Goal: Information Seeking & Learning: Learn about a topic

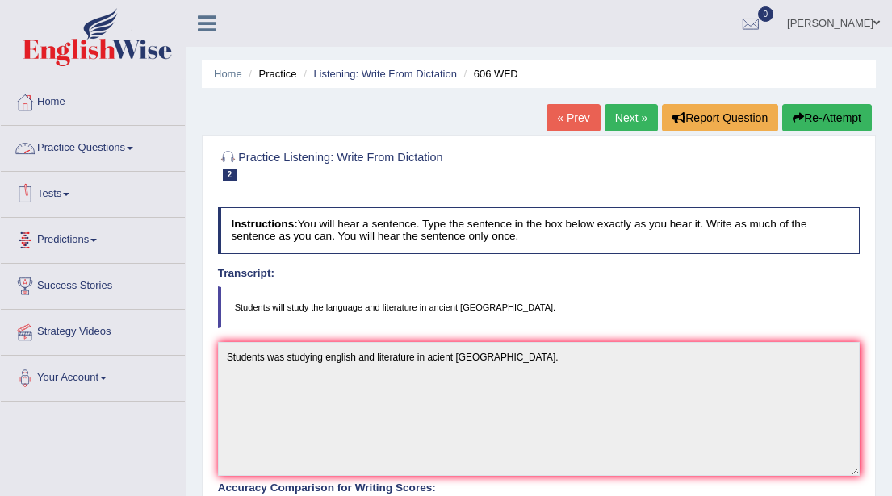
click at [133, 149] on span at bounding box center [130, 148] width 6 height 3
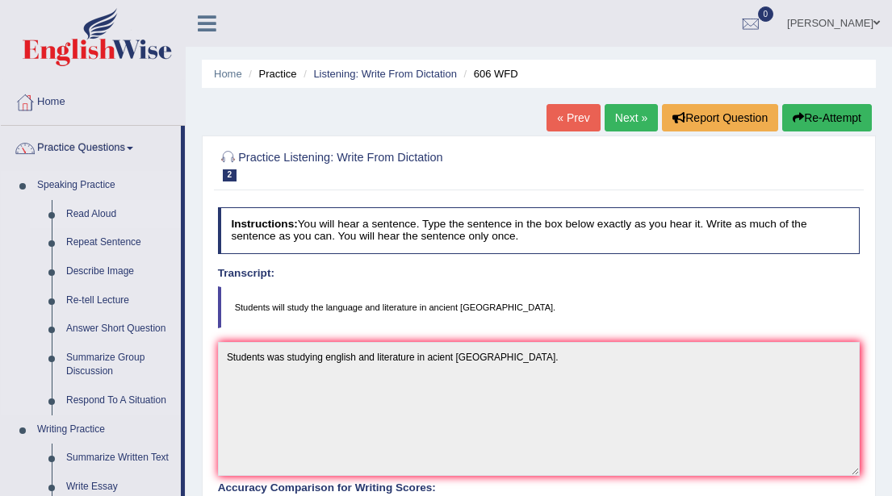
click at [111, 213] on link "Read Aloud" at bounding box center [120, 214] width 122 height 29
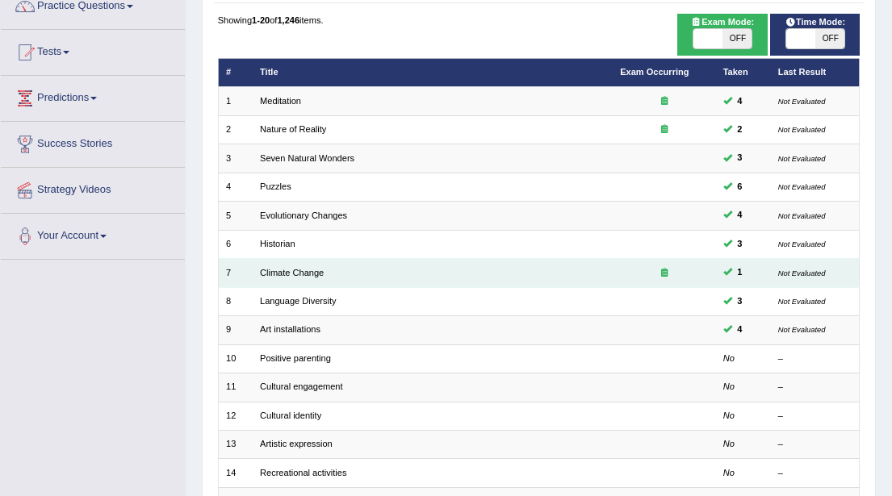
scroll to position [140, 0]
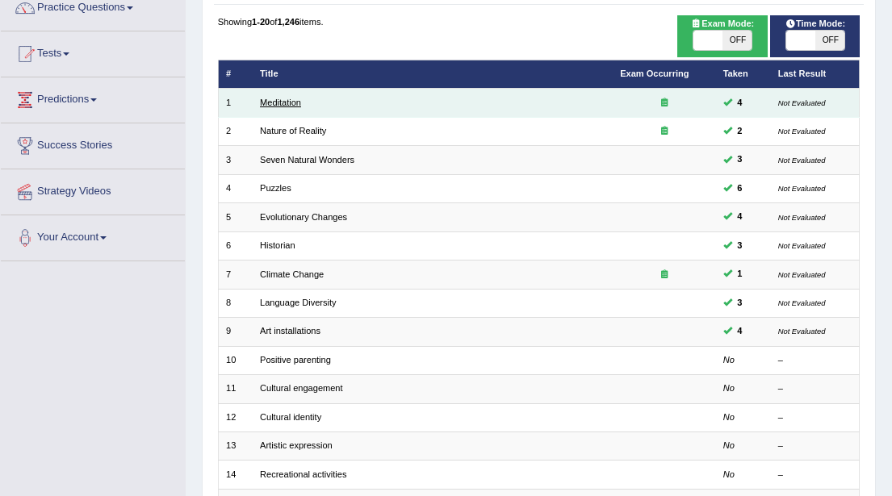
click at [274, 103] on link "Meditation" at bounding box center [280, 103] width 41 height 10
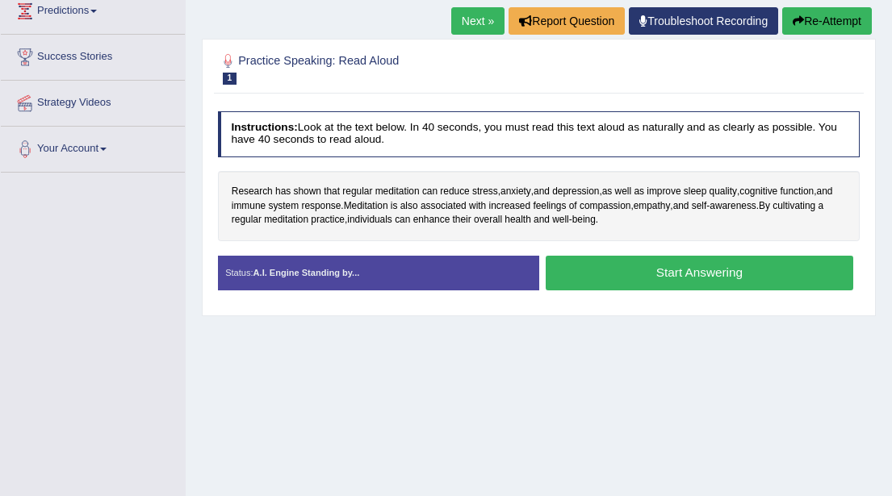
scroll to position [235, 0]
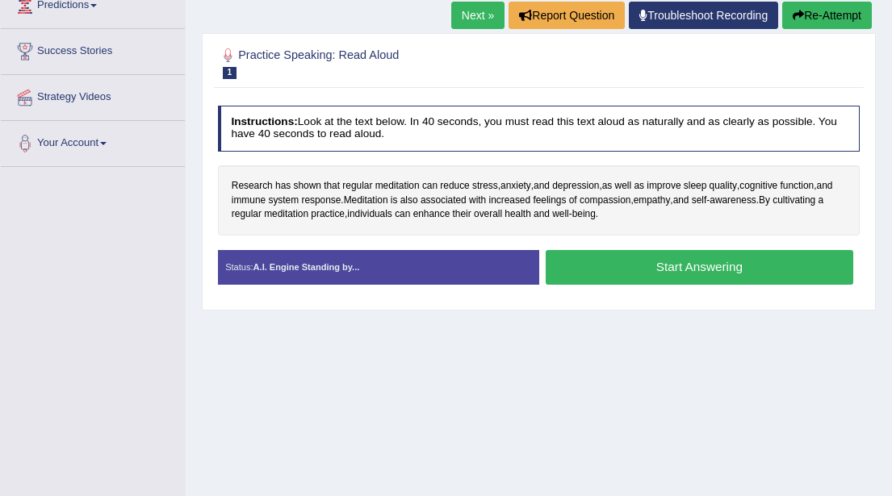
click at [645, 264] on button "Start Answering" at bounding box center [700, 267] width 308 height 35
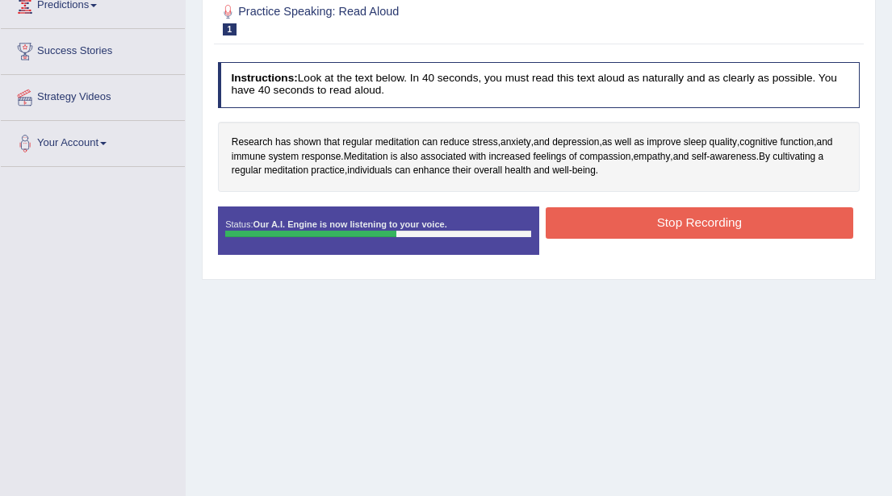
click at [678, 222] on button "Stop Recording" at bounding box center [700, 222] width 308 height 31
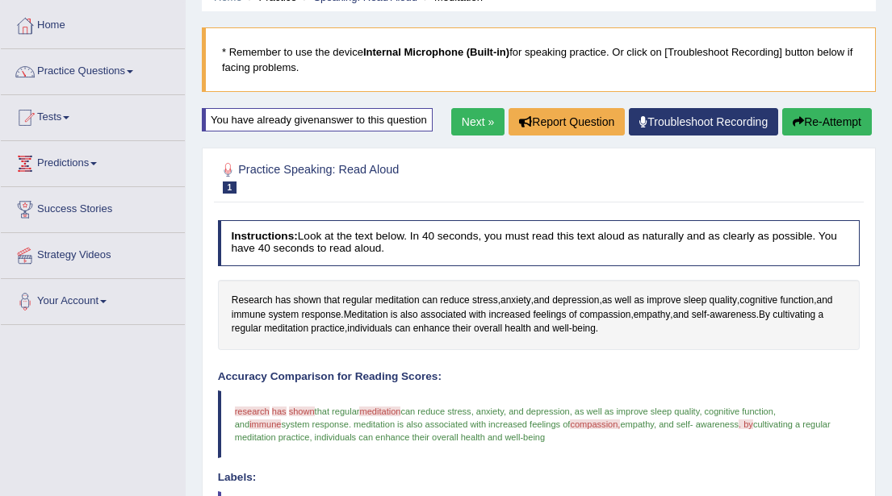
scroll to position [75, 0]
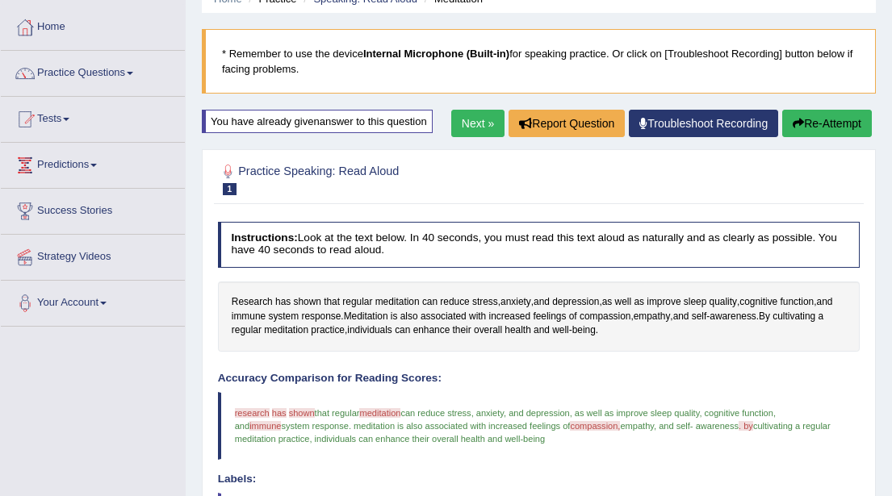
click at [820, 126] on button "Re-Attempt" at bounding box center [827, 123] width 90 height 27
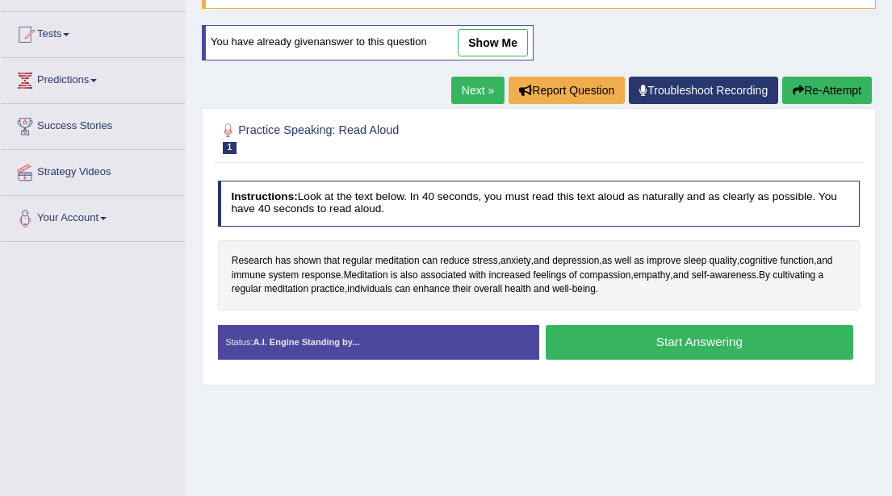
scroll to position [165, 0]
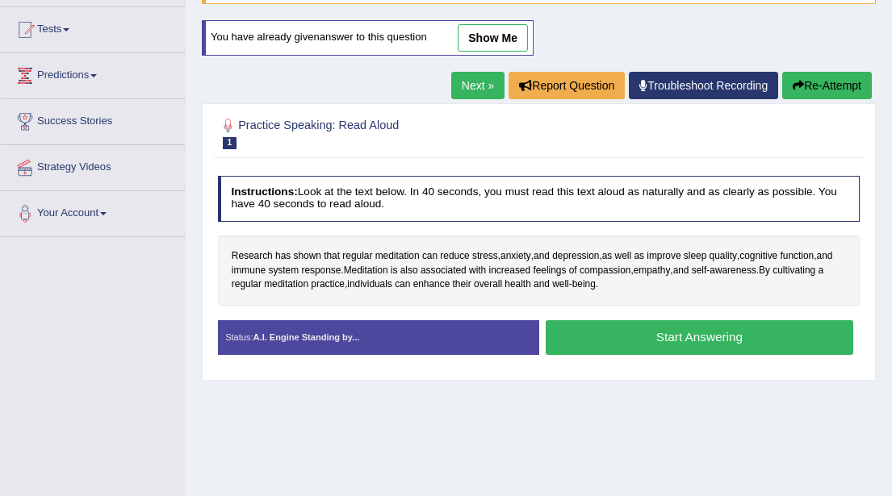
click at [609, 339] on button "Start Answering" at bounding box center [700, 337] width 308 height 35
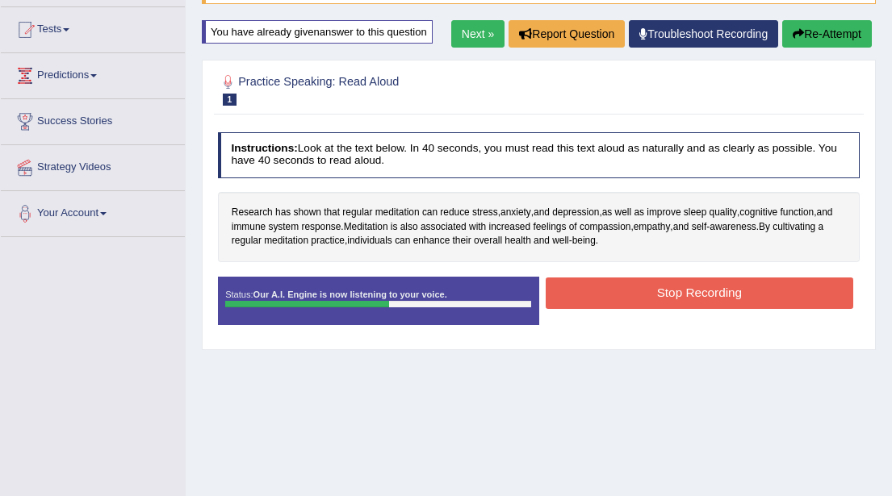
click at [631, 294] on button "Stop Recording" at bounding box center [700, 293] width 308 height 31
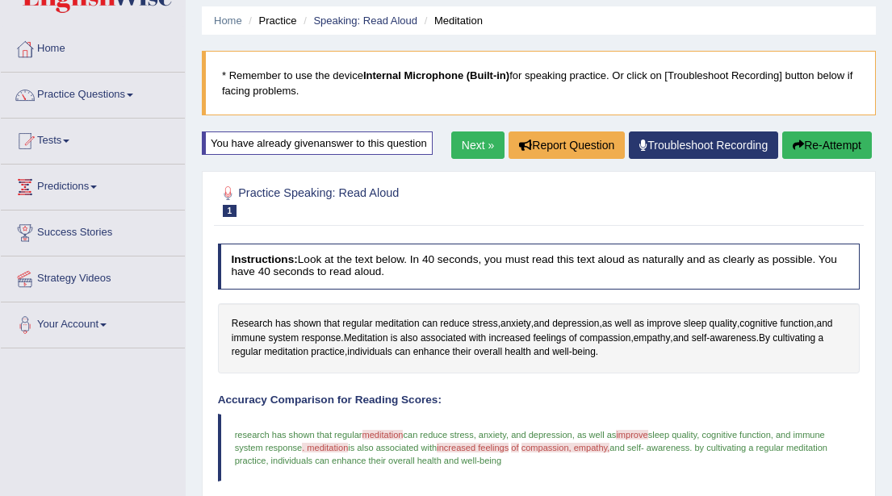
scroll to position [50, 0]
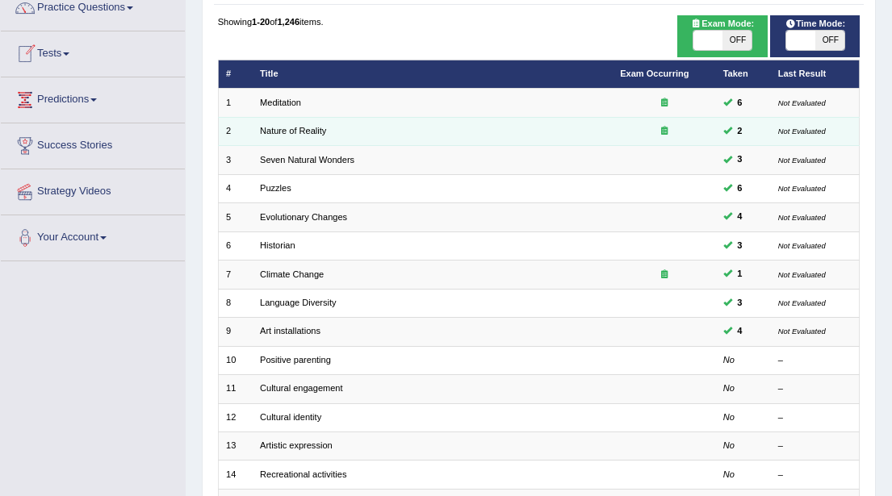
scroll to position [140, 0]
click at [283, 130] on link "Nature of Reality" at bounding box center [293, 131] width 66 height 10
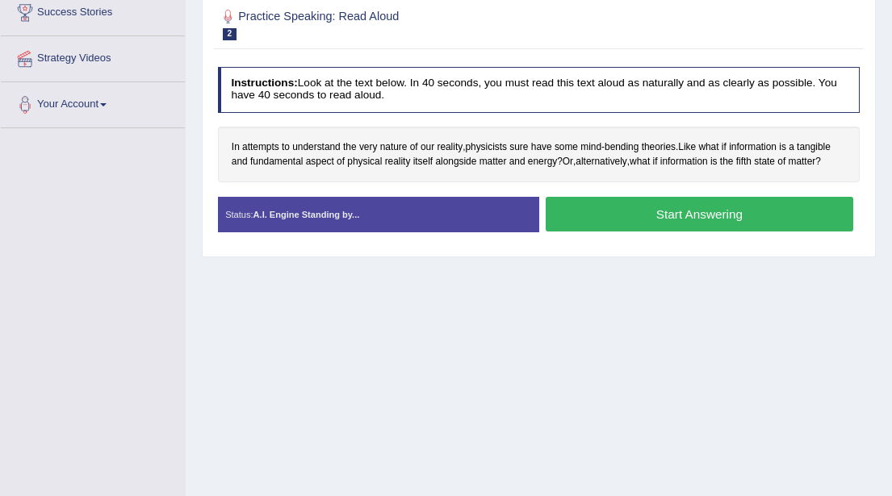
scroll to position [274, 0]
click at [674, 213] on button "Start Answering" at bounding box center [700, 214] width 308 height 35
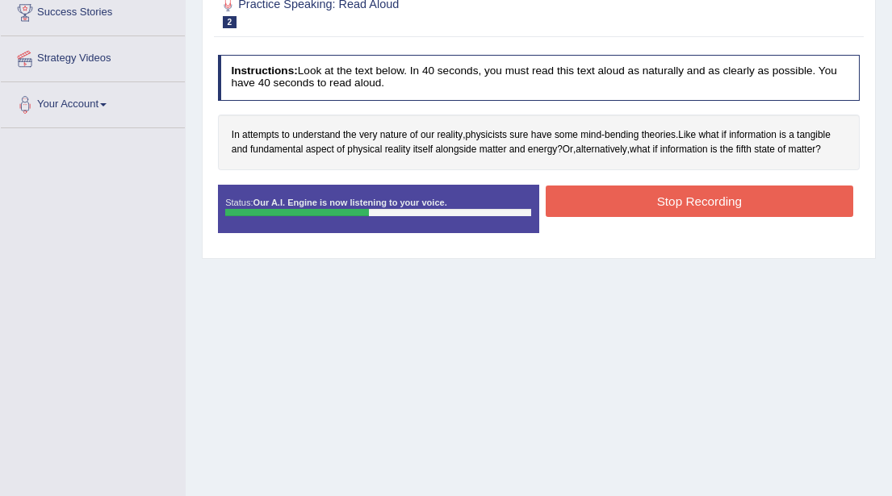
click at [682, 197] on button "Stop Recording" at bounding box center [700, 201] width 308 height 31
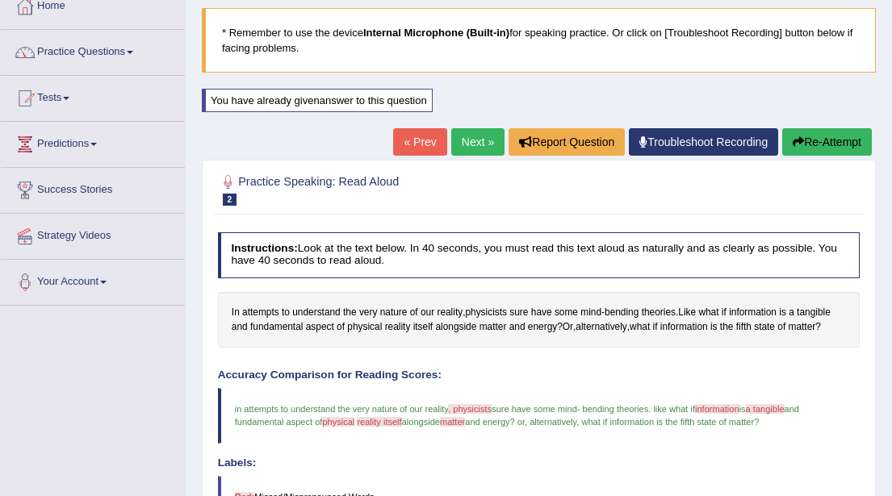
scroll to position [95, 0]
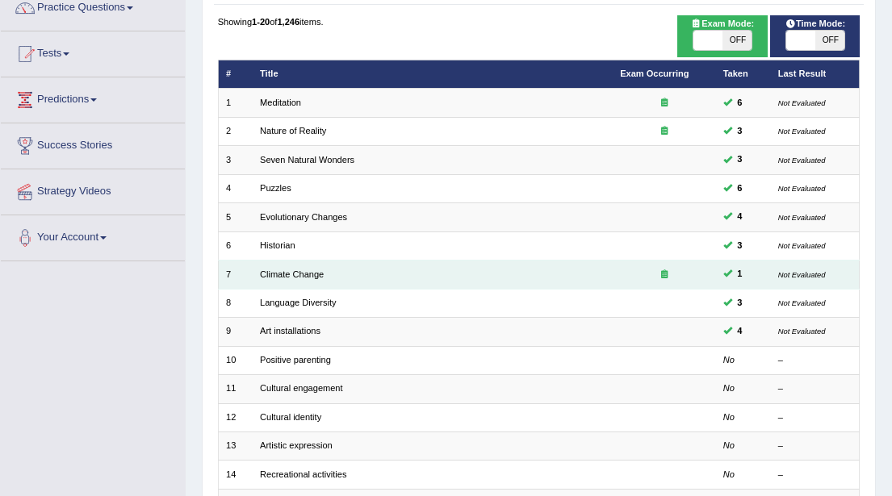
click at [514, 274] on td "Climate Change" at bounding box center [433, 275] width 360 height 28
click at [299, 270] on link "Climate Change" at bounding box center [292, 275] width 64 height 10
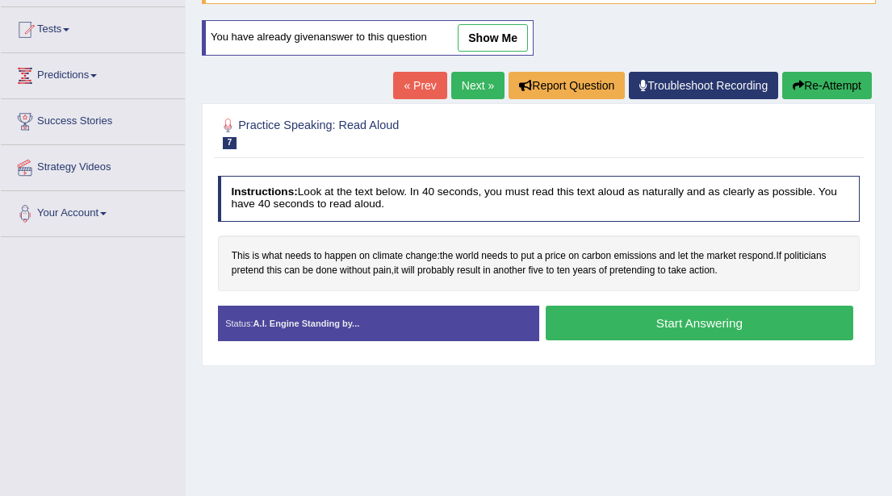
click at [655, 320] on button "Start Answering" at bounding box center [700, 323] width 308 height 35
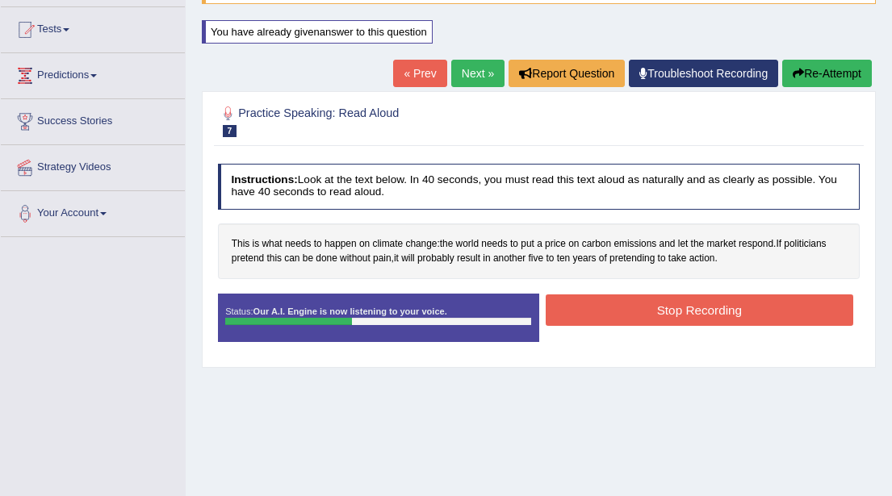
click at [663, 316] on button "Stop Recording" at bounding box center [700, 310] width 308 height 31
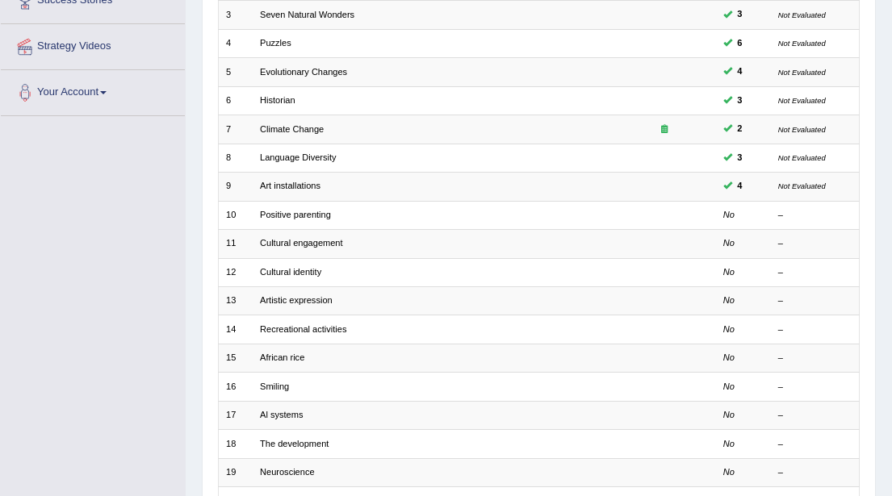
scroll to position [300, 0]
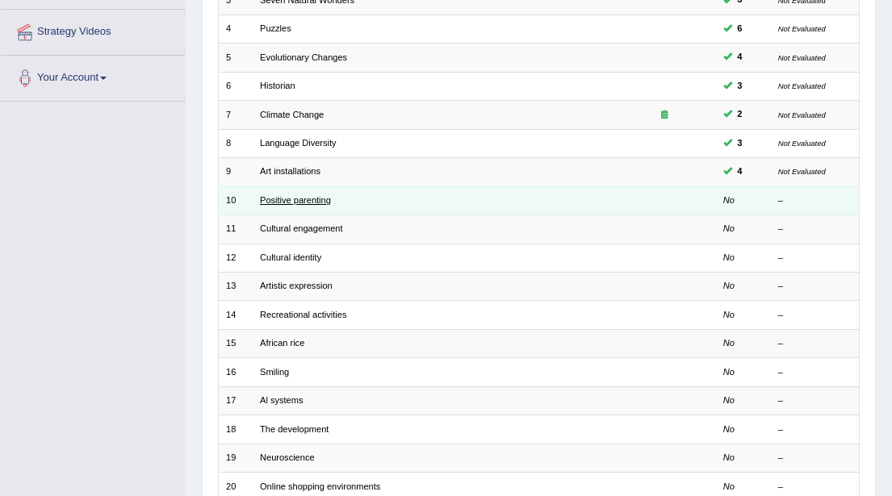
click at [296, 200] on link "Positive parenting" at bounding box center [295, 200] width 71 height 10
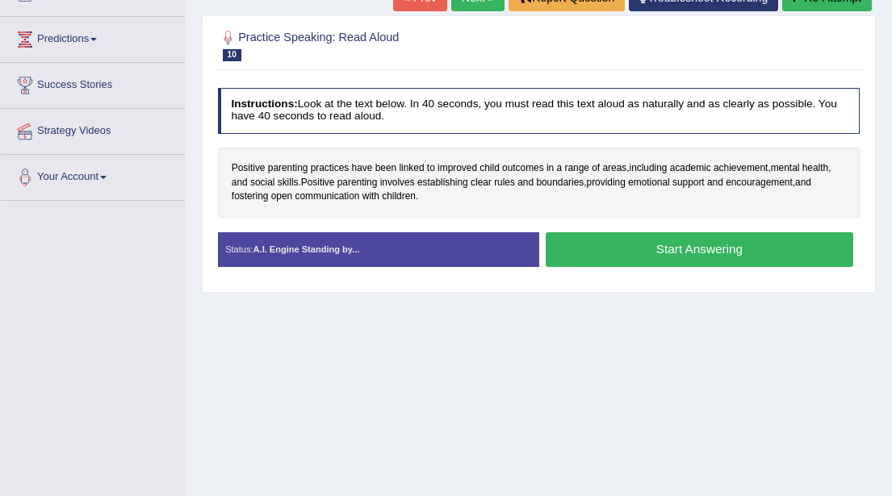
scroll to position [208, 0]
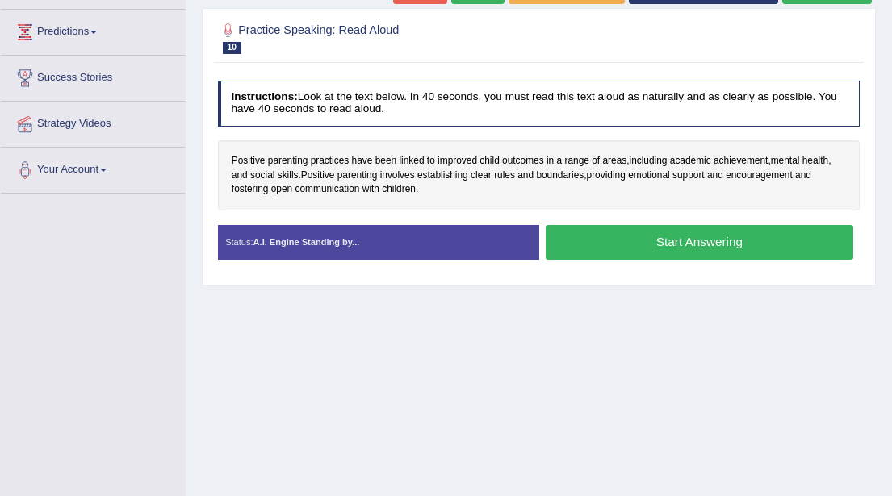
click at [676, 245] on button "Start Answering" at bounding box center [700, 242] width 308 height 35
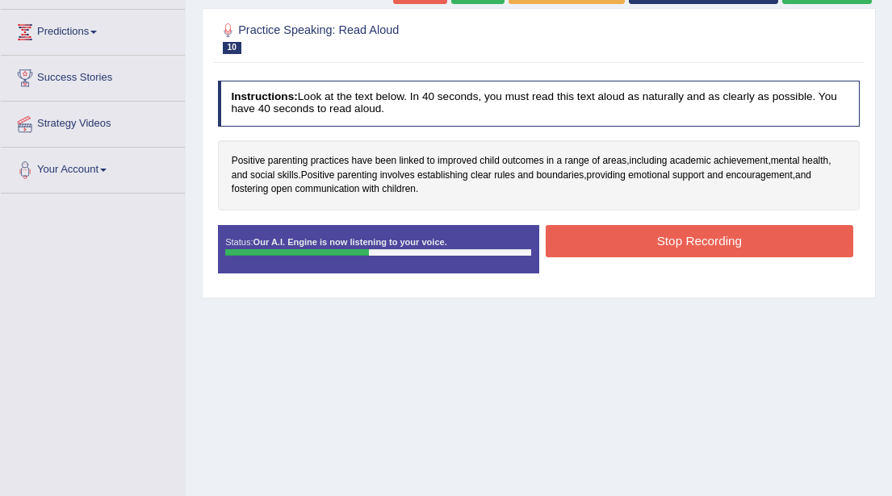
click at [676, 245] on button "Stop Recording" at bounding box center [700, 240] width 308 height 31
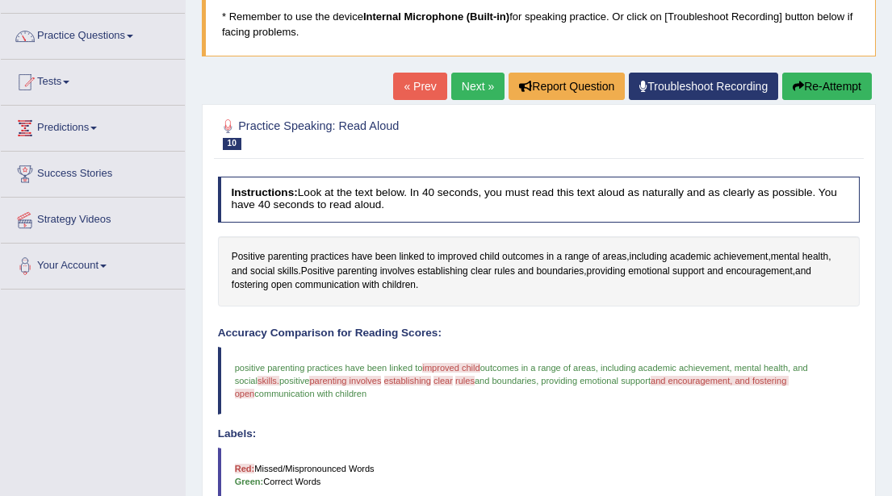
scroll to position [60, 0]
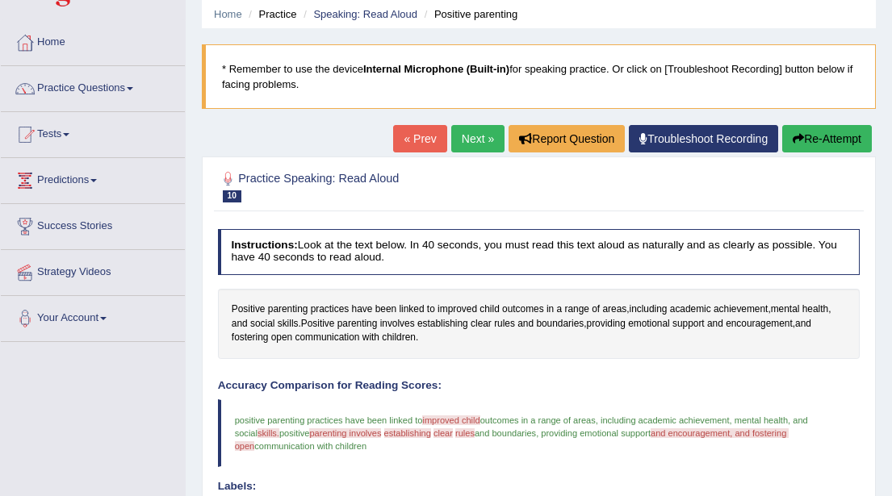
click at [814, 140] on button "Re-Attempt" at bounding box center [827, 138] width 90 height 27
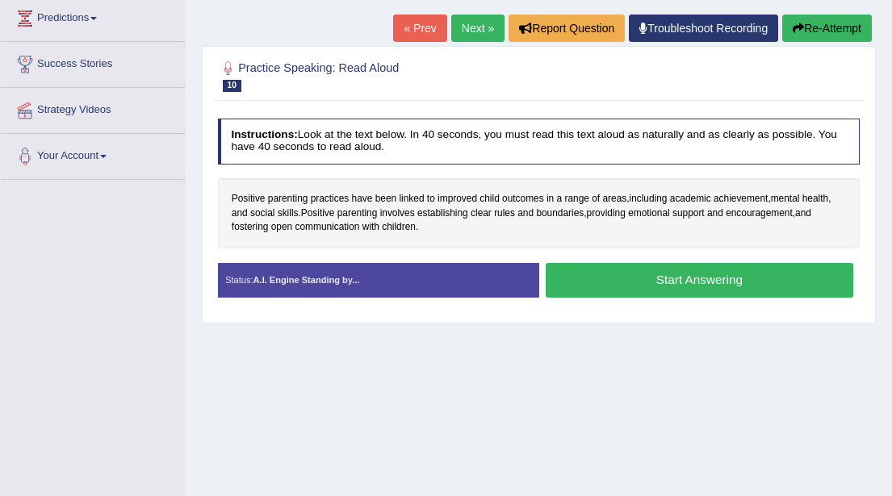
scroll to position [236, 0]
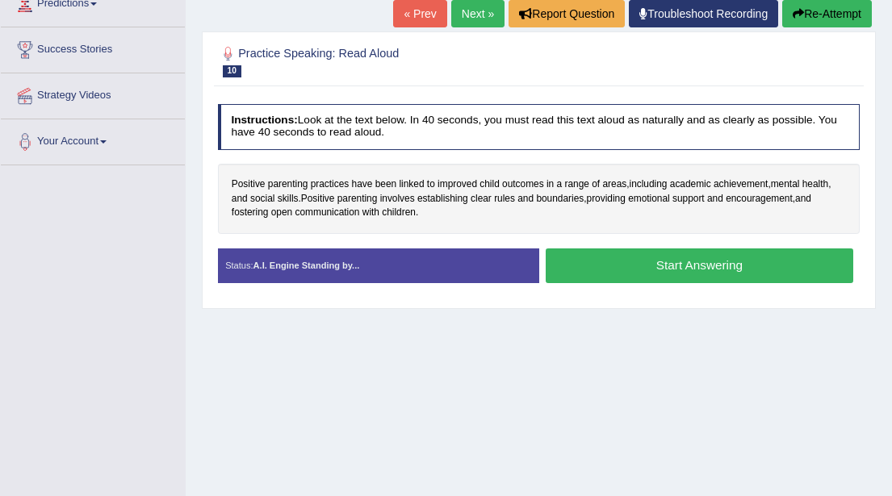
click at [663, 268] on button "Start Answering" at bounding box center [700, 266] width 308 height 35
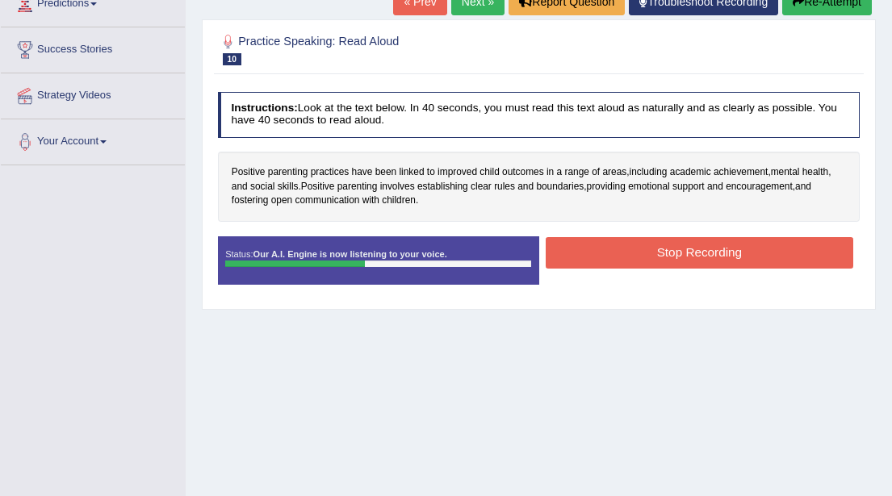
click at [666, 257] on button "Stop Recording" at bounding box center [700, 252] width 308 height 31
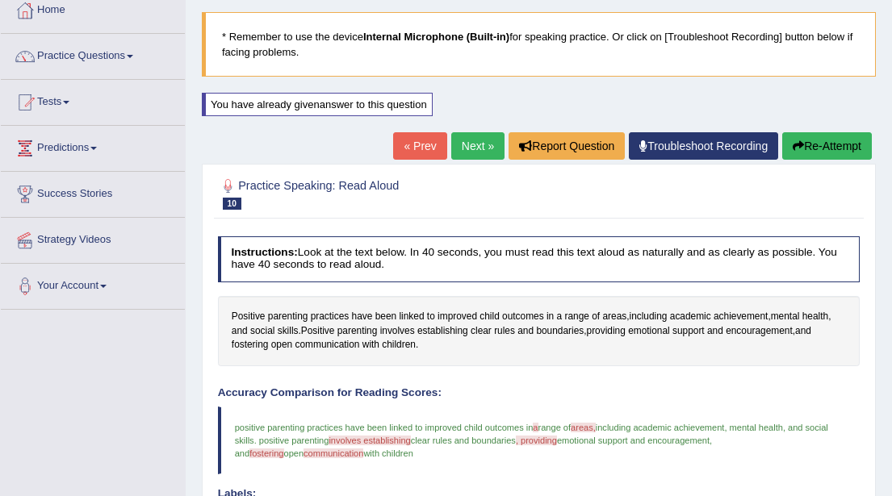
scroll to position [90, 0]
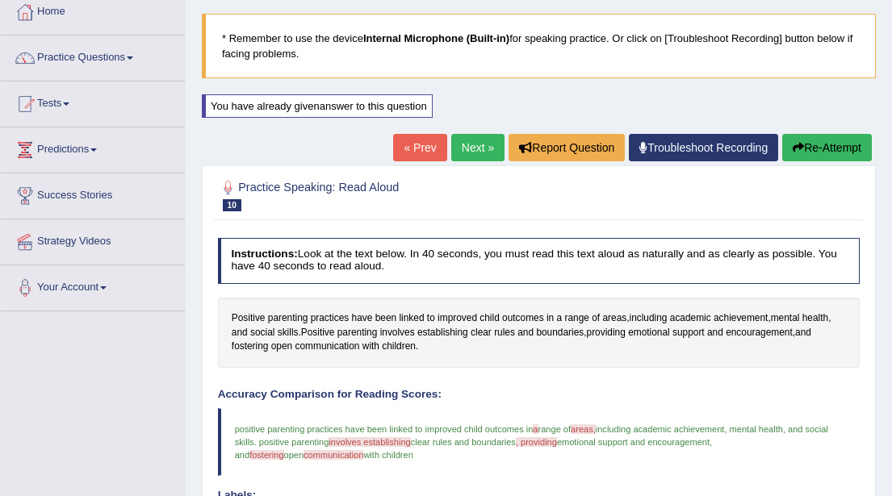
click at [468, 149] on link "Next »" at bounding box center [477, 147] width 53 height 27
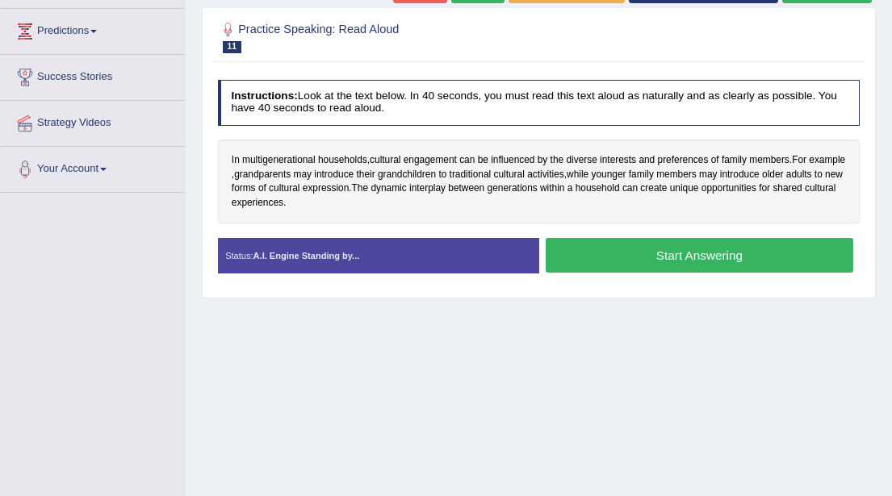
click at [662, 254] on button "Start Answering" at bounding box center [700, 255] width 308 height 35
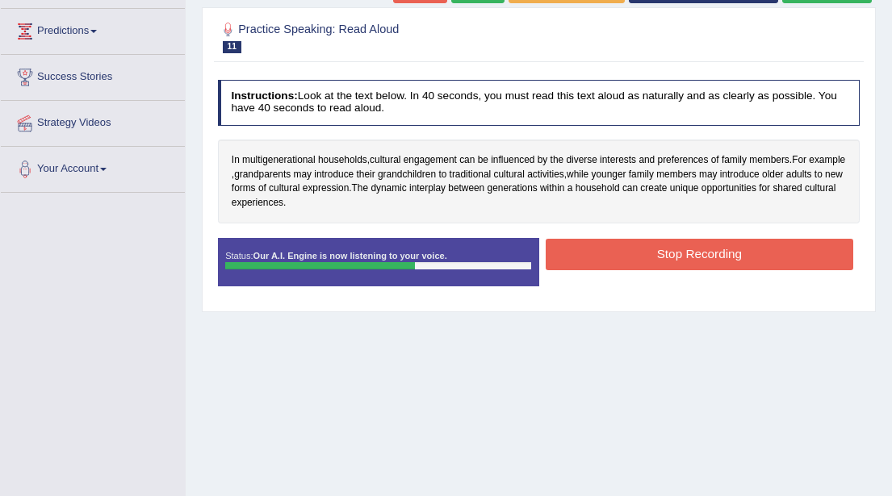
click at [662, 254] on button "Stop Recording" at bounding box center [700, 254] width 308 height 31
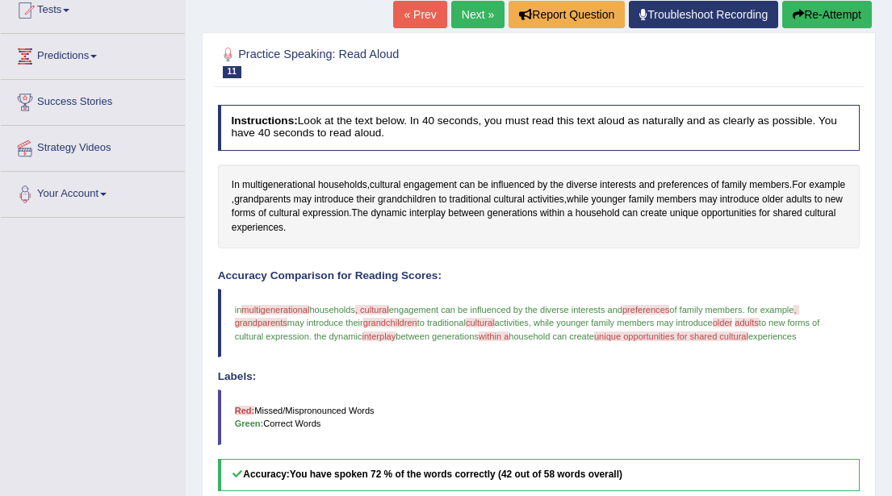
scroll to position [153, 0]
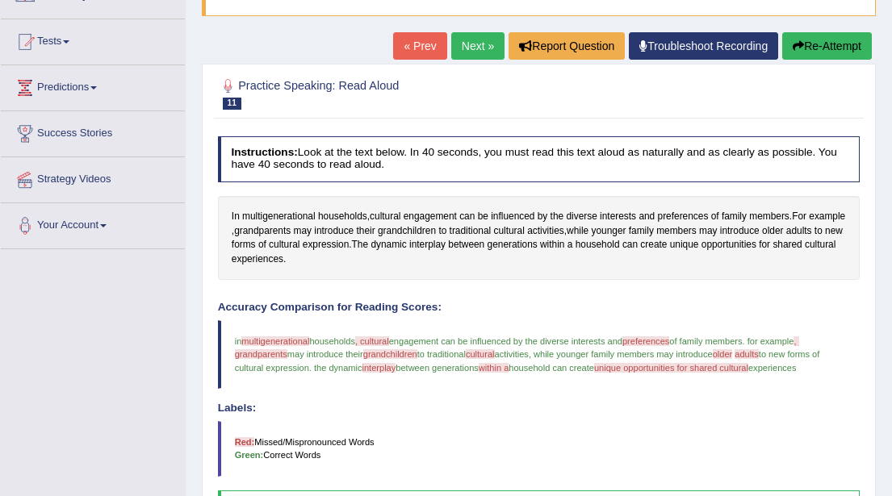
click at [814, 48] on button "Re-Attempt" at bounding box center [827, 45] width 90 height 27
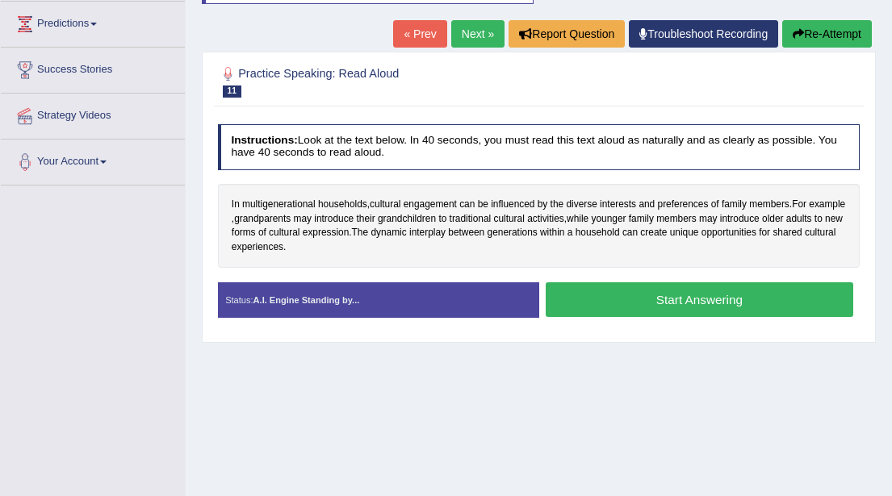
click at [672, 299] on button "Start Answering" at bounding box center [700, 299] width 308 height 35
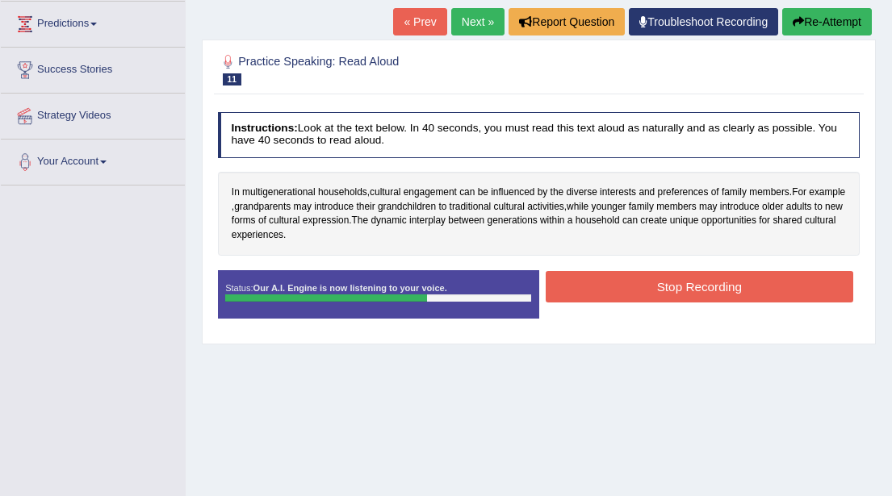
click at [667, 291] on button "Stop Recording" at bounding box center [700, 286] width 308 height 31
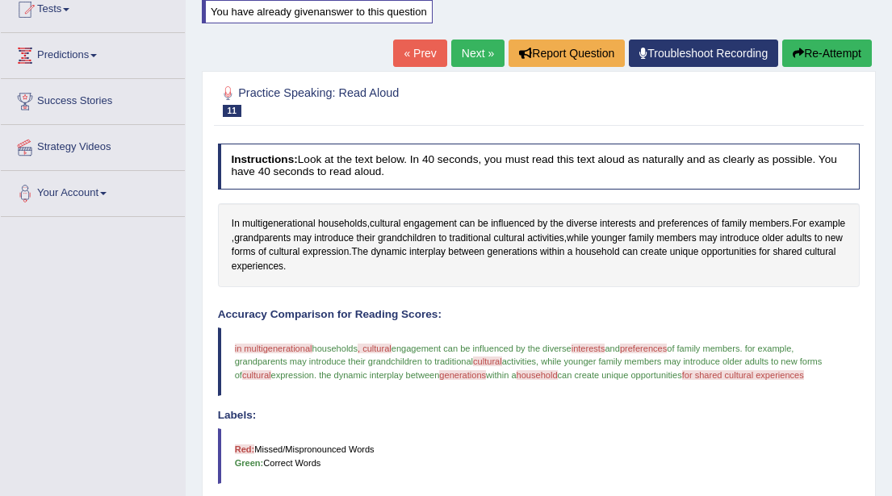
scroll to position [183, 0]
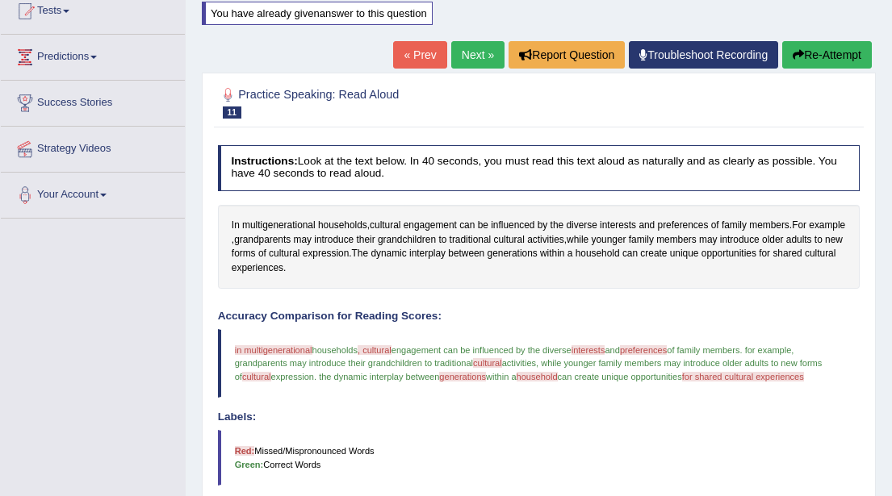
click at [812, 52] on button "Re-Attempt" at bounding box center [827, 54] width 90 height 27
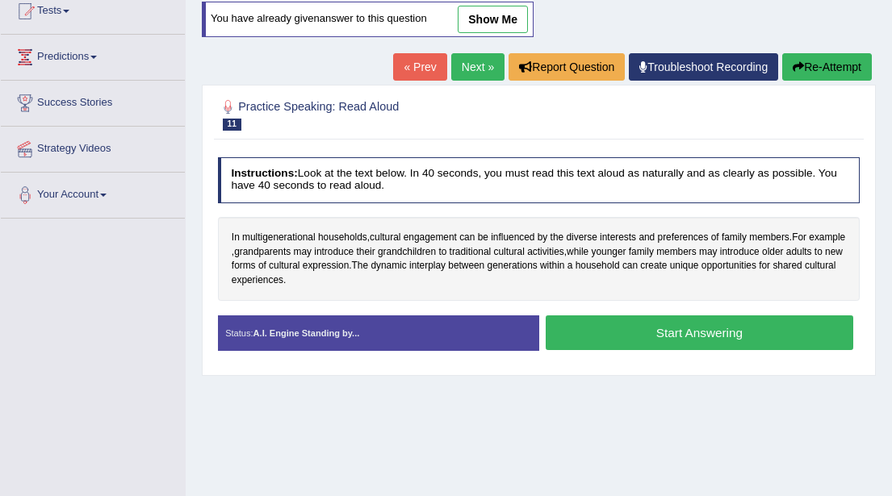
click at [650, 332] on button "Start Answering" at bounding box center [700, 333] width 308 height 35
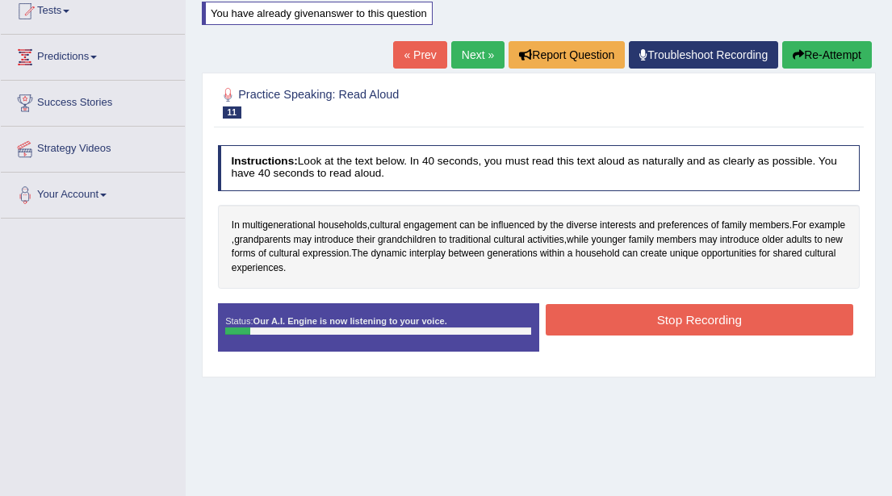
click at [647, 322] on button "Stop Recording" at bounding box center [700, 319] width 308 height 31
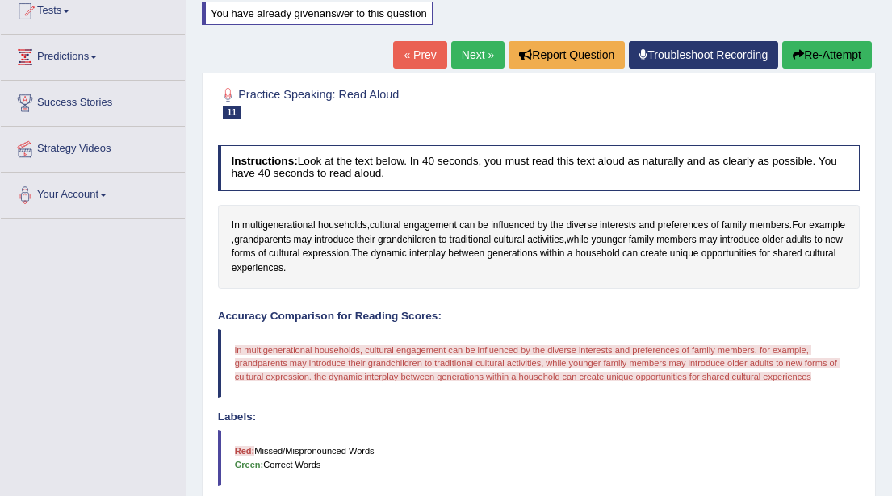
click at [812, 54] on button "Re-Attempt" at bounding box center [827, 54] width 90 height 27
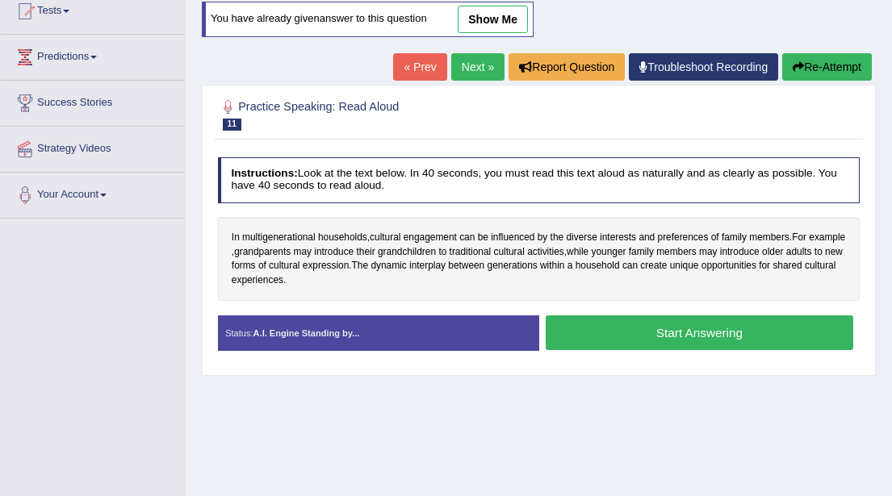
click at [637, 329] on button "Start Answering" at bounding box center [700, 333] width 308 height 35
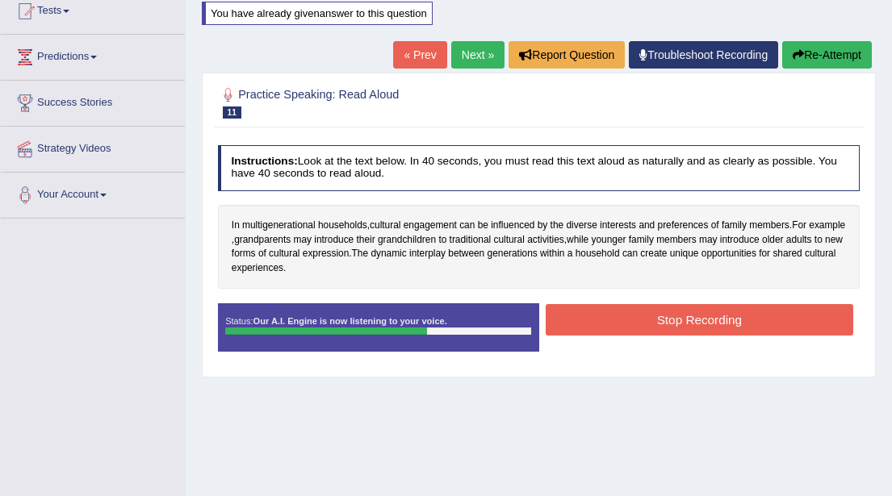
click at [638, 325] on button "Stop Recording" at bounding box center [700, 319] width 308 height 31
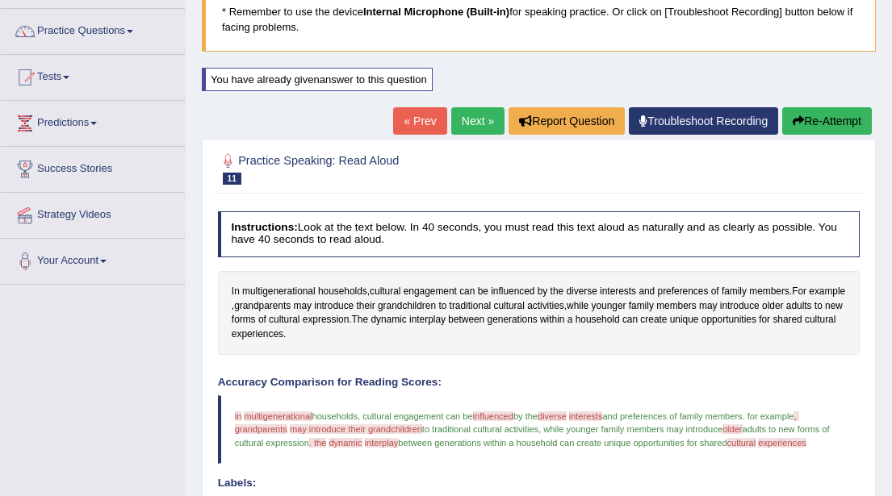
scroll to position [107, 0]
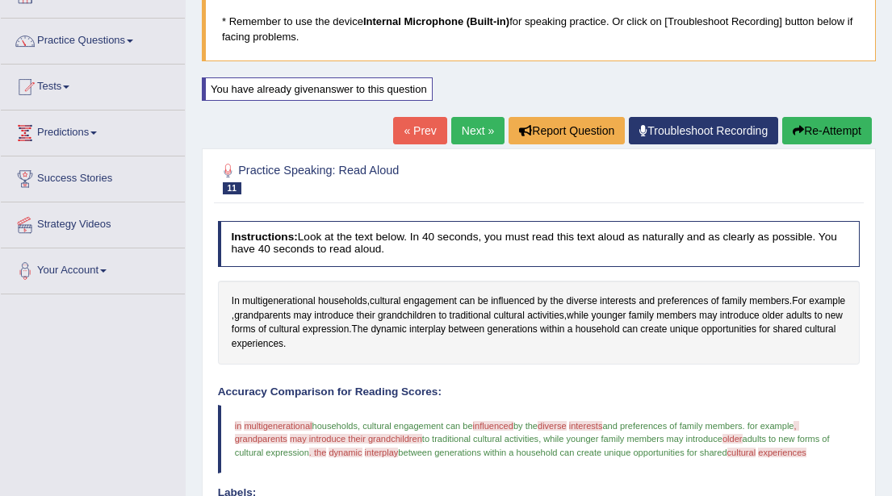
click at [470, 129] on link "Next »" at bounding box center [477, 130] width 53 height 27
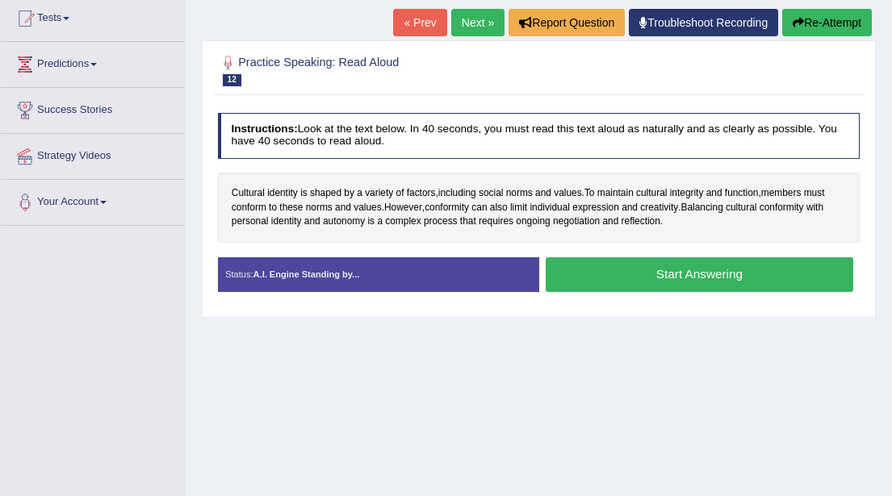
scroll to position [176, 0]
click at [667, 273] on button "Start Answering" at bounding box center [700, 274] width 308 height 35
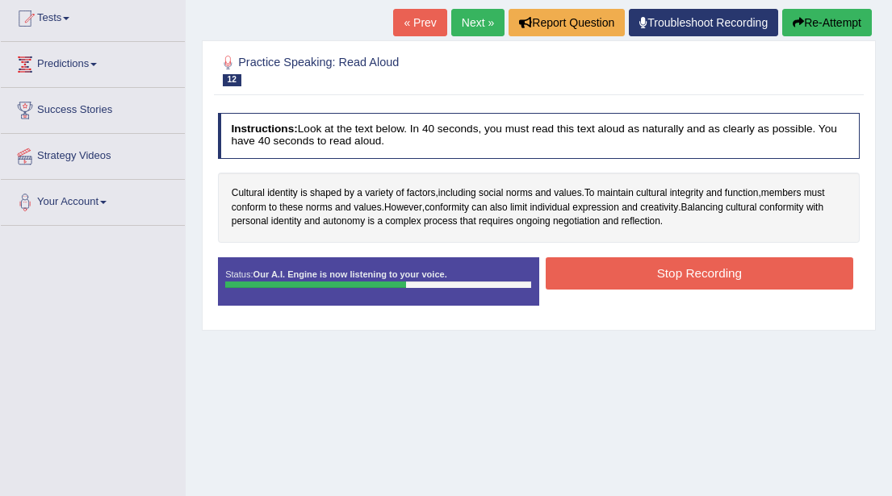
click at [667, 273] on button "Stop Recording" at bounding box center [700, 272] width 308 height 31
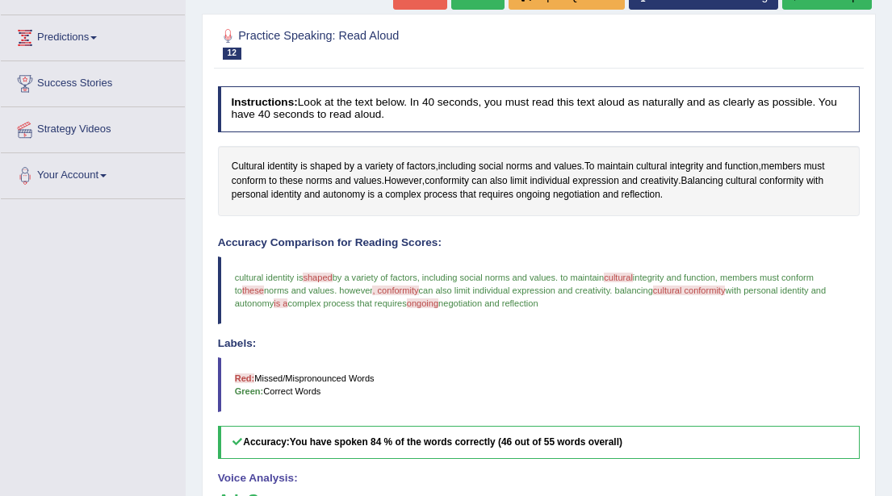
scroll to position [193, 0]
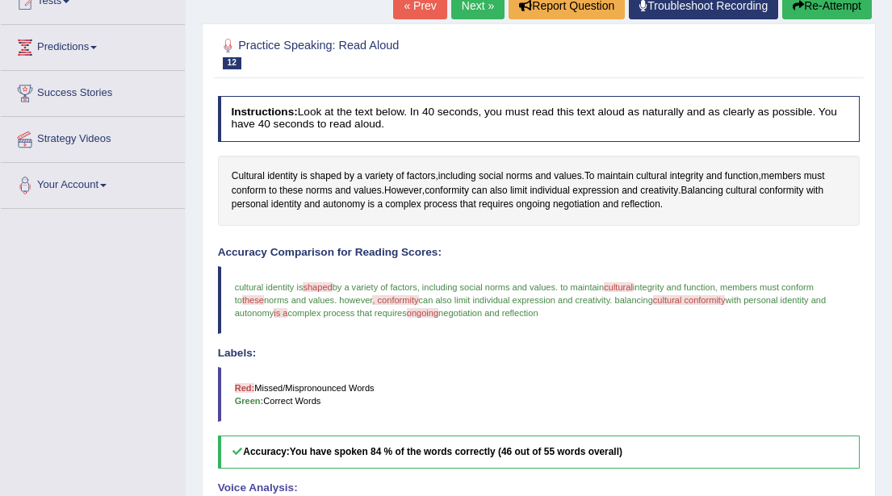
click at [824, 8] on button "Re-Attempt" at bounding box center [827, 5] width 90 height 27
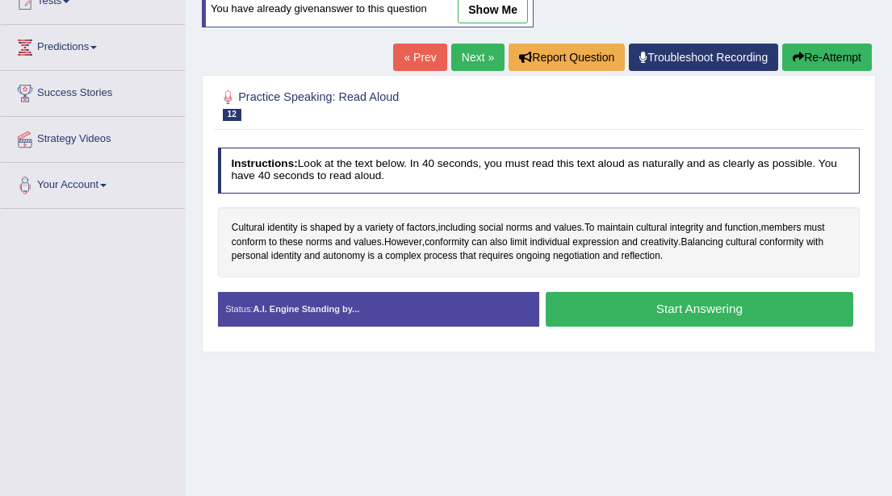
click at [678, 311] on button "Start Answering" at bounding box center [700, 309] width 308 height 35
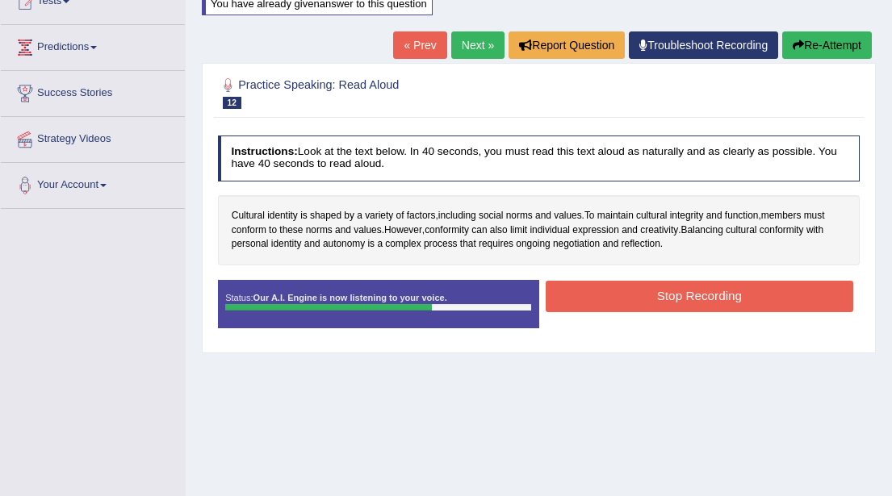
click at [683, 301] on button "Stop Recording" at bounding box center [700, 296] width 308 height 31
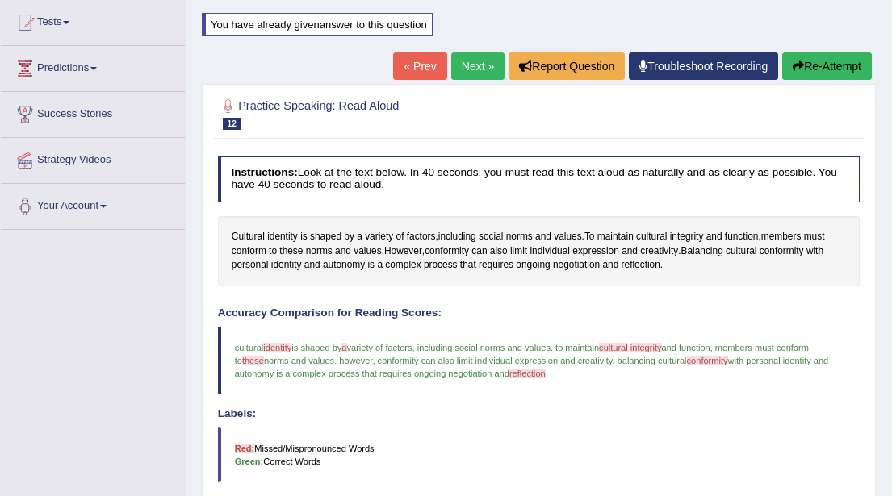
scroll to position [149, 0]
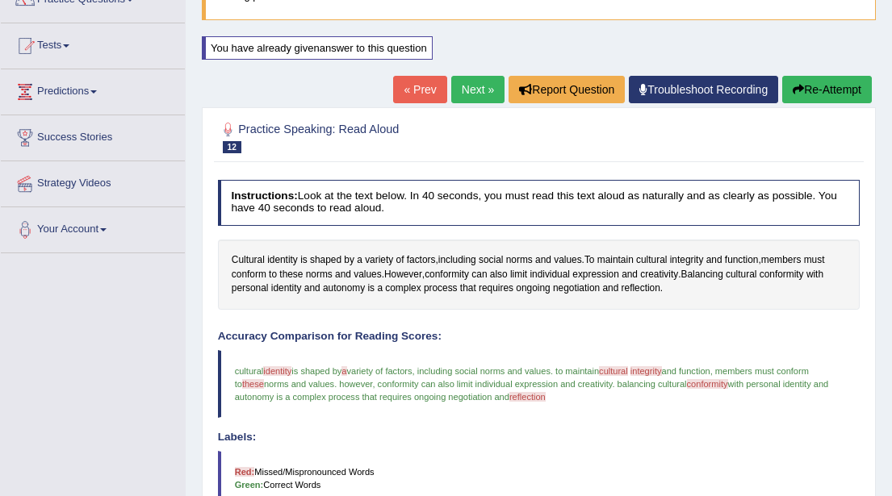
click at [475, 88] on link "Next »" at bounding box center [477, 89] width 53 height 27
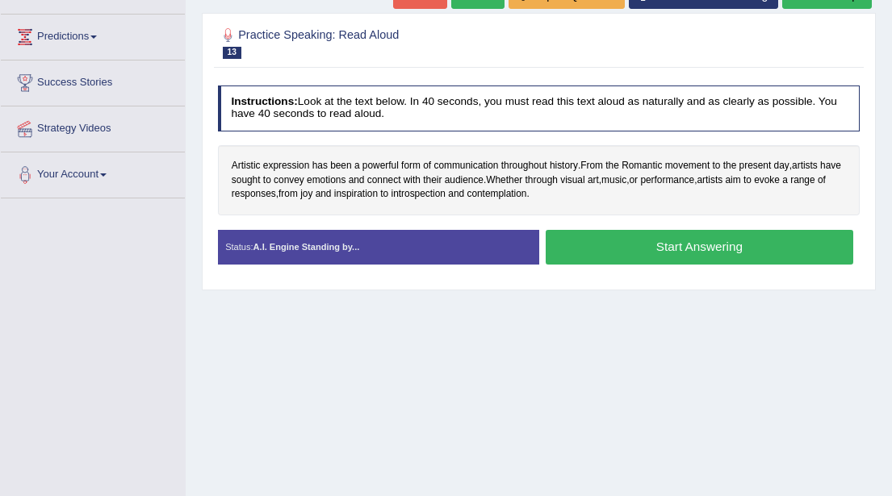
scroll to position [206, 0]
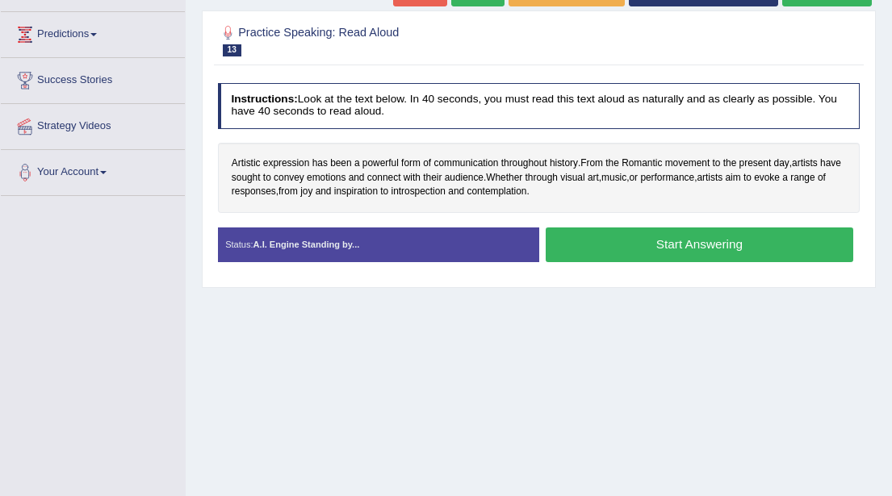
click at [682, 246] on button "Start Answering" at bounding box center [700, 245] width 308 height 35
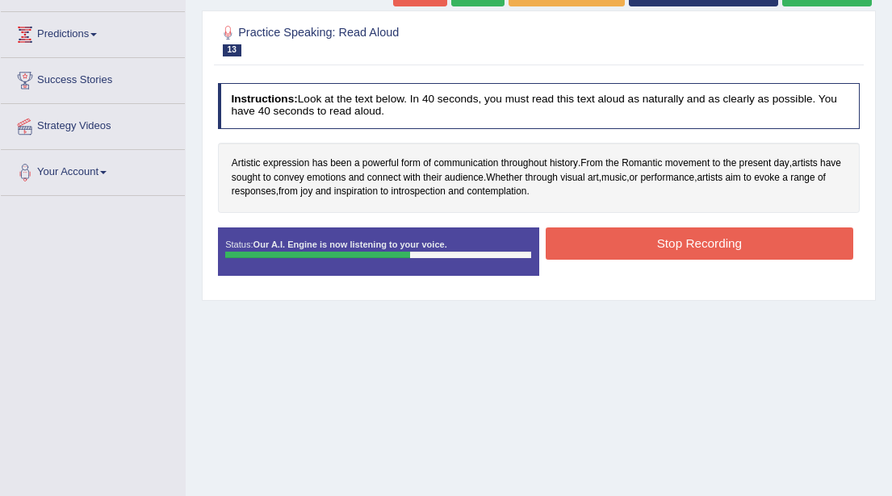
click at [694, 236] on button "Stop Recording" at bounding box center [700, 243] width 308 height 31
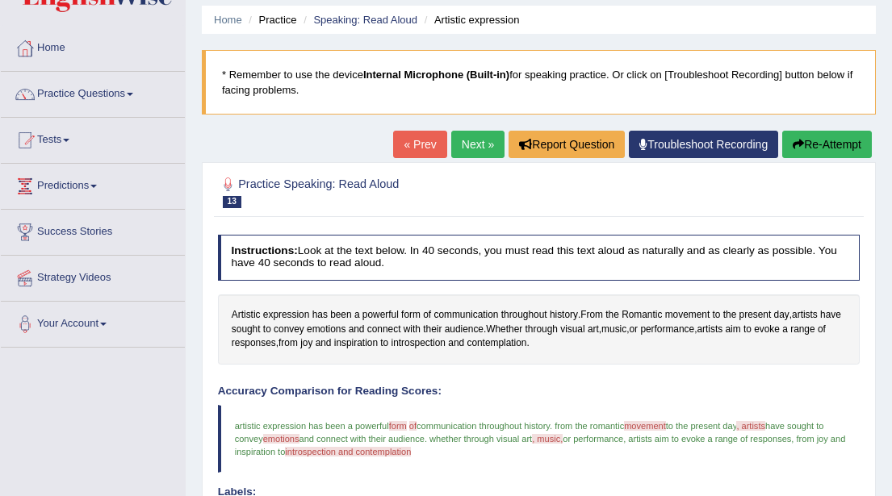
scroll to position [0, 0]
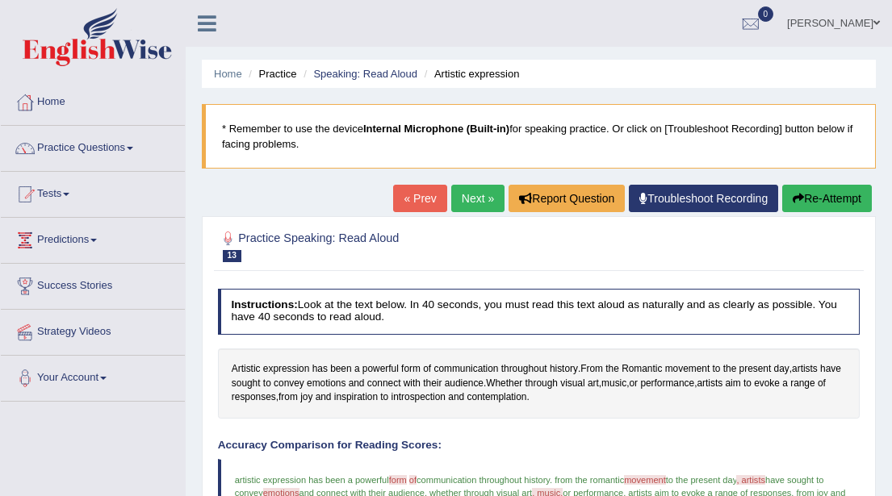
click at [479, 199] on link "Next »" at bounding box center [477, 198] width 53 height 27
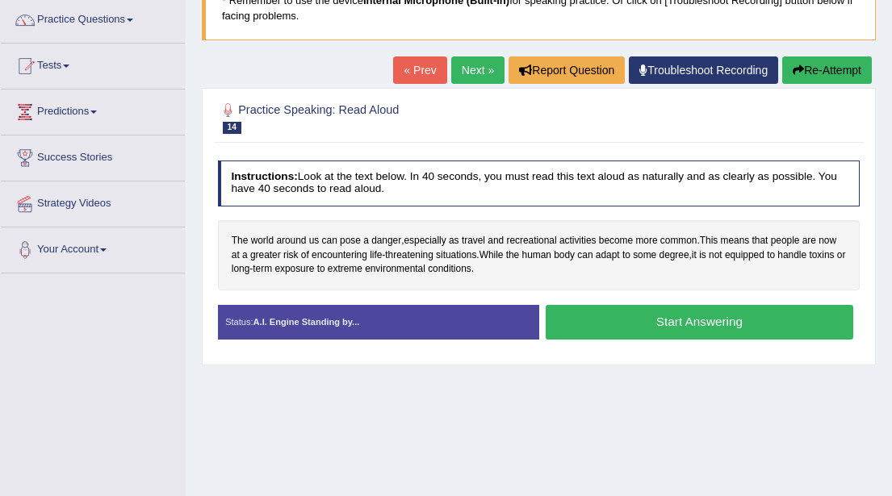
click at [637, 324] on button "Start Answering" at bounding box center [700, 322] width 308 height 35
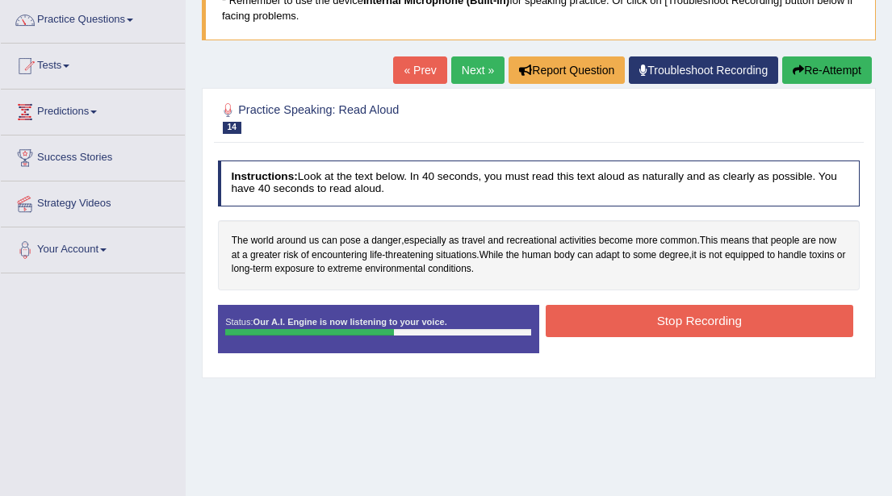
click at [637, 324] on button "Stop Recording" at bounding box center [700, 320] width 308 height 31
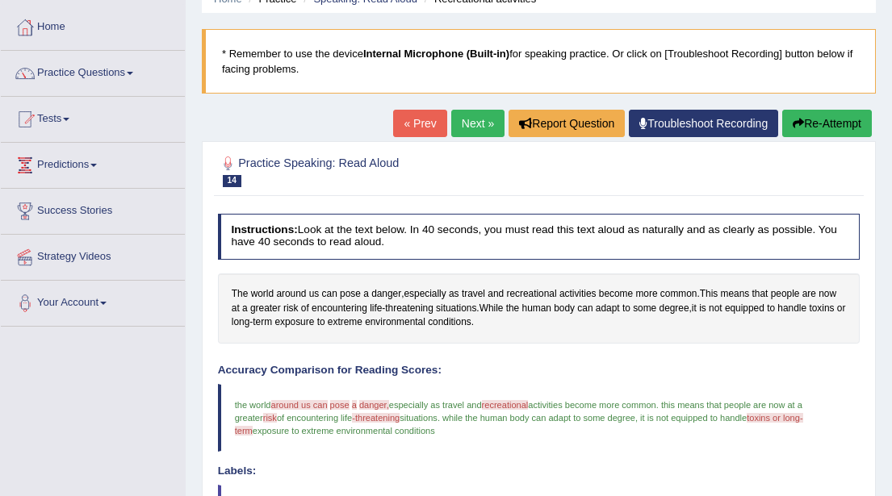
scroll to position [67, 0]
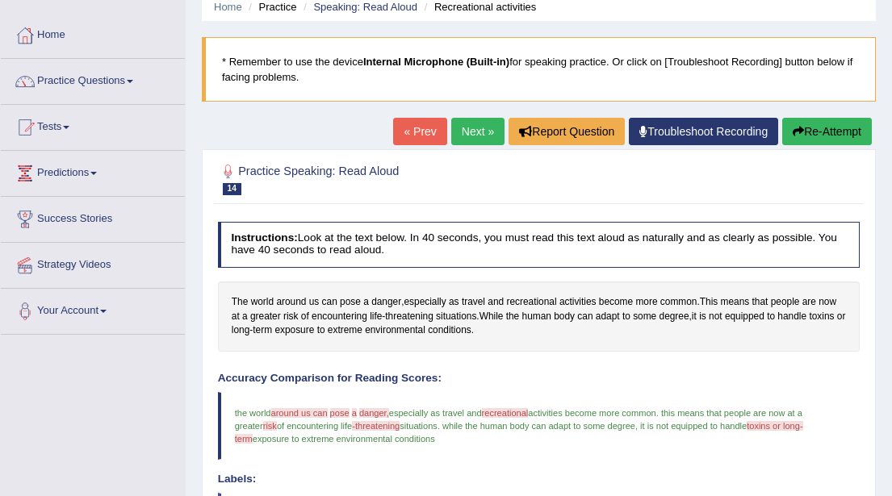
click at [467, 136] on link "Next »" at bounding box center [477, 131] width 53 height 27
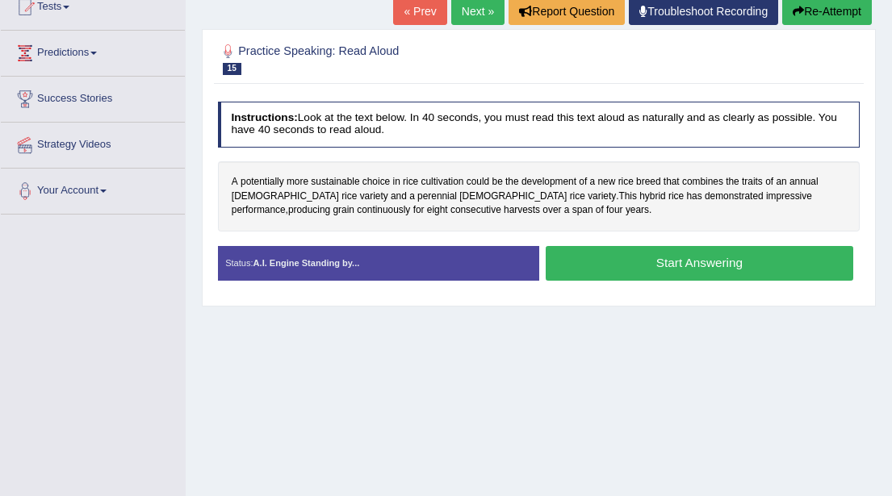
scroll to position [190, 0]
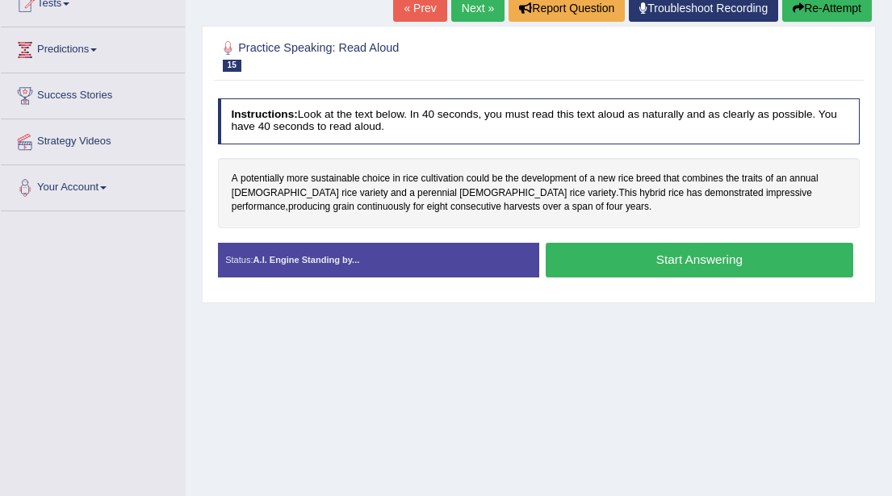
click at [649, 260] on button "Start Answering" at bounding box center [700, 260] width 308 height 35
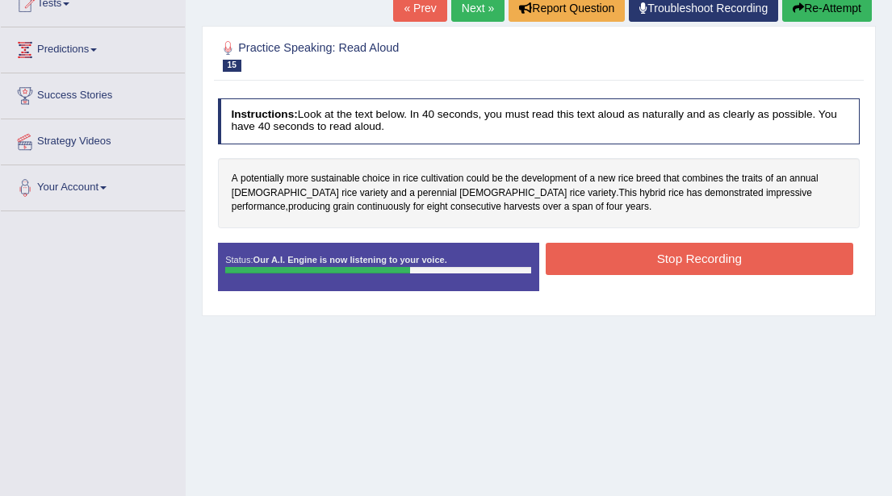
click at [649, 260] on button "Stop Recording" at bounding box center [700, 258] width 308 height 31
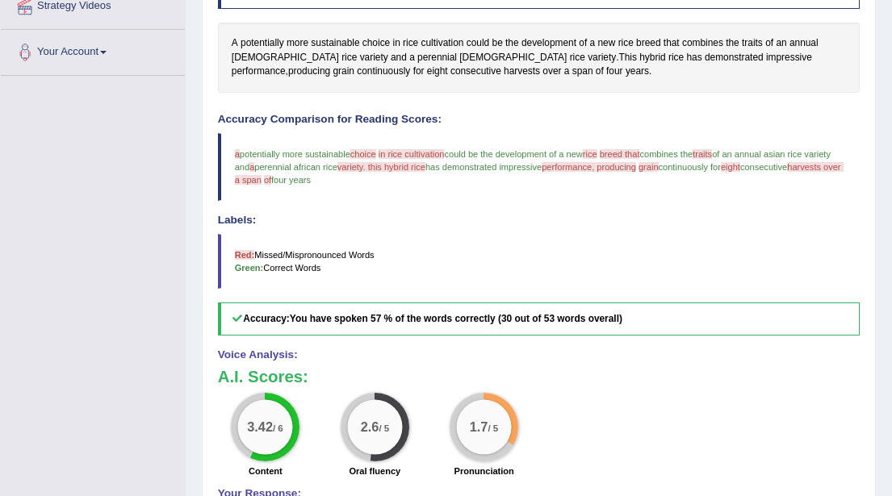
scroll to position [0, 0]
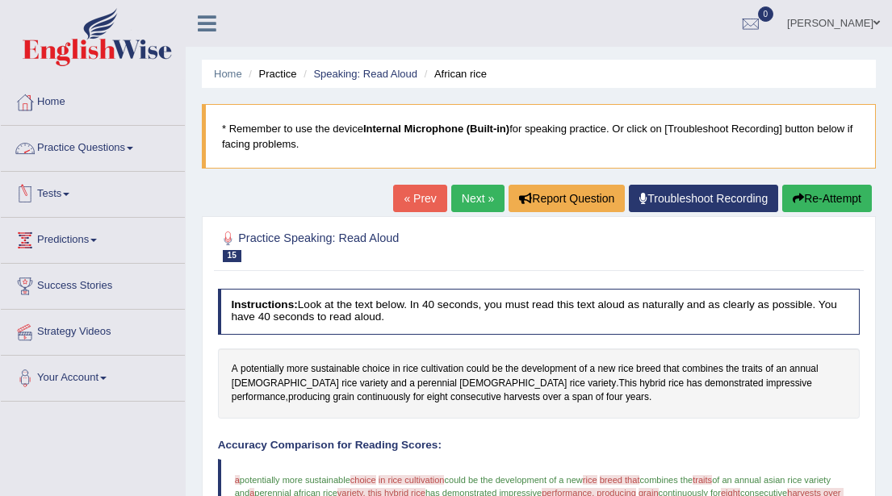
click at [133, 149] on span at bounding box center [130, 148] width 6 height 3
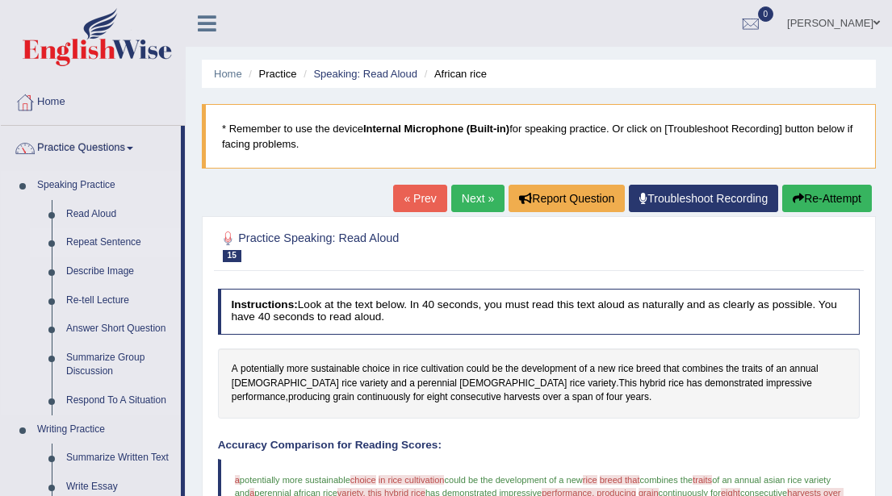
click at [111, 248] on link "Repeat Sentence" at bounding box center [120, 242] width 122 height 29
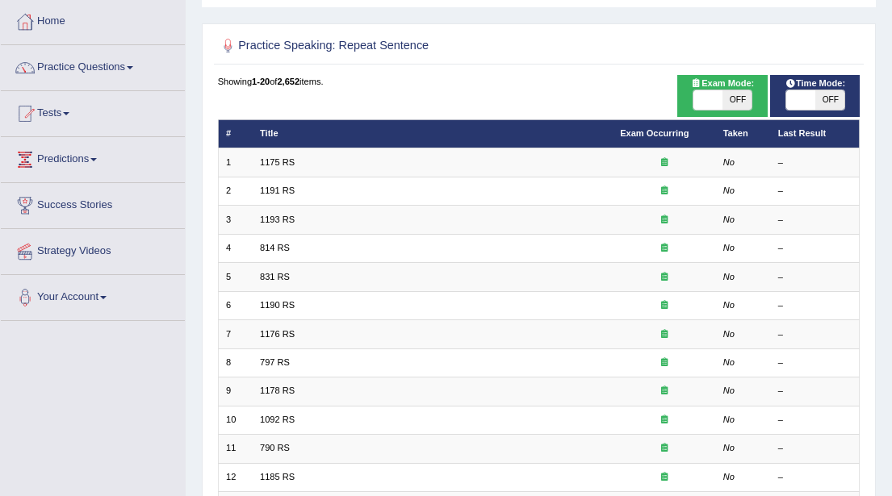
scroll to position [77, 0]
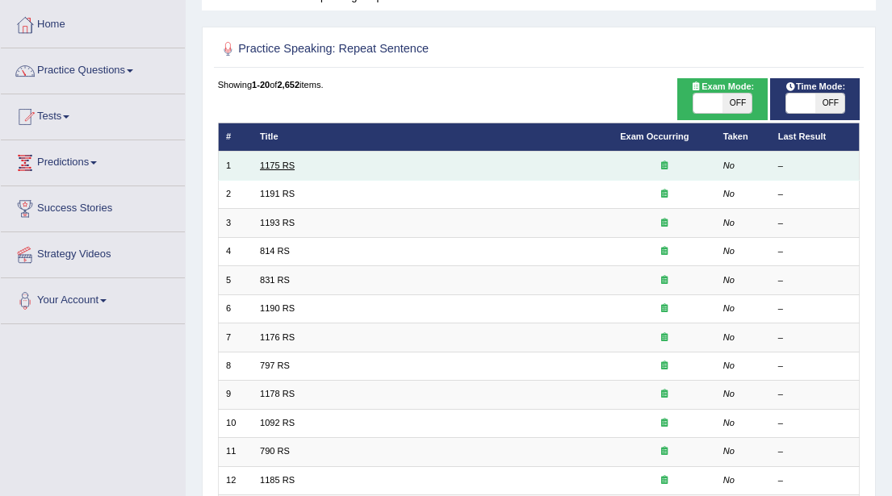
click at [274, 164] on link "1175 RS" at bounding box center [277, 166] width 35 height 10
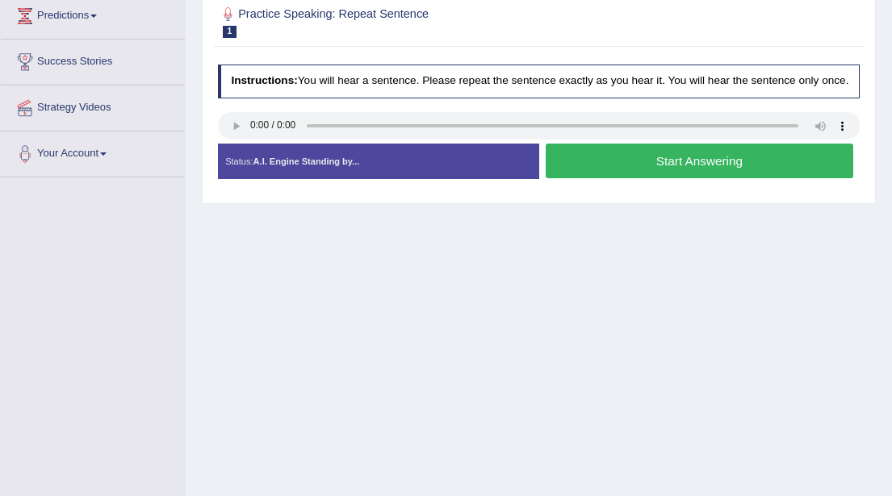
scroll to position [227, 0]
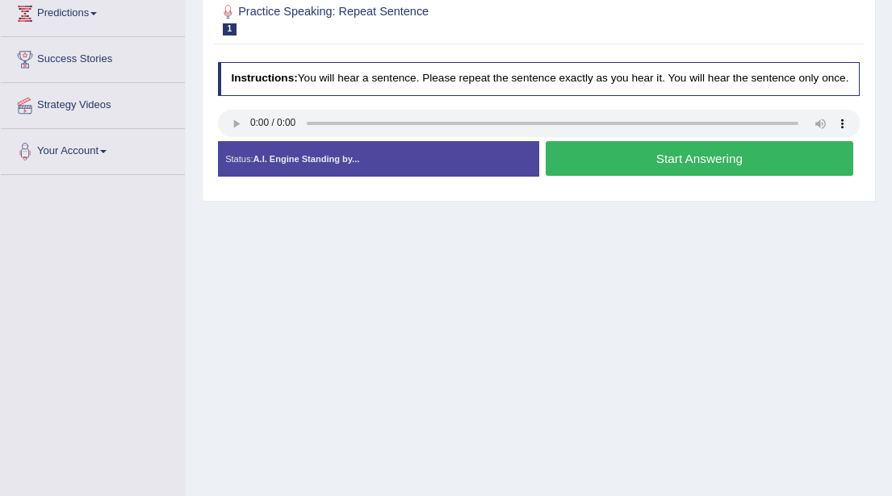
click at [643, 169] on button "Start Answering" at bounding box center [700, 158] width 308 height 35
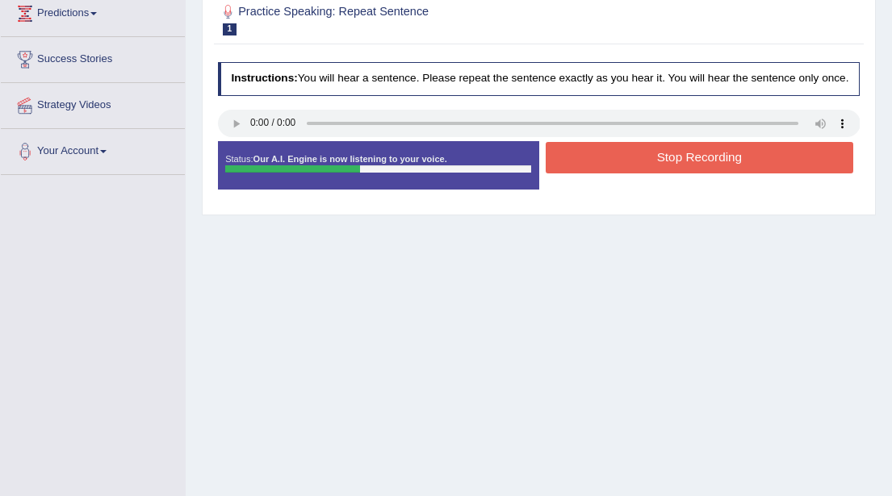
click at [643, 169] on button "Stop Recording" at bounding box center [700, 157] width 308 height 31
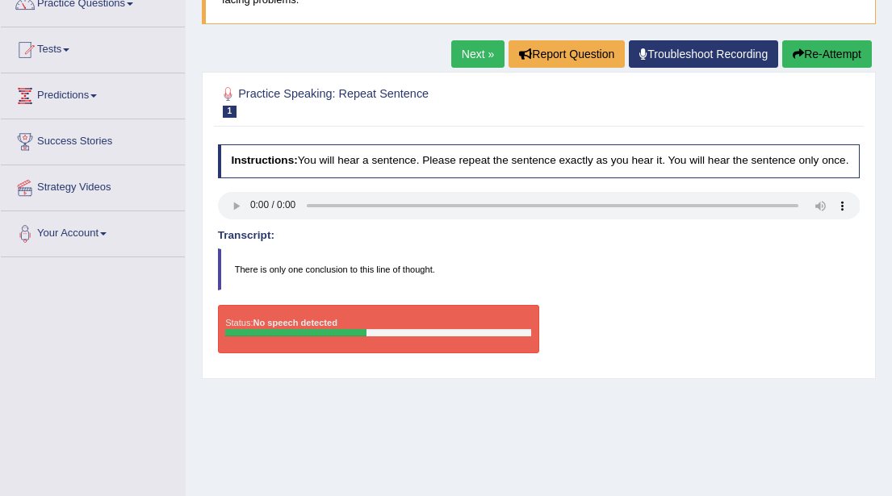
scroll to position [141, 0]
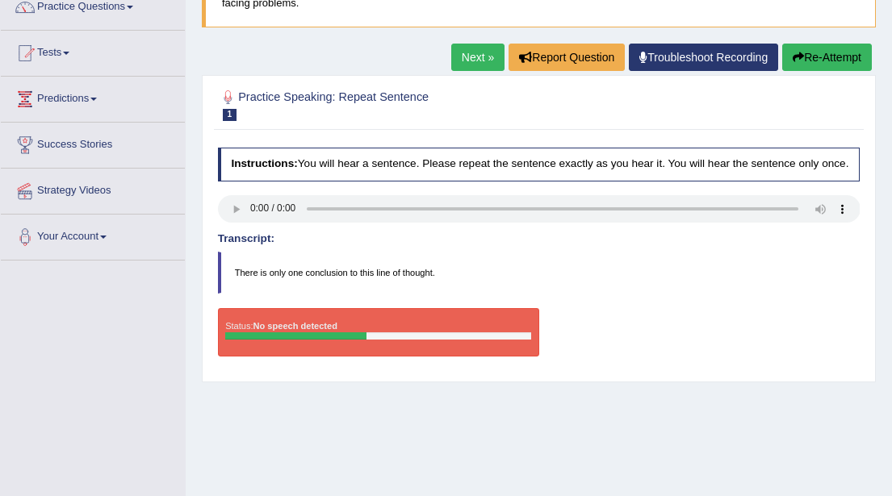
click at [810, 53] on button "Re-Attempt" at bounding box center [827, 57] width 90 height 27
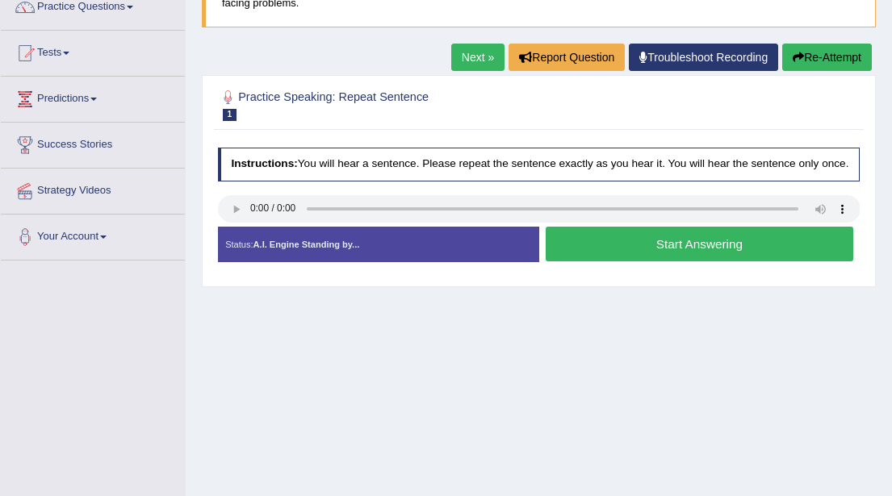
scroll to position [141, 0]
click at [675, 256] on button "Start Answering" at bounding box center [700, 244] width 308 height 35
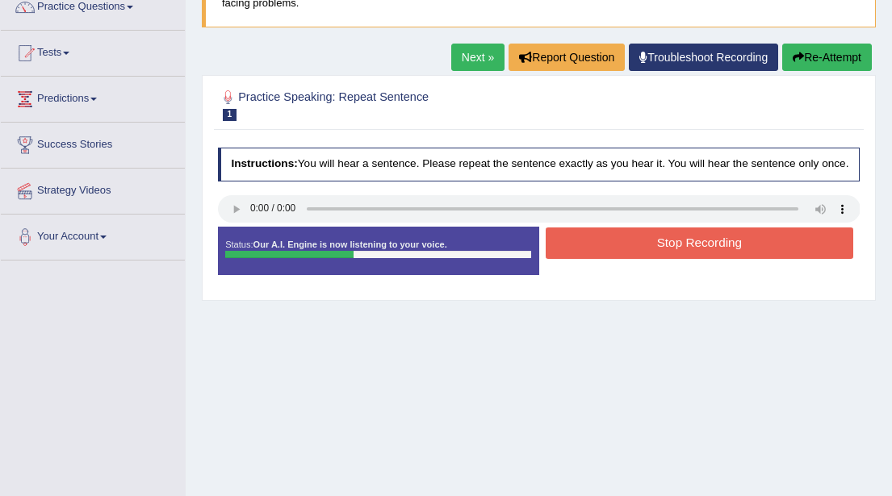
click at [675, 256] on button "Stop Recording" at bounding box center [700, 243] width 308 height 31
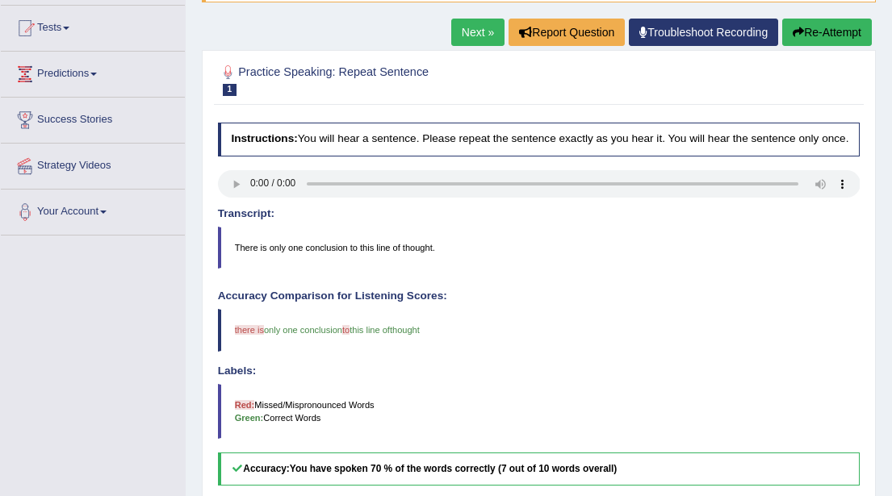
scroll to position [163, 0]
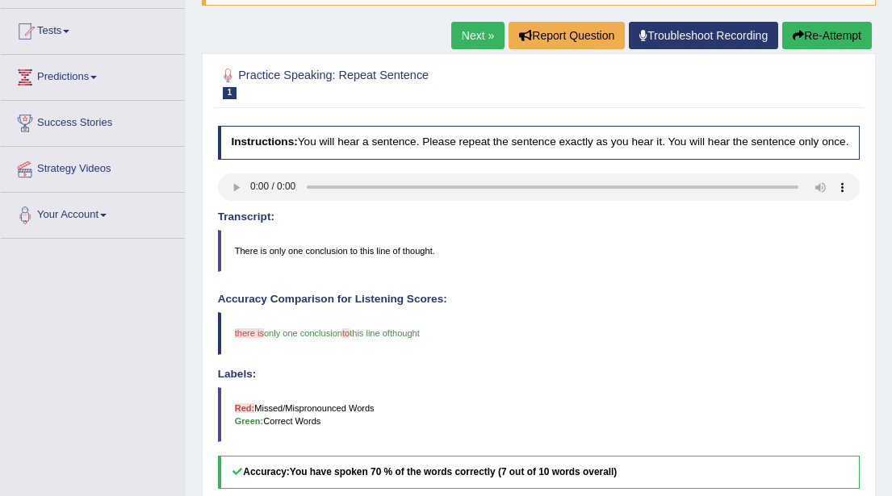
click at [470, 36] on link "Next »" at bounding box center [477, 35] width 53 height 27
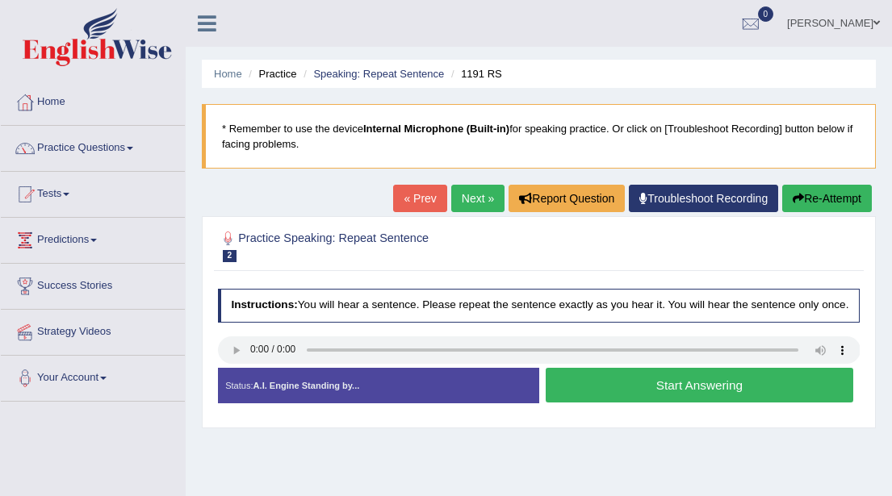
click at [680, 400] on button "Start Answering" at bounding box center [700, 385] width 308 height 35
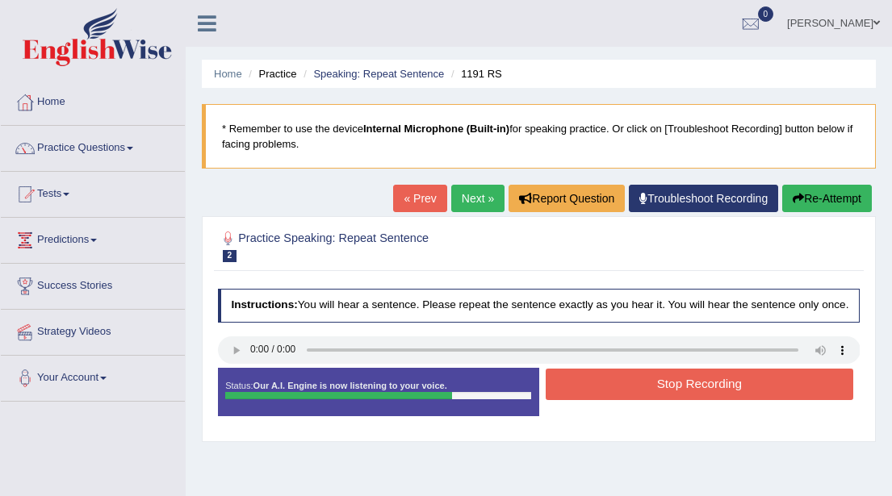
click at [680, 397] on button "Stop Recording" at bounding box center [700, 384] width 308 height 31
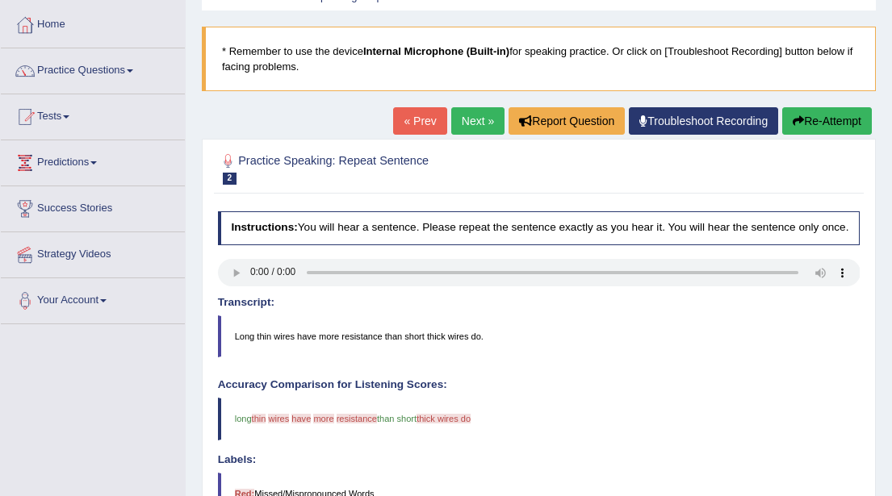
scroll to position [77, 0]
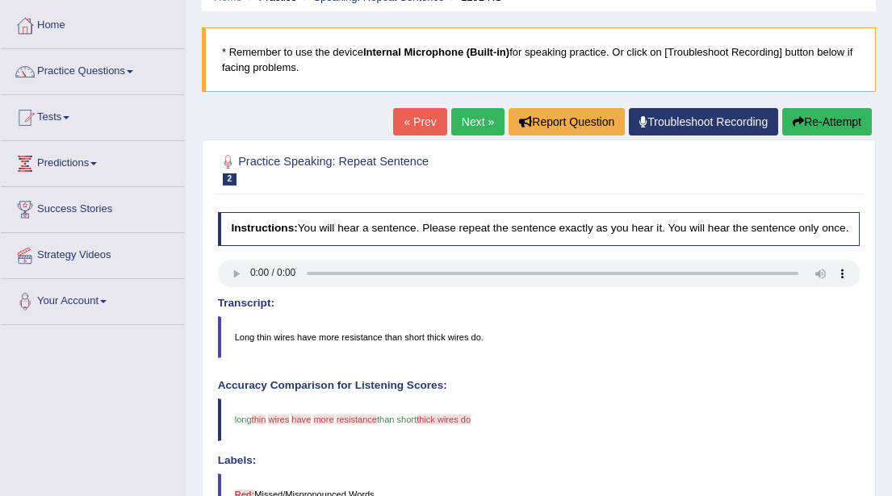
click at [458, 125] on link "Next »" at bounding box center [477, 121] width 53 height 27
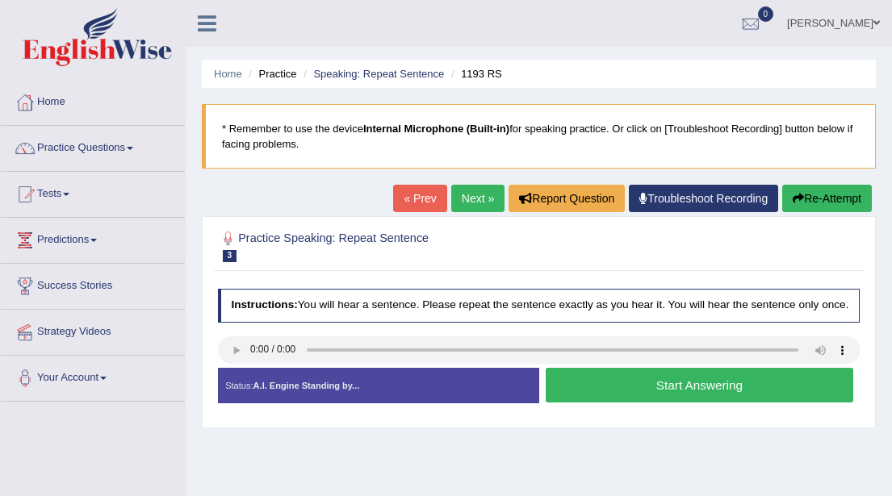
click at [671, 399] on button "Start Answering" at bounding box center [700, 385] width 308 height 35
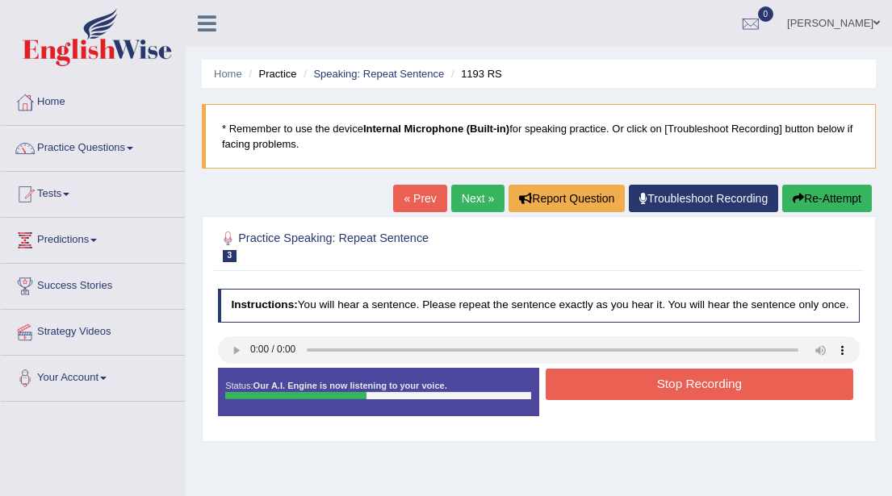
click at [671, 399] on button "Stop Recording" at bounding box center [700, 384] width 308 height 31
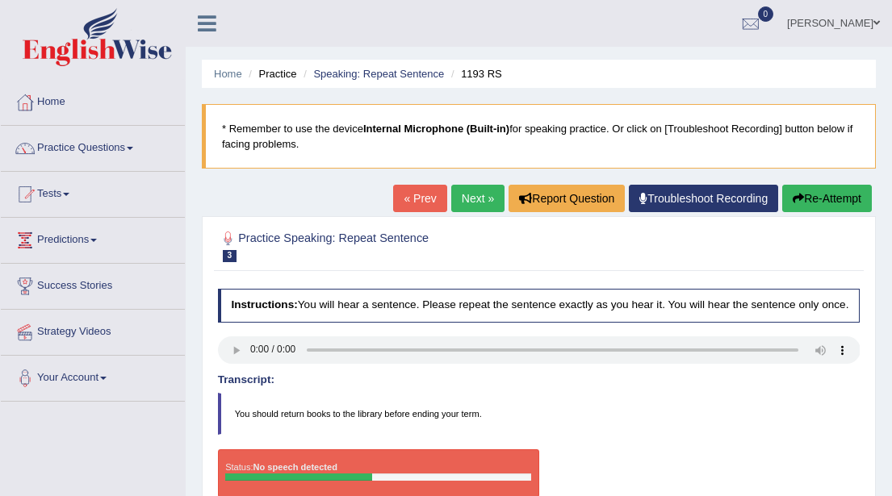
click at [813, 199] on button "Re-Attempt" at bounding box center [827, 198] width 90 height 27
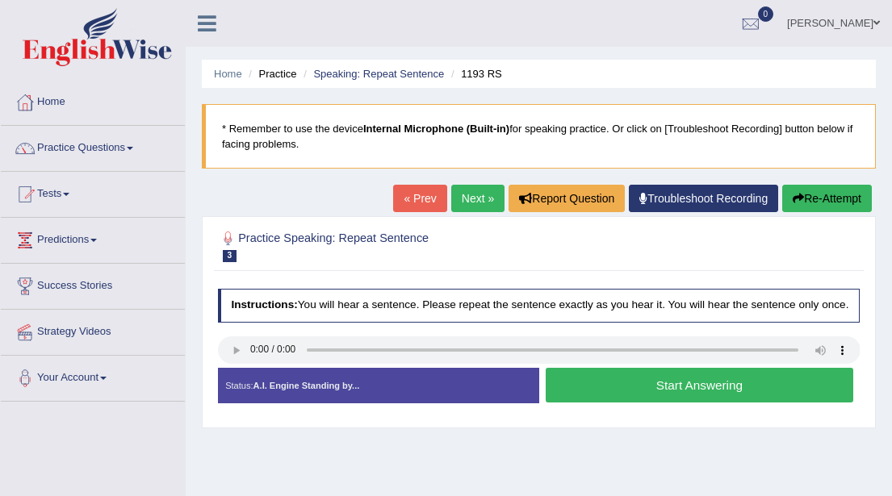
click at [680, 400] on button "Start Answering" at bounding box center [700, 385] width 308 height 35
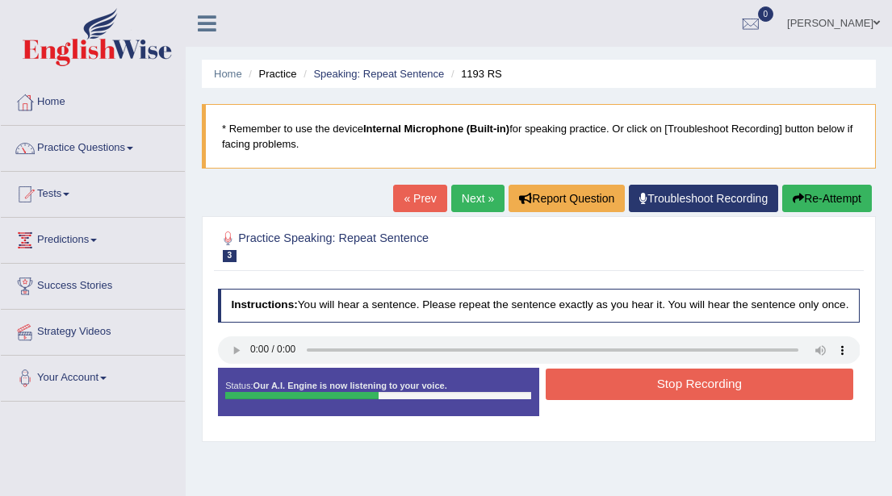
click at [680, 400] on button "Stop Recording" at bounding box center [700, 384] width 308 height 31
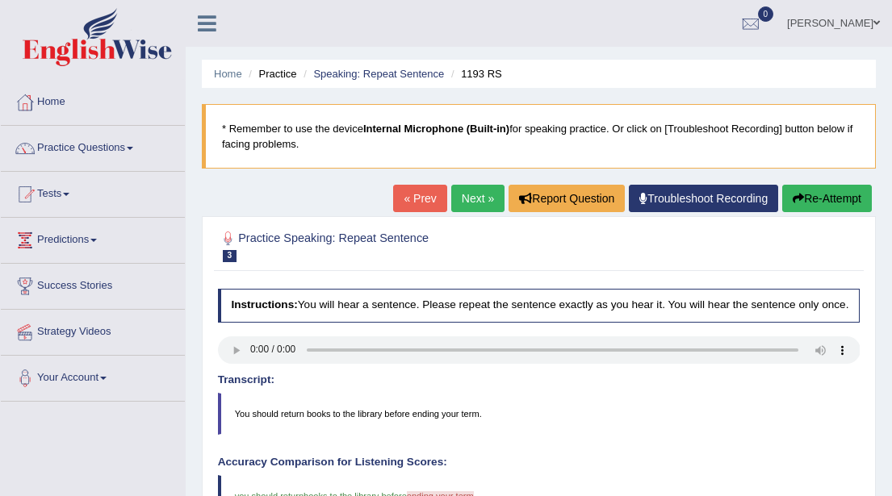
click at [462, 200] on link "Next »" at bounding box center [477, 198] width 53 height 27
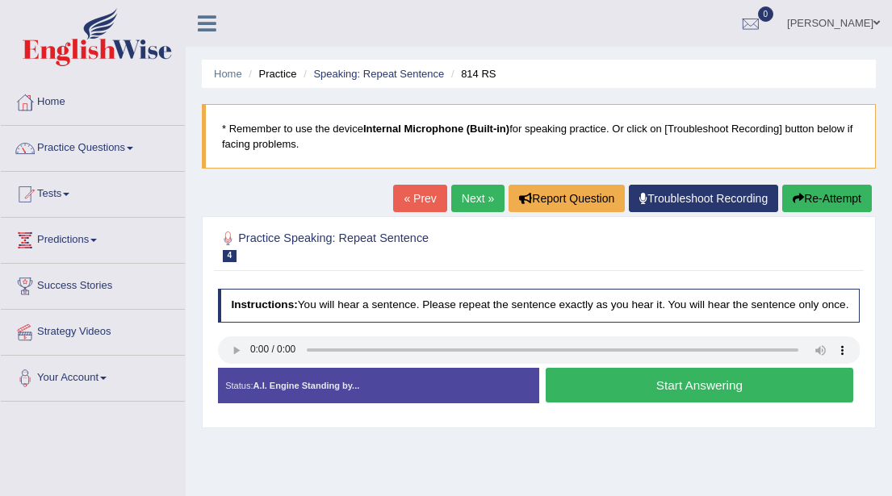
click at [639, 400] on button "Start Answering" at bounding box center [700, 385] width 308 height 35
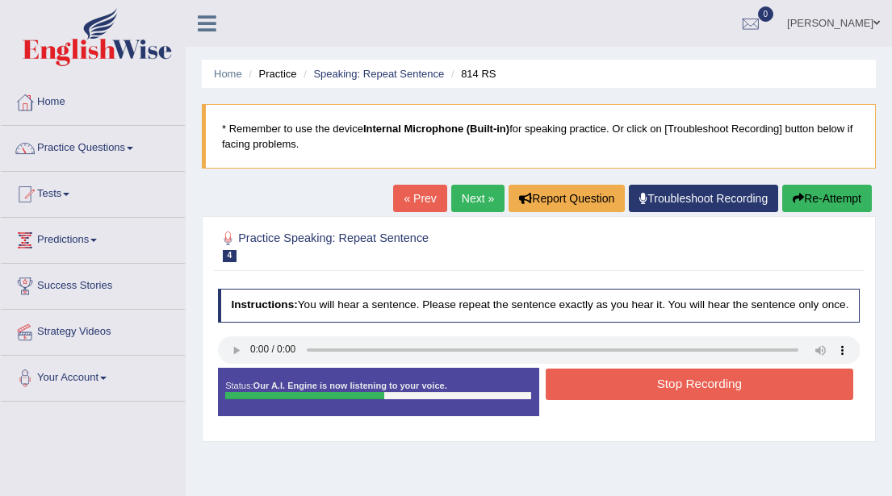
click at [682, 400] on button "Stop Recording" at bounding box center [700, 384] width 308 height 31
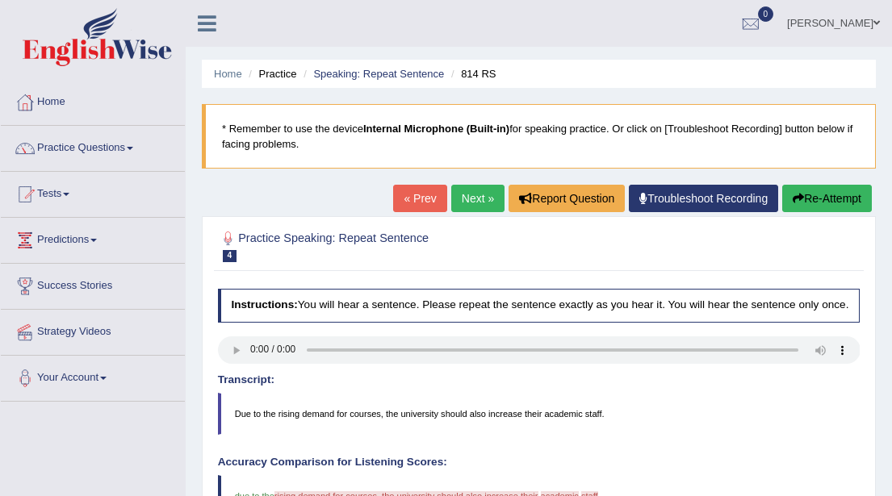
click at [820, 199] on button "Re-Attempt" at bounding box center [827, 198] width 90 height 27
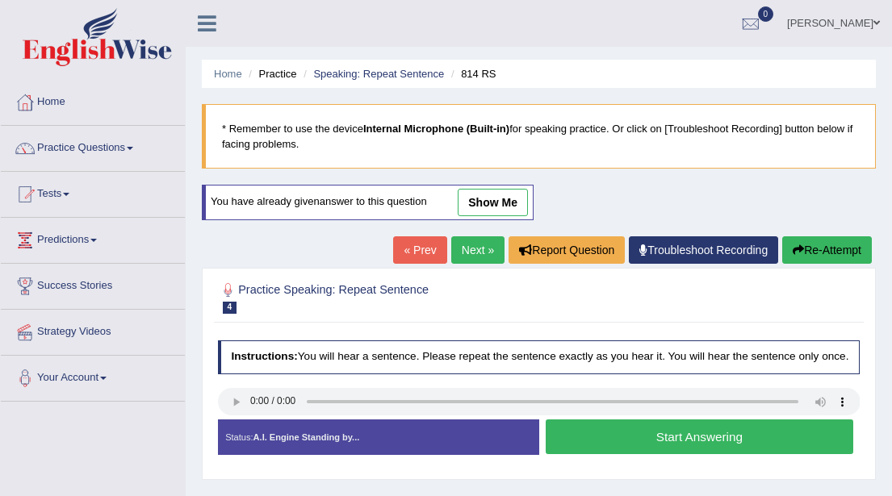
click at [656, 452] on button "Start Answering" at bounding box center [700, 437] width 308 height 35
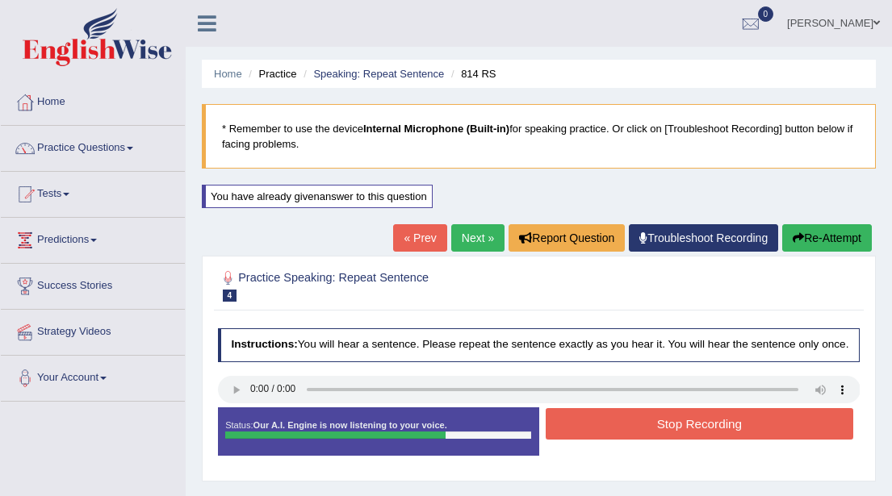
click at [667, 438] on button "Stop Recording" at bounding box center [700, 423] width 308 height 31
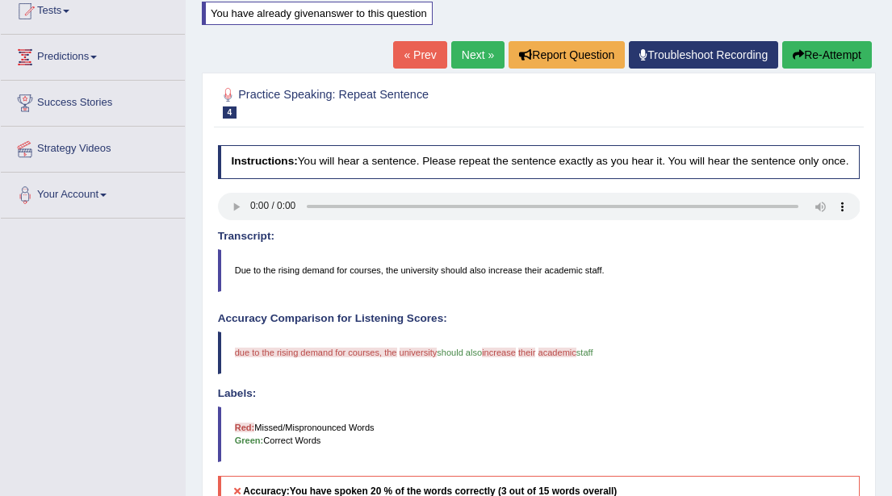
scroll to position [182, 0]
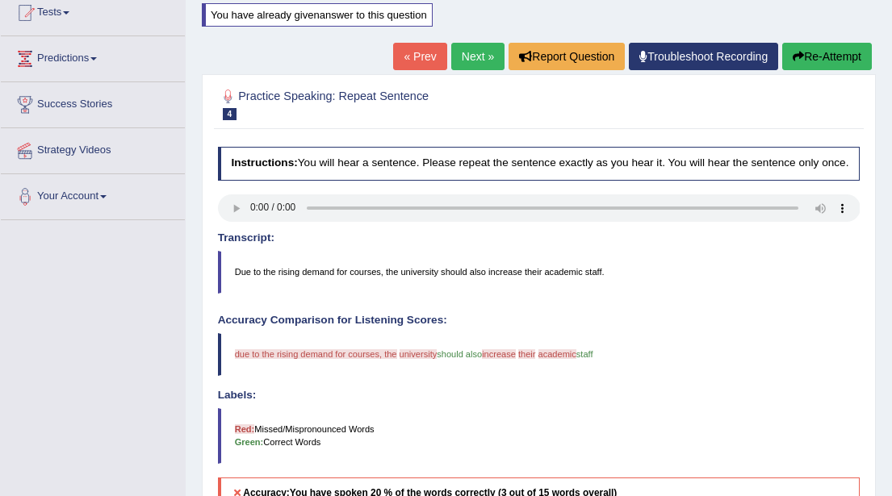
click at [817, 57] on button "Re-Attempt" at bounding box center [827, 56] width 90 height 27
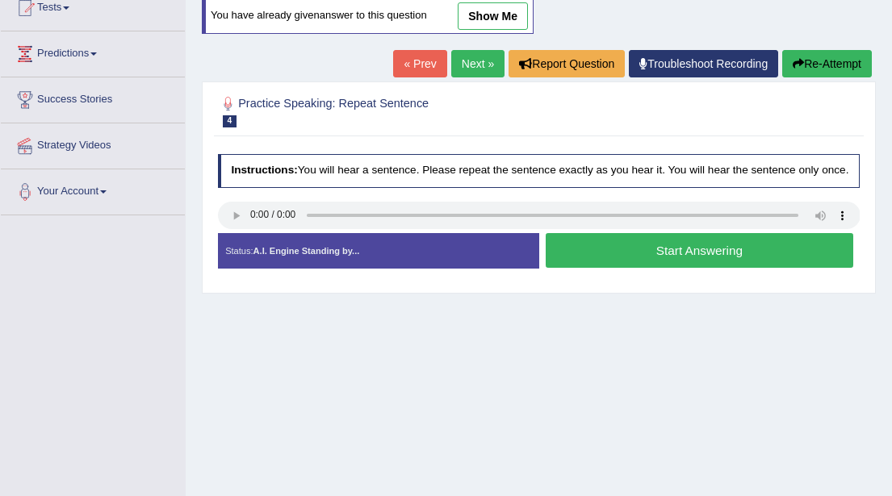
click at [675, 264] on button "Start Answering" at bounding box center [700, 250] width 308 height 35
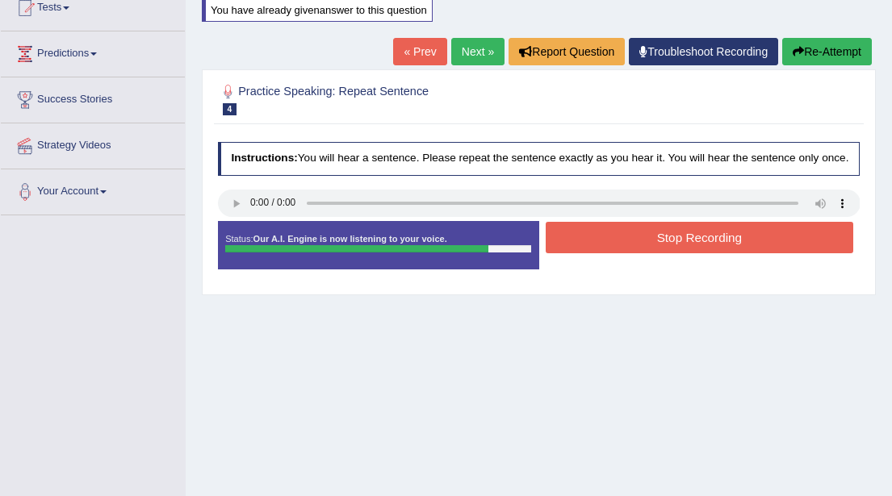
click at [674, 253] on button "Stop Recording" at bounding box center [700, 237] width 308 height 31
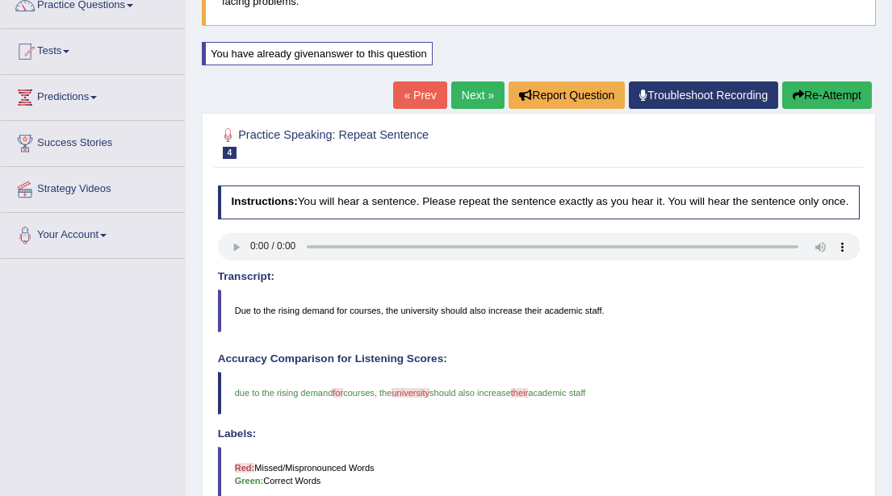
scroll to position [141, 0]
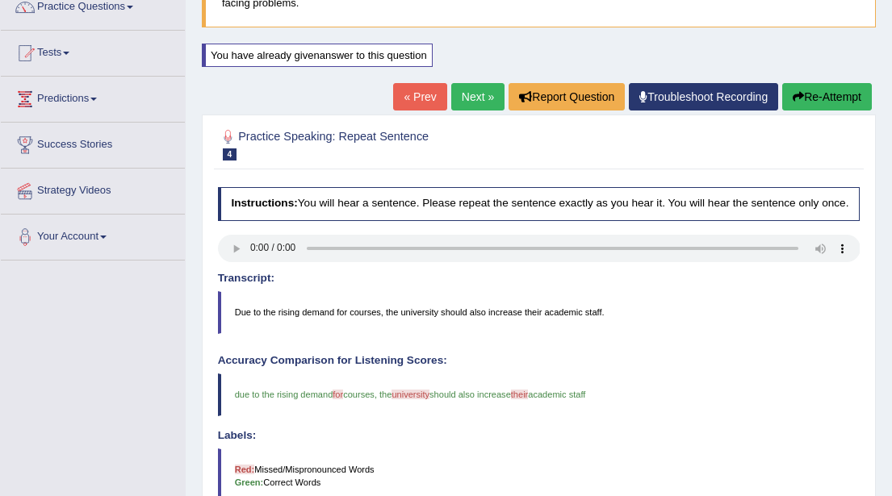
click at [476, 100] on link "Next »" at bounding box center [477, 96] width 53 height 27
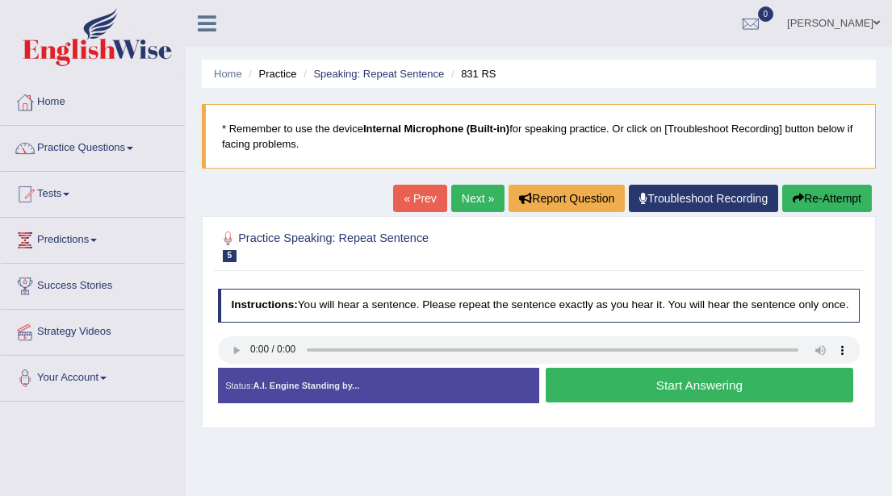
click at [672, 395] on button "Start Answering" at bounding box center [700, 385] width 308 height 35
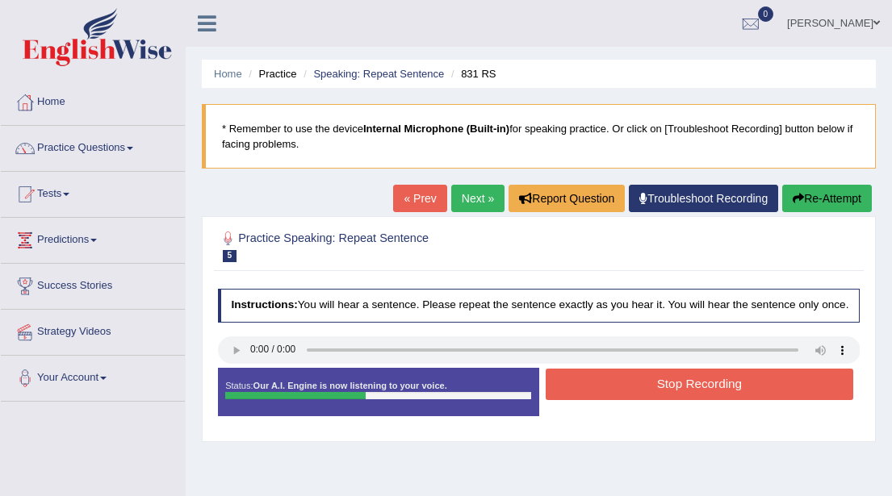
click at [672, 395] on button "Stop Recording" at bounding box center [700, 384] width 308 height 31
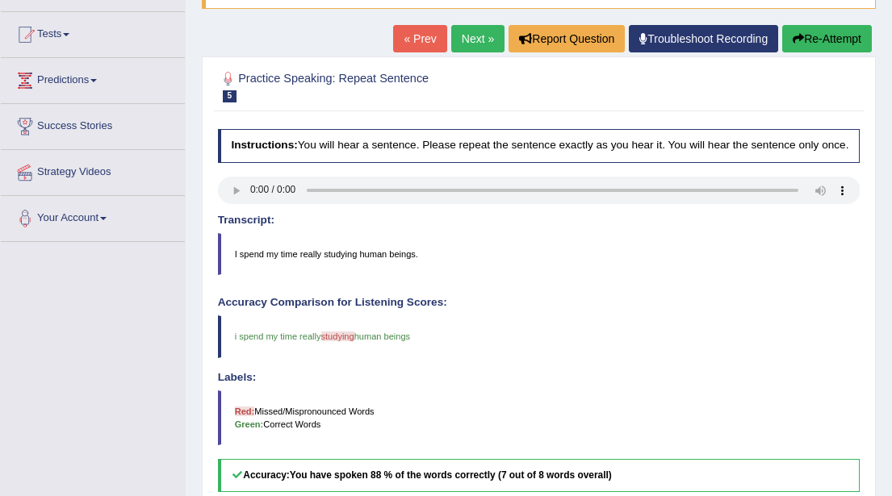
scroll to position [157, 0]
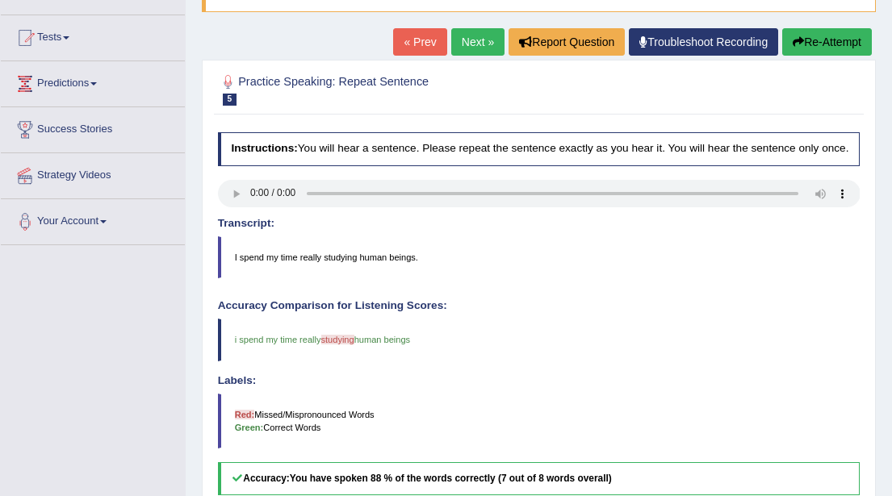
click at [468, 40] on link "Next »" at bounding box center [477, 41] width 53 height 27
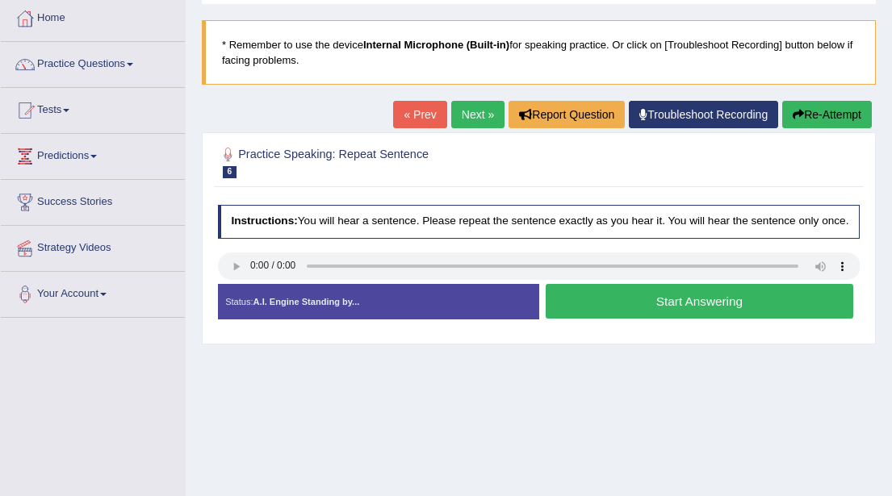
click at [672, 316] on button "Start Answering" at bounding box center [700, 301] width 308 height 35
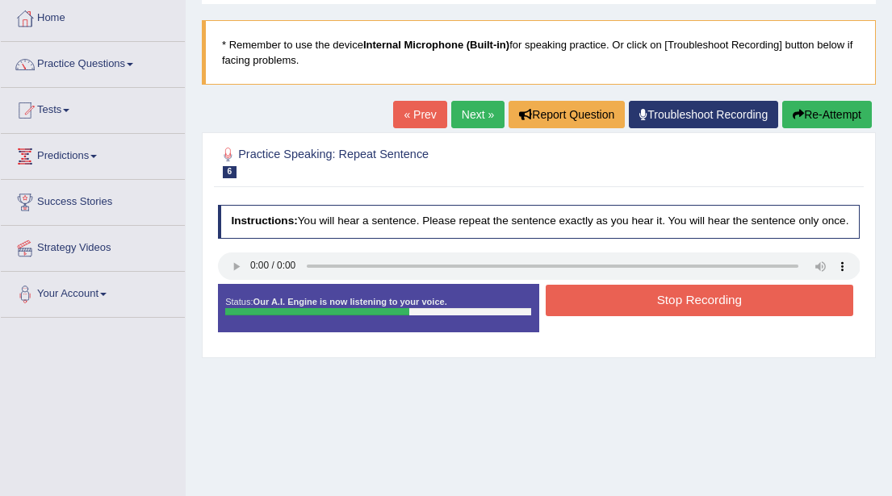
click at [672, 316] on button "Stop Recording" at bounding box center [700, 300] width 308 height 31
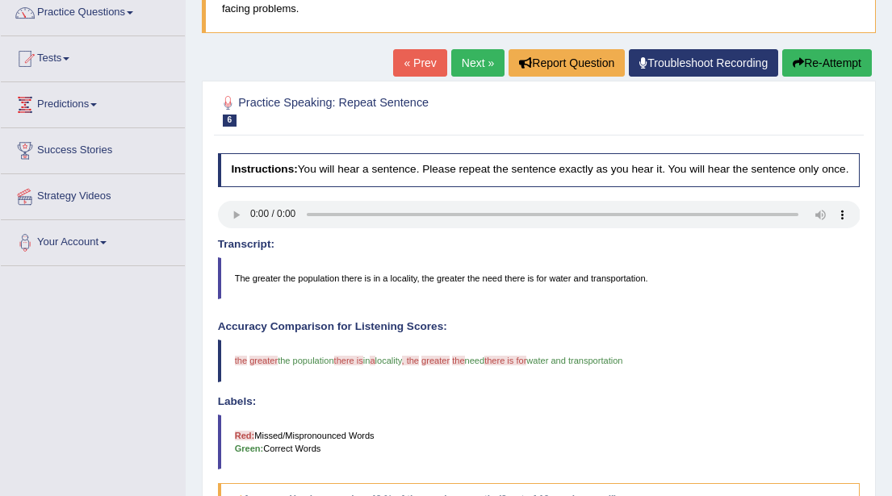
scroll to position [132, 0]
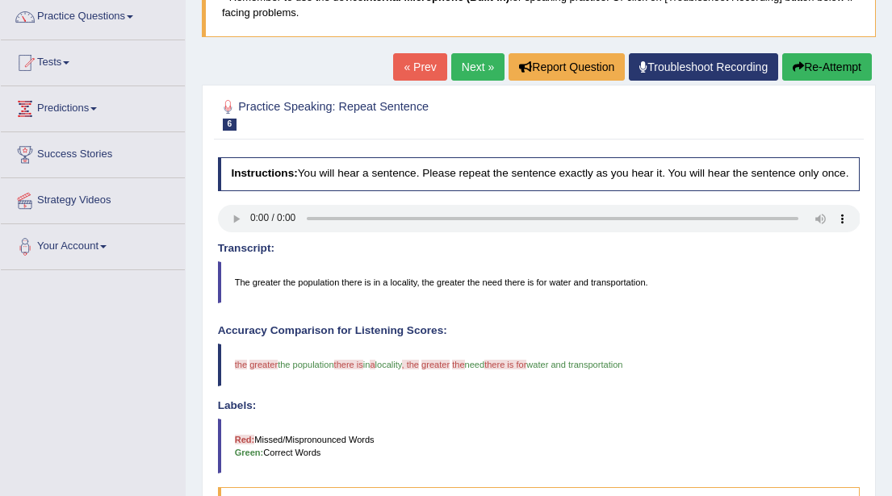
click at [471, 73] on link "Next »" at bounding box center [477, 66] width 53 height 27
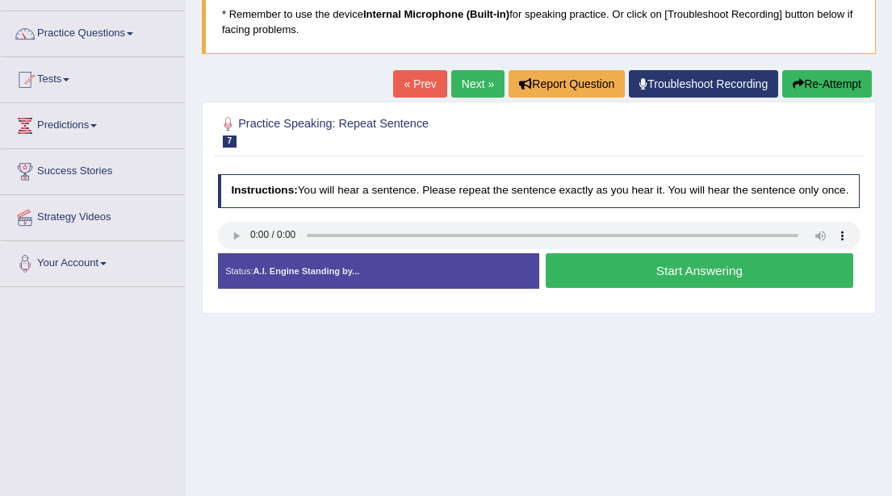
scroll to position [115, 0]
click at [628, 285] on button "Start Answering" at bounding box center [700, 270] width 308 height 35
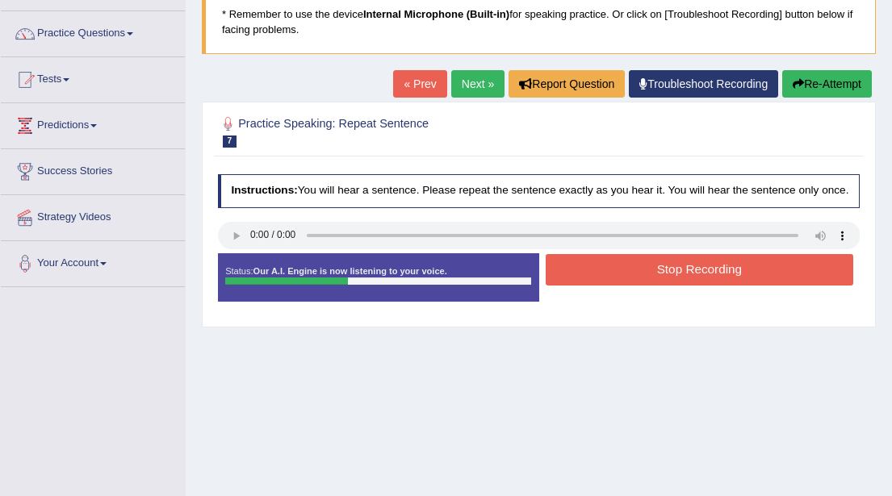
click at [628, 285] on button "Stop Recording" at bounding box center [700, 269] width 308 height 31
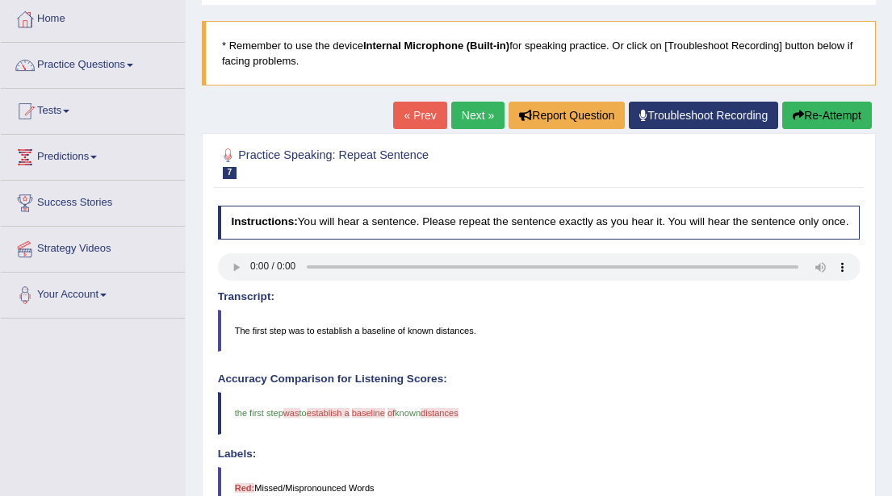
scroll to position [0, 0]
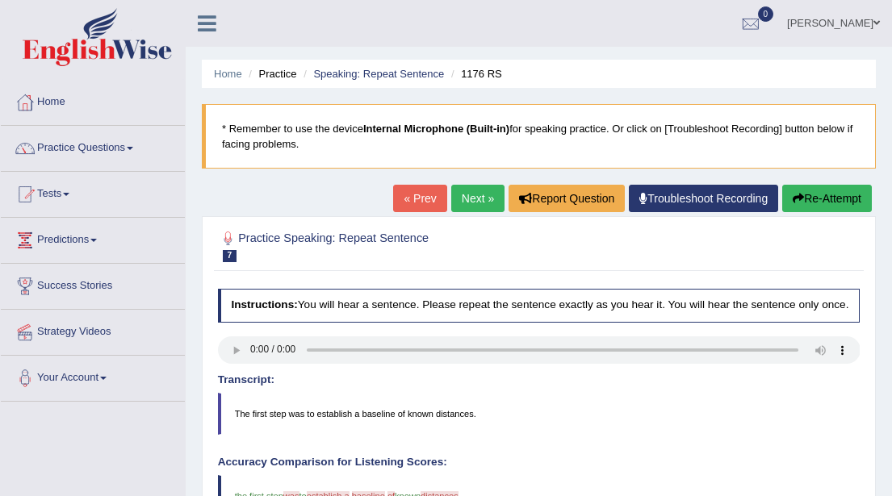
click at [458, 196] on link "Next »" at bounding box center [477, 198] width 53 height 27
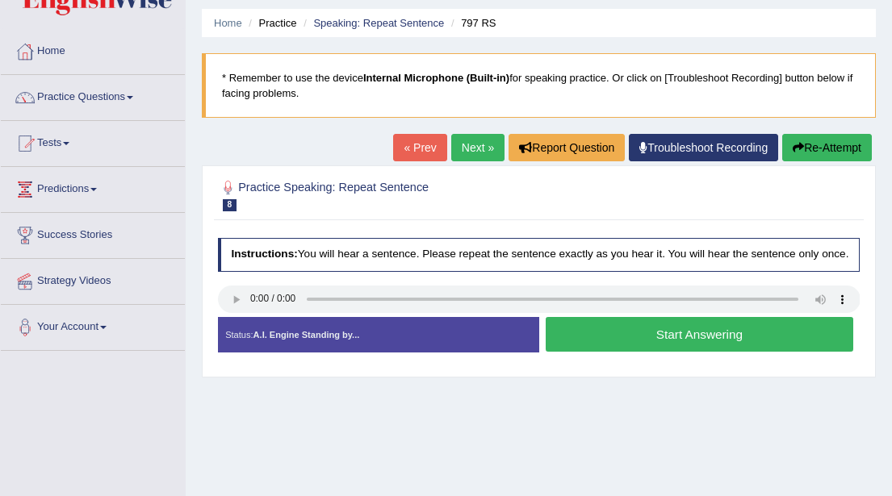
click at [663, 349] on button "Start Answering" at bounding box center [700, 334] width 308 height 35
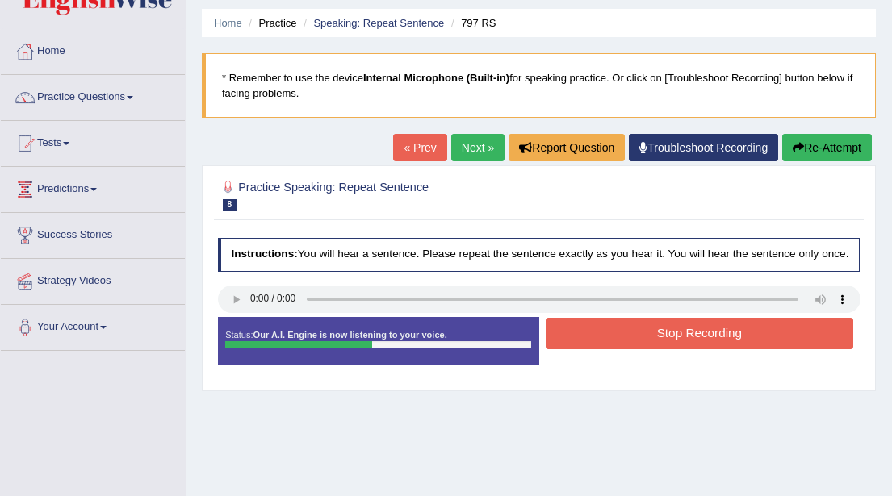
click at [660, 343] on button "Stop Recording" at bounding box center [700, 333] width 308 height 31
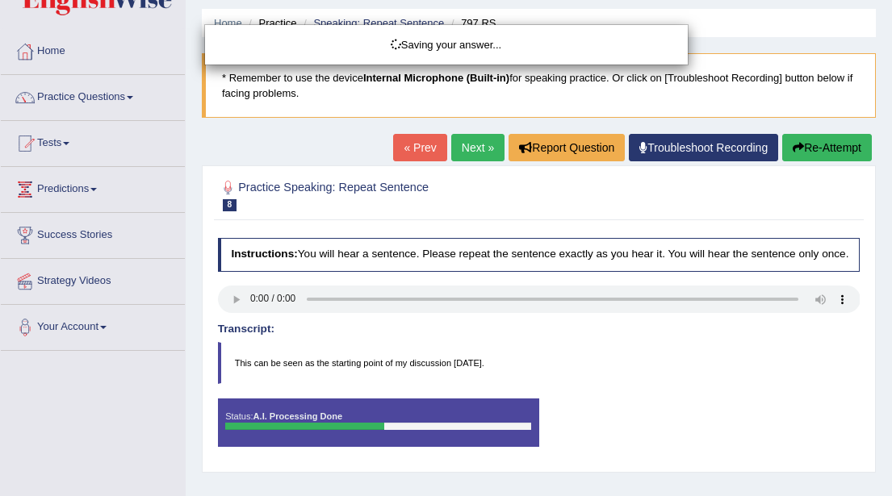
click at [826, 151] on div "Saving your answer..." at bounding box center [446, 248] width 892 height 496
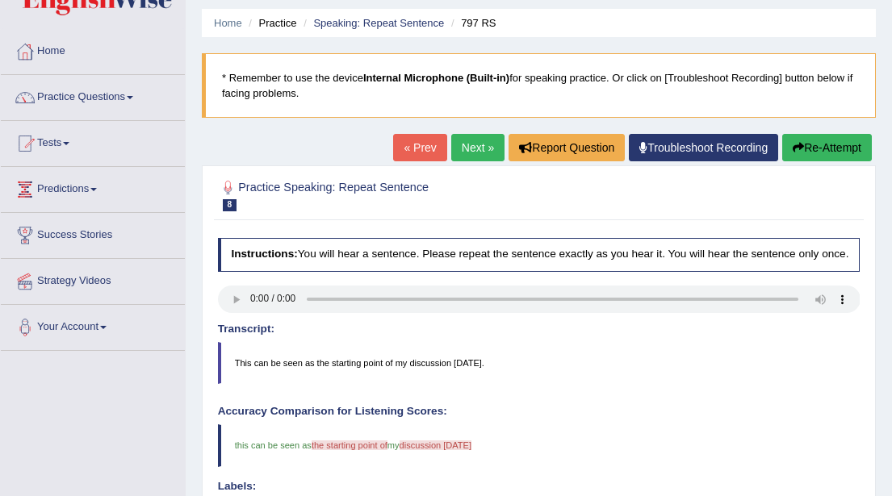
click at [826, 149] on button "Re-Attempt" at bounding box center [827, 147] width 90 height 27
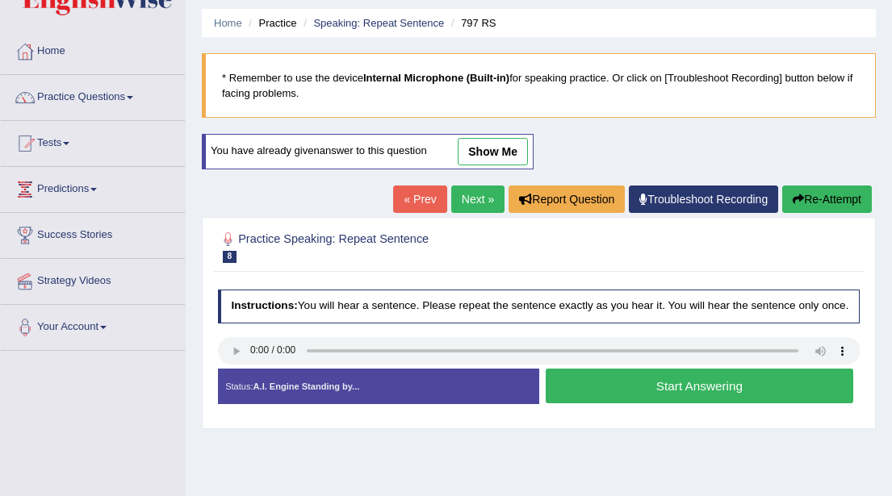
click at [679, 403] on button "Start Answering" at bounding box center [700, 386] width 308 height 35
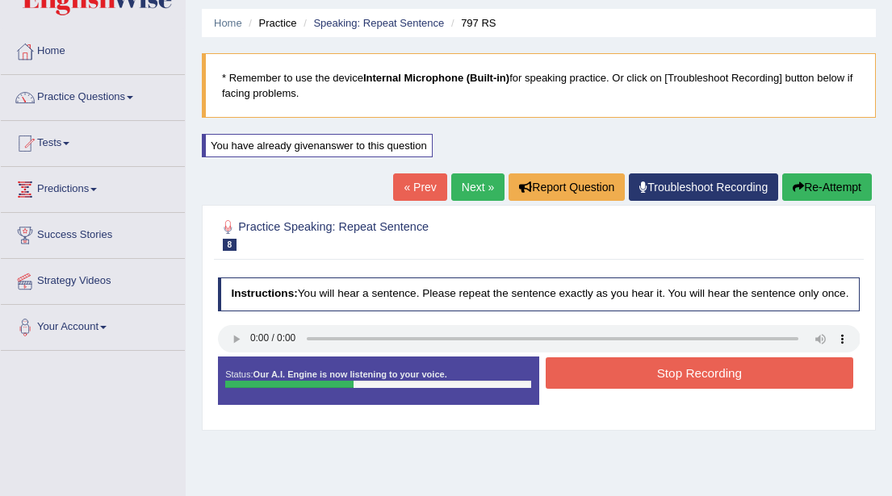
click at [681, 385] on button "Stop Recording" at bounding box center [700, 373] width 308 height 31
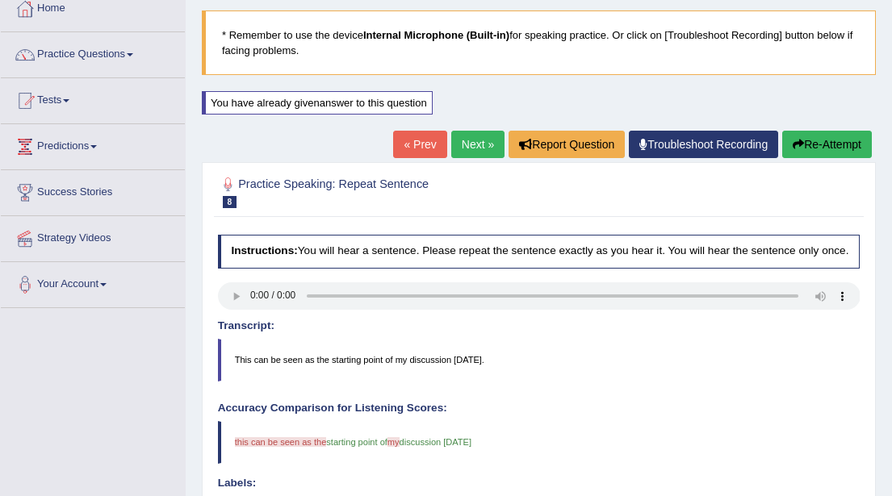
scroll to position [91, 0]
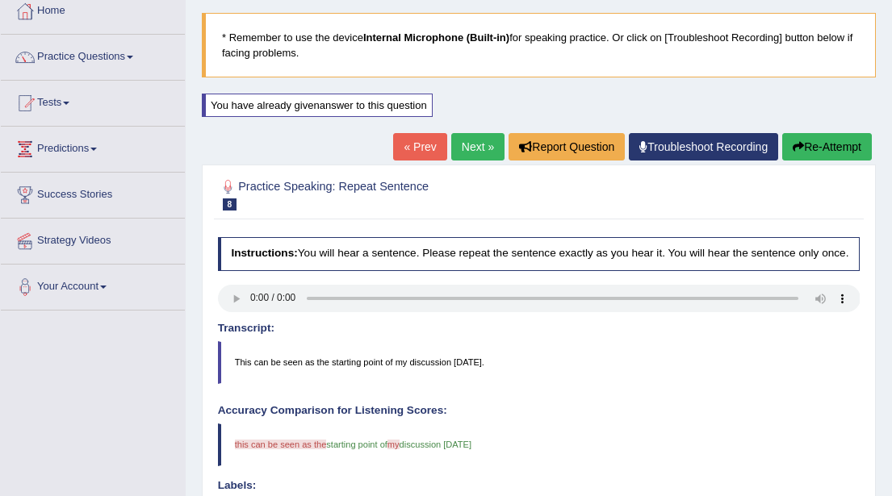
click at [817, 147] on button "Re-Attempt" at bounding box center [827, 146] width 90 height 27
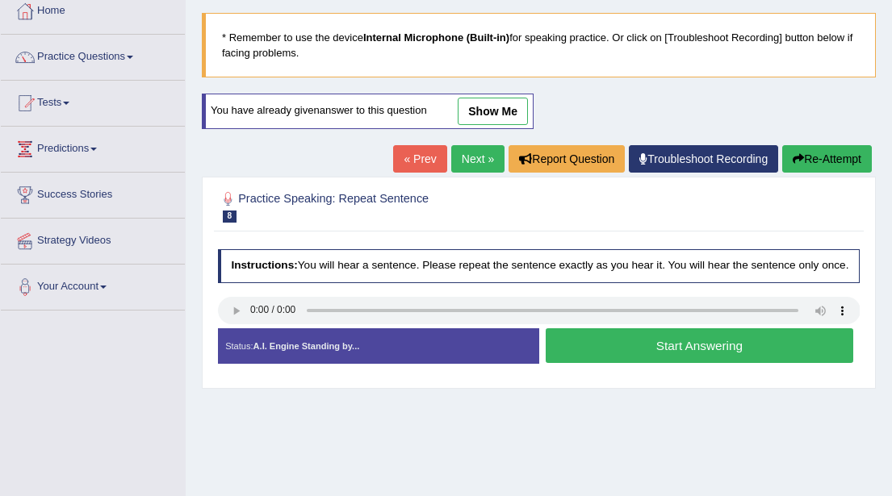
click at [659, 360] on button "Start Answering" at bounding box center [700, 345] width 308 height 35
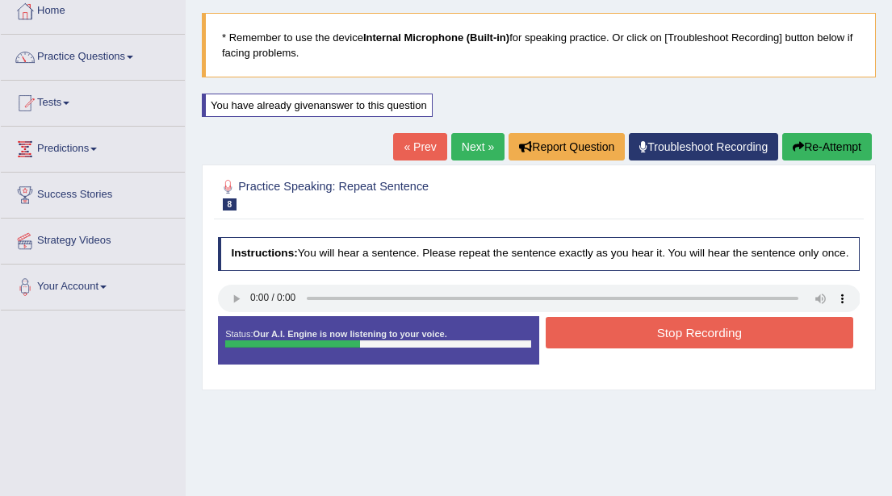
click at [675, 342] on button "Stop Recording" at bounding box center [700, 332] width 308 height 31
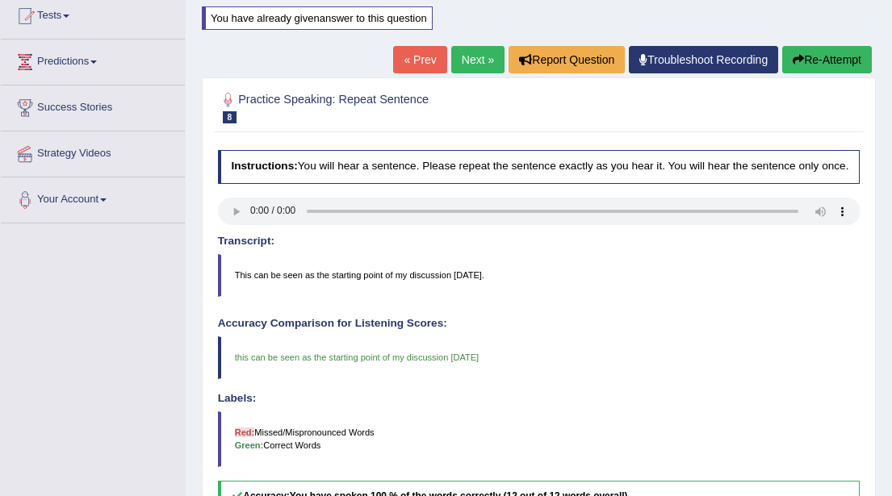
scroll to position [173, 0]
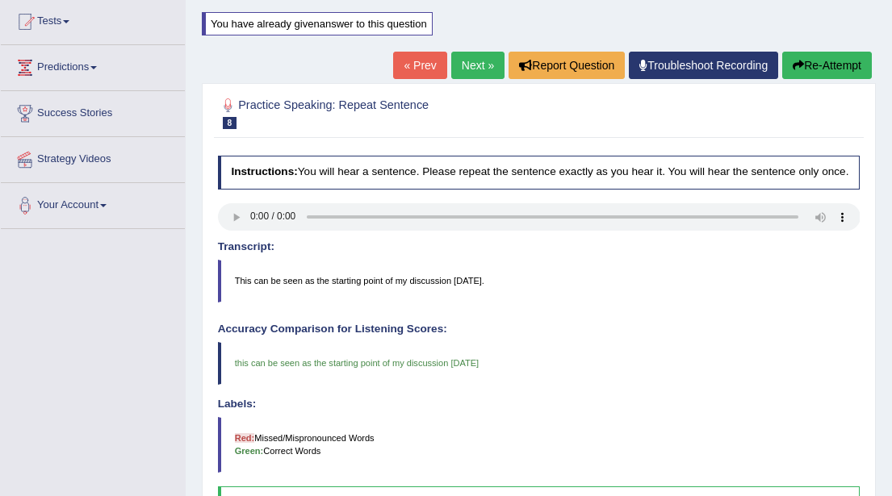
click at [468, 67] on link "Next »" at bounding box center [477, 65] width 53 height 27
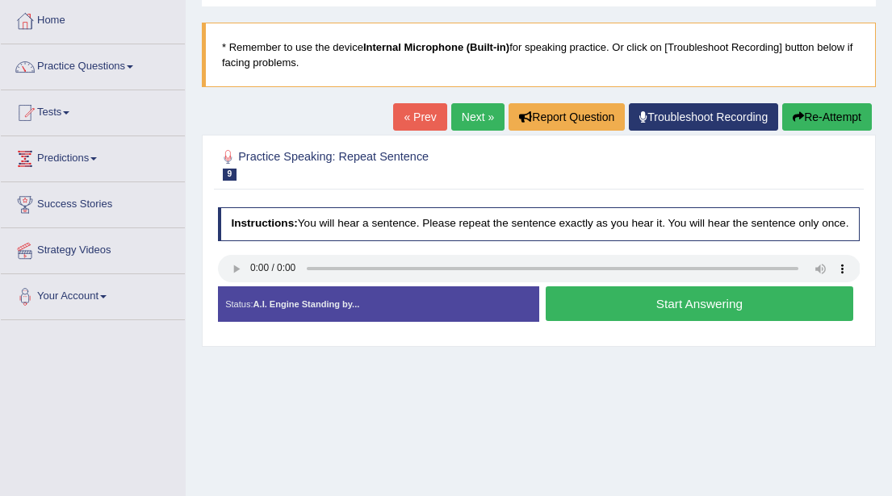
scroll to position [85, 0]
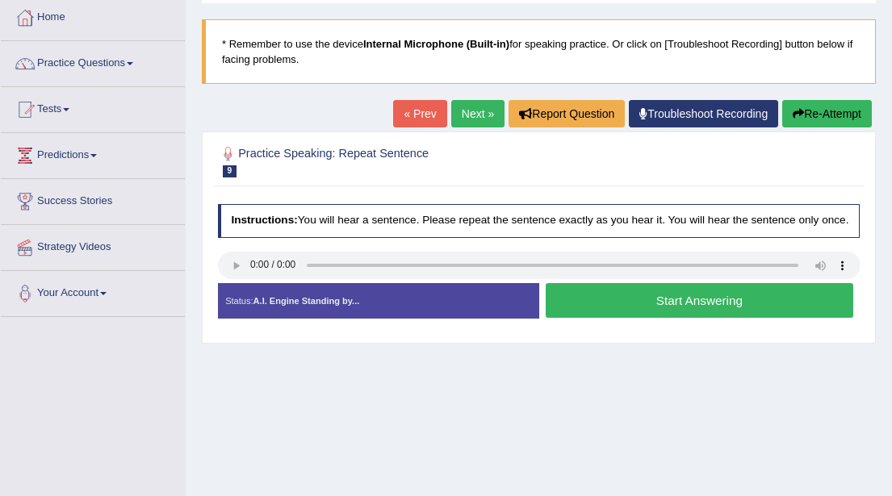
click at [671, 312] on button "Start Answering" at bounding box center [700, 300] width 308 height 35
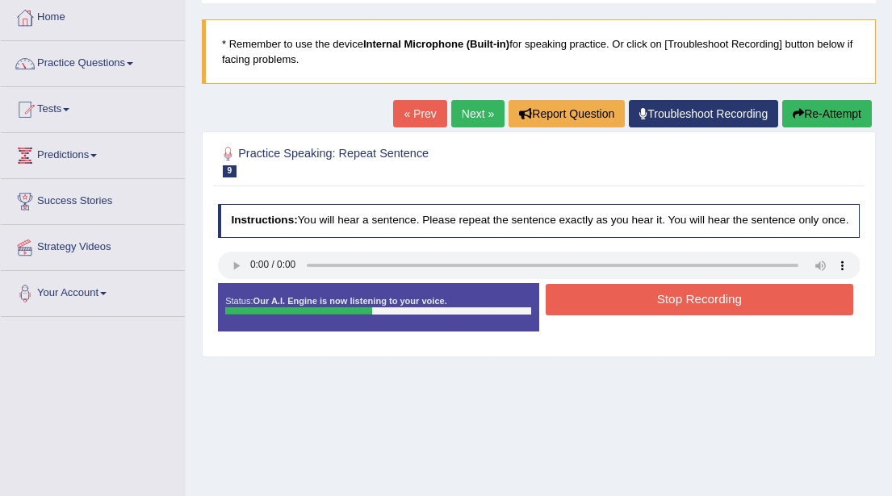
click at [671, 312] on button "Stop Recording" at bounding box center [700, 299] width 308 height 31
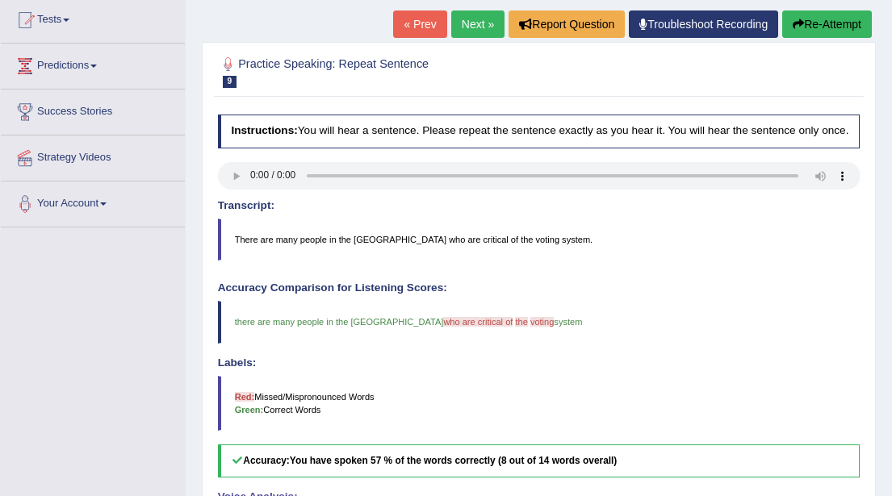
scroll to position [174, 0]
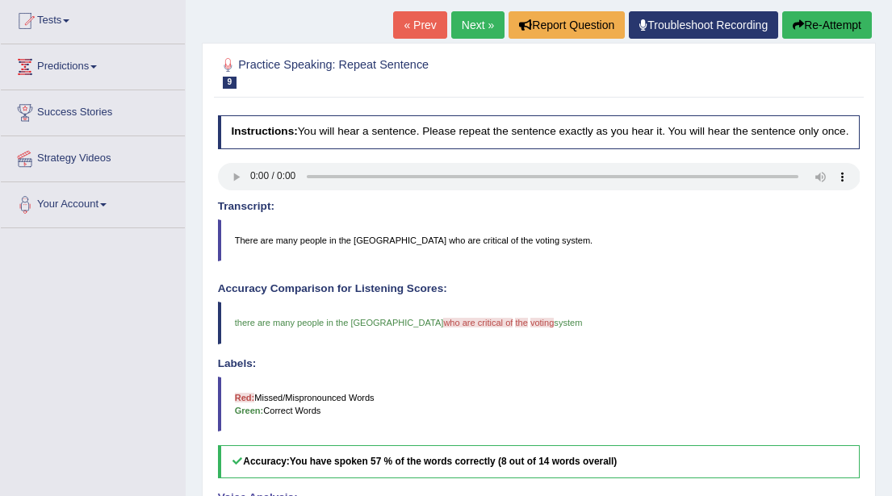
click at [465, 24] on link "Next »" at bounding box center [477, 24] width 53 height 27
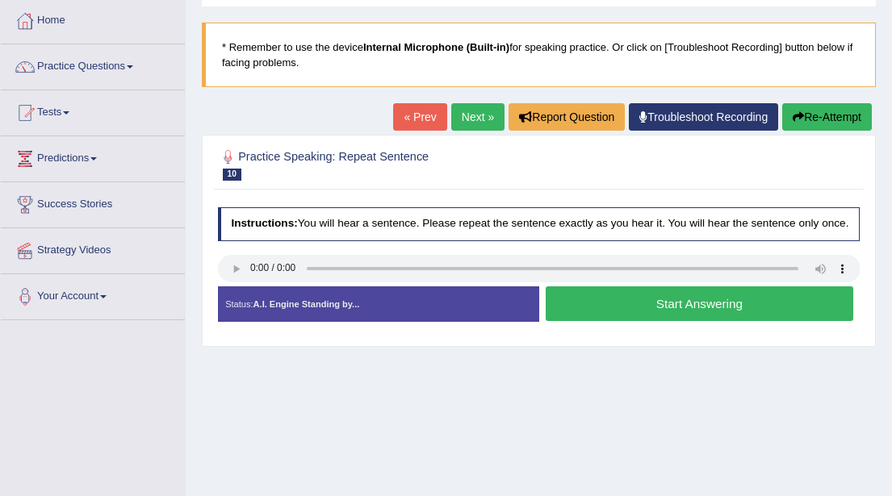
scroll to position [82, 0]
click at [687, 319] on button "Start Answering" at bounding box center [700, 304] width 308 height 35
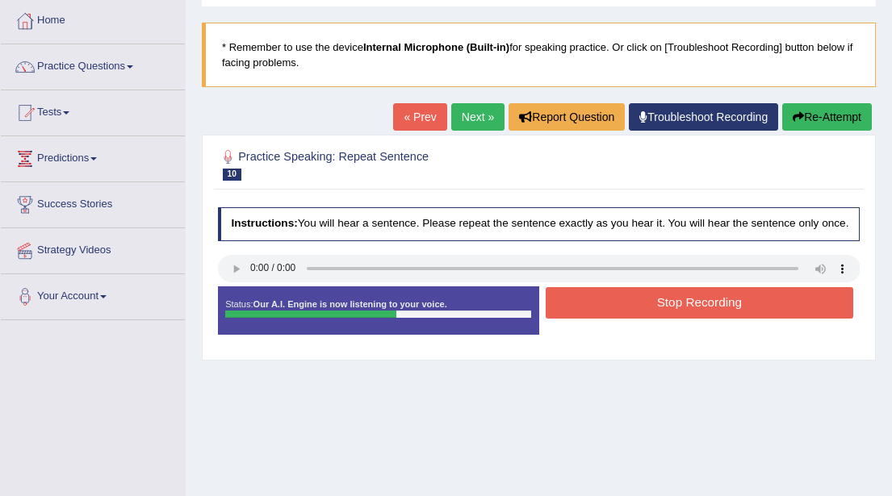
click at [687, 319] on button "Stop Recording" at bounding box center [700, 302] width 308 height 31
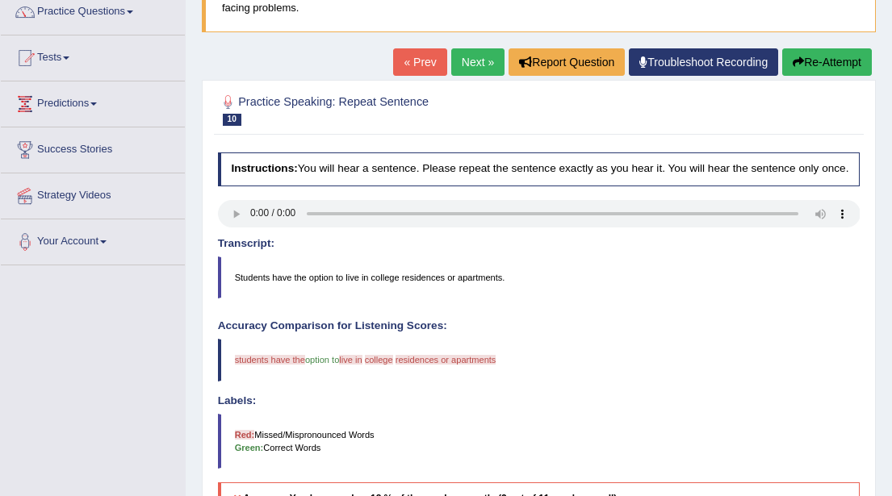
scroll to position [134, 0]
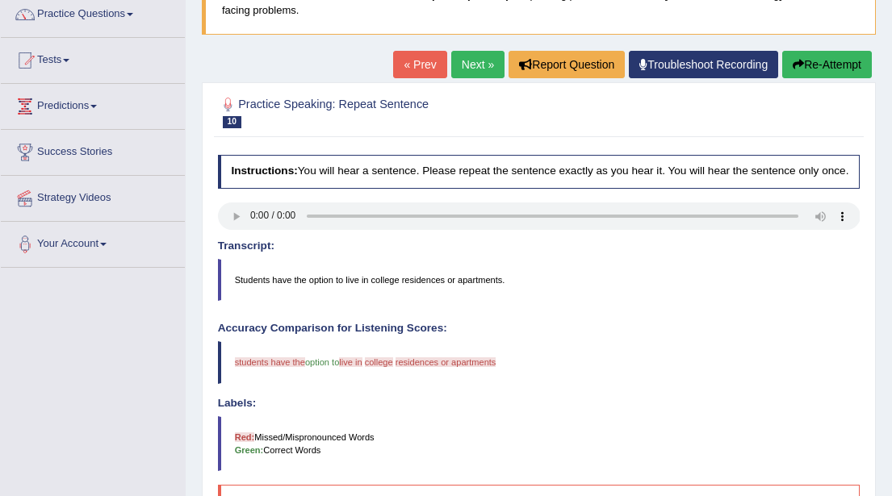
click at [806, 66] on button "Re-Attempt" at bounding box center [827, 64] width 90 height 27
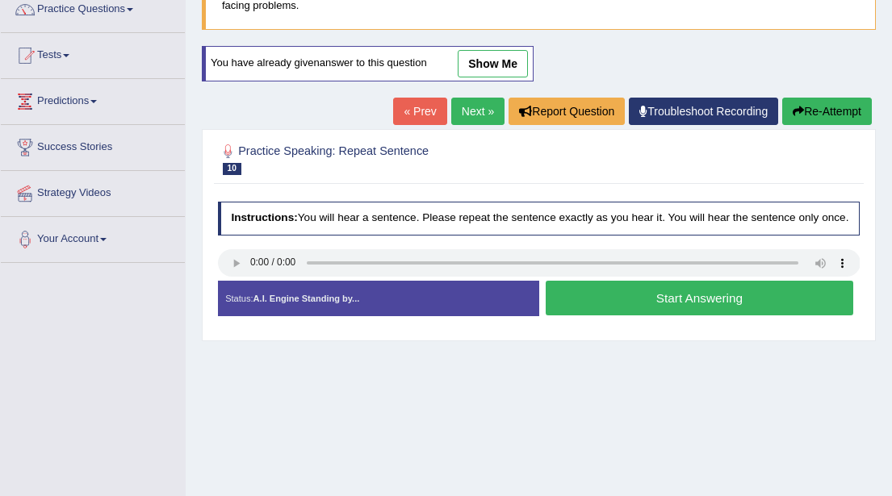
click at [663, 312] on button "Start Answering" at bounding box center [700, 298] width 308 height 35
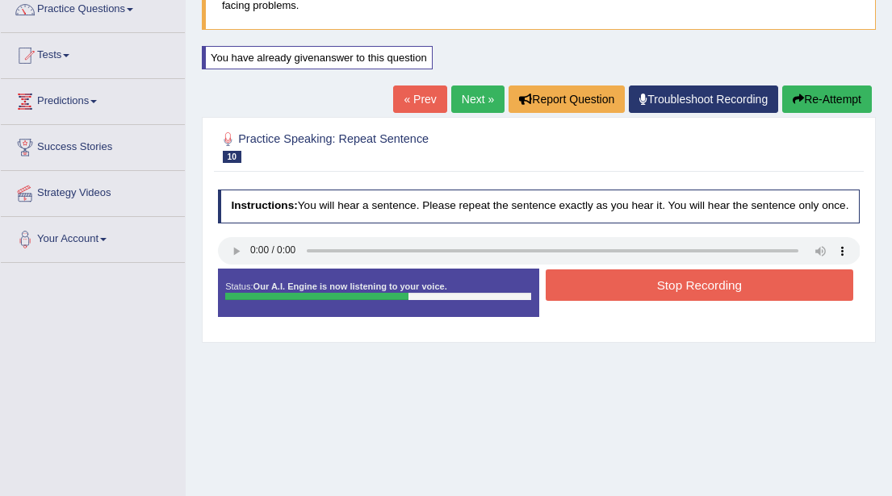
click at [670, 299] on button "Stop Recording" at bounding box center [700, 285] width 308 height 31
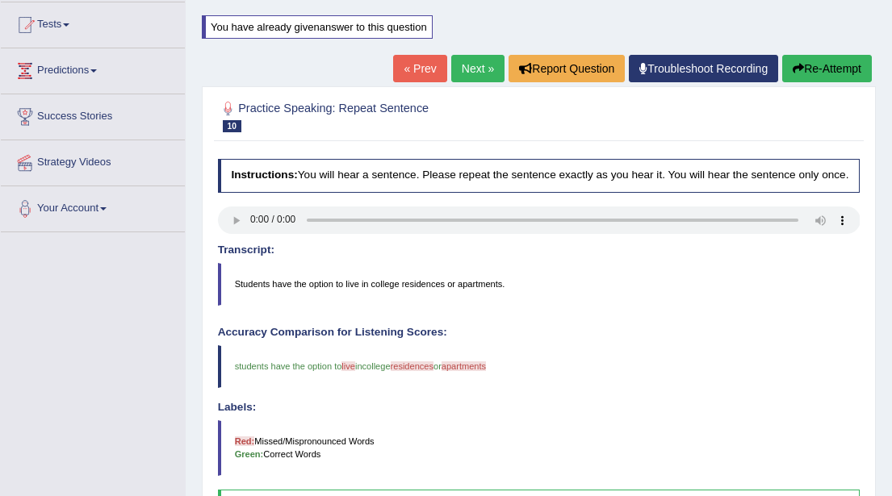
scroll to position [157, 0]
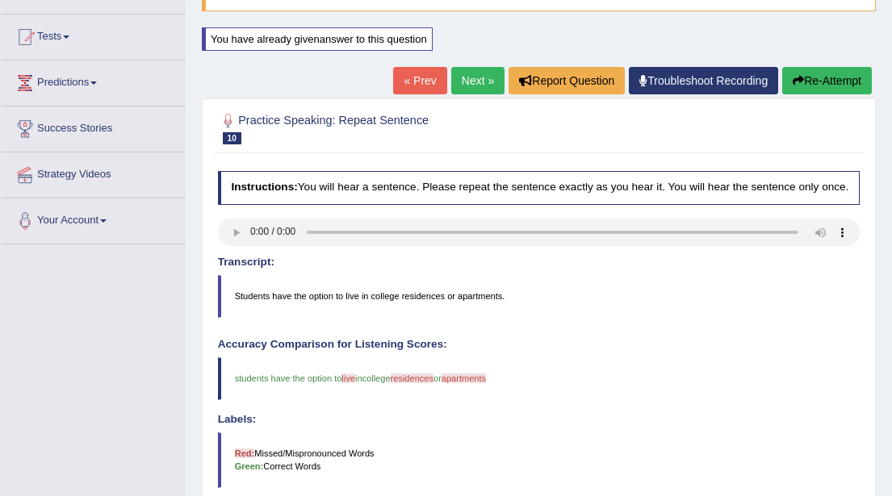
click at [463, 82] on link "Next »" at bounding box center [477, 80] width 53 height 27
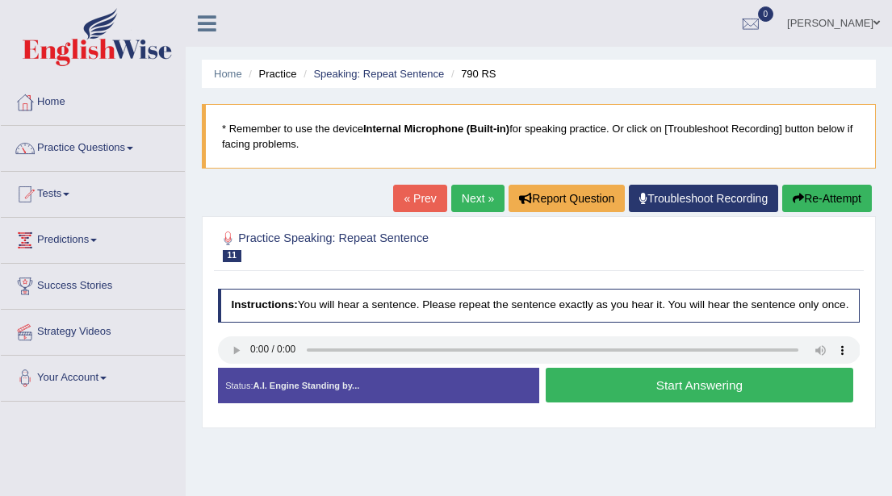
click at [644, 396] on button "Start Answering" at bounding box center [700, 385] width 308 height 35
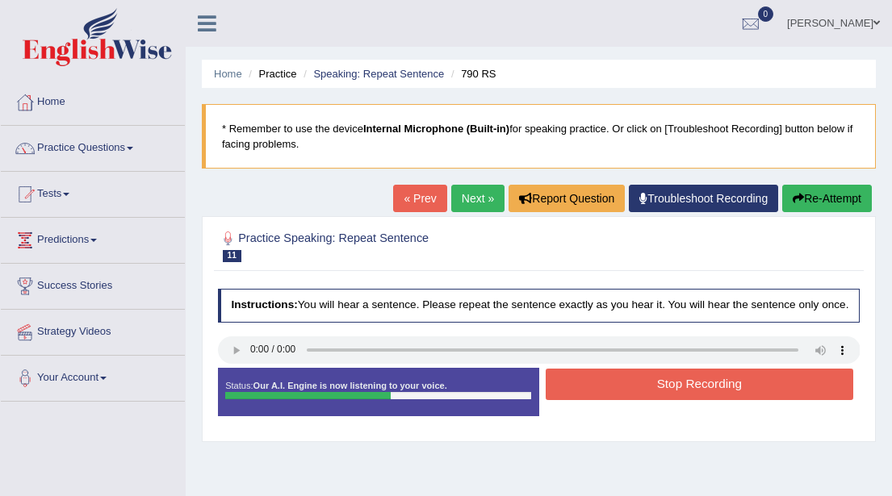
click at [644, 396] on button "Stop Recording" at bounding box center [700, 384] width 308 height 31
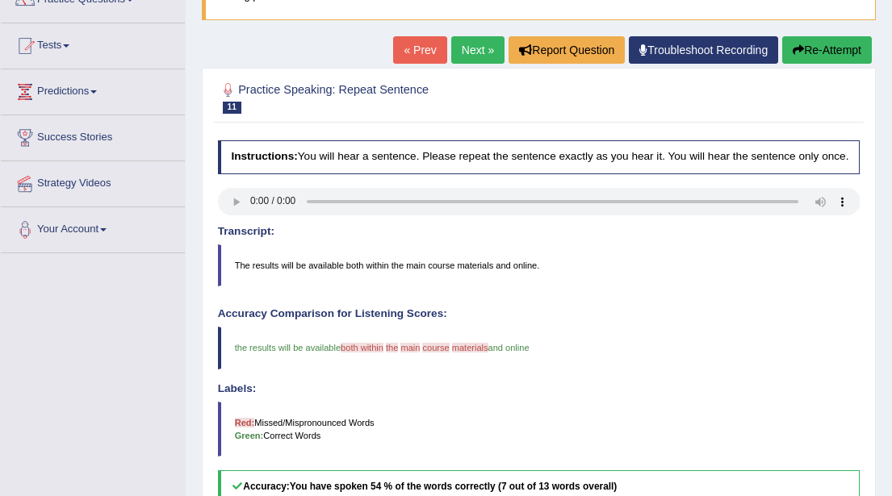
scroll to position [127, 0]
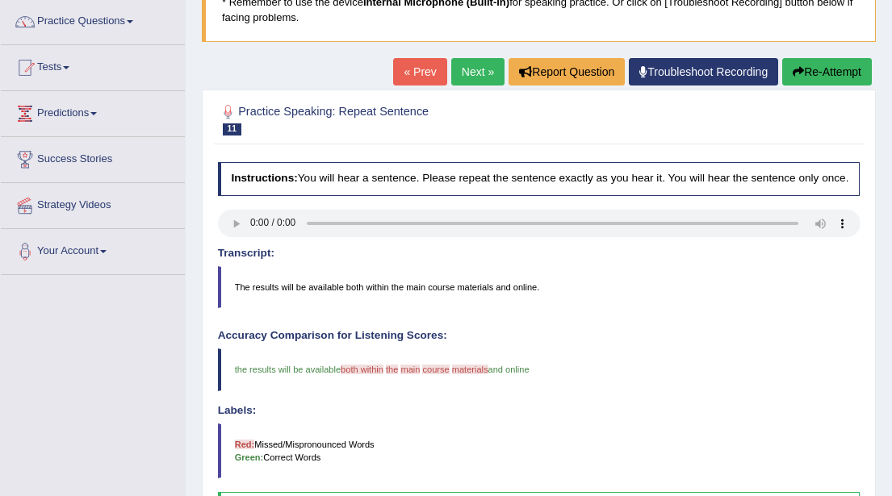
click at [465, 73] on link "Next »" at bounding box center [477, 71] width 53 height 27
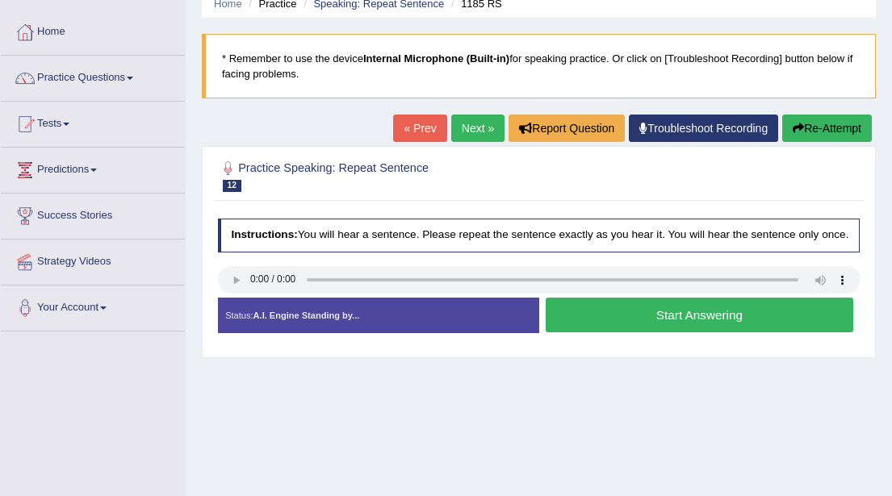
click at [658, 329] on button "Start Answering" at bounding box center [700, 315] width 308 height 35
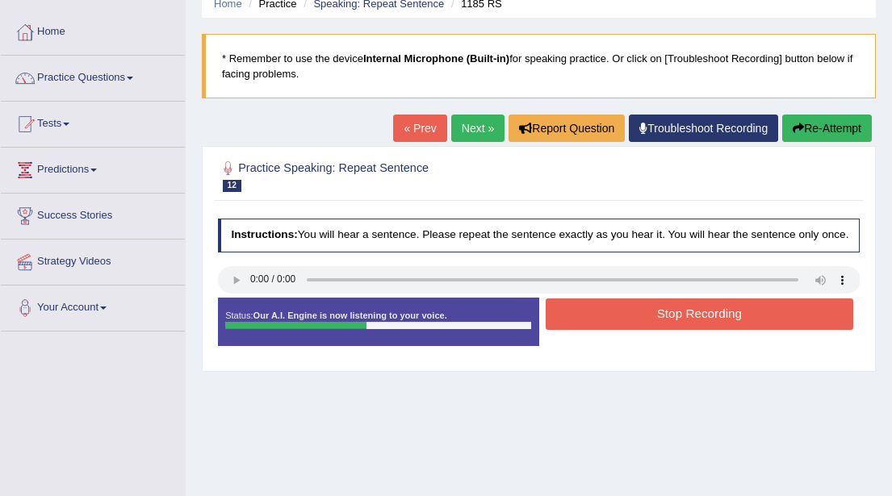
click at [658, 329] on button "Stop Recording" at bounding box center [700, 314] width 308 height 31
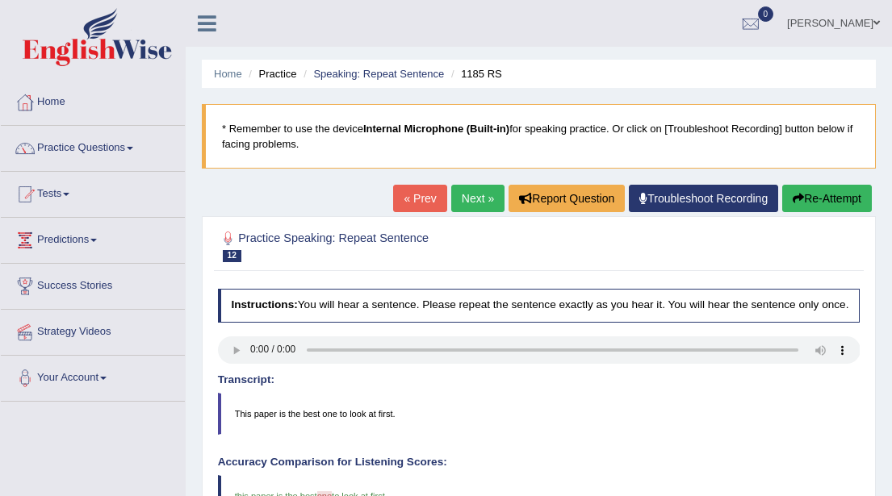
click at [466, 198] on link "Next »" at bounding box center [477, 198] width 53 height 27
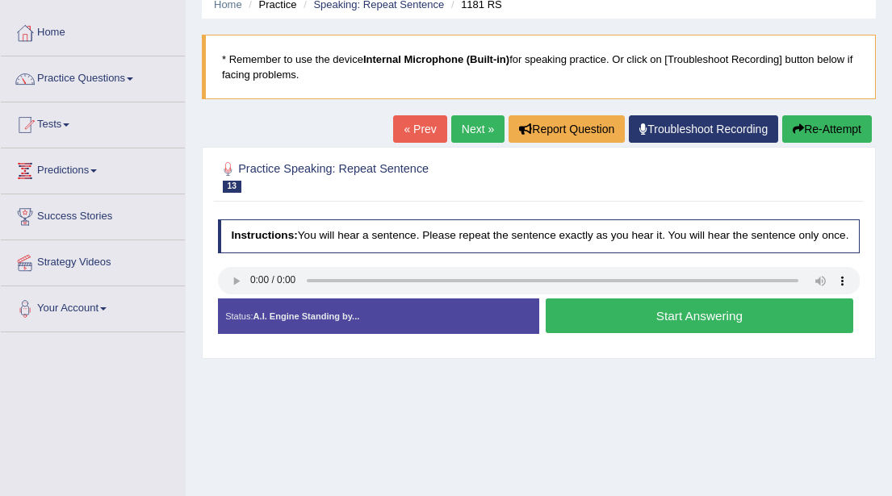
scroll to position [77, 0]
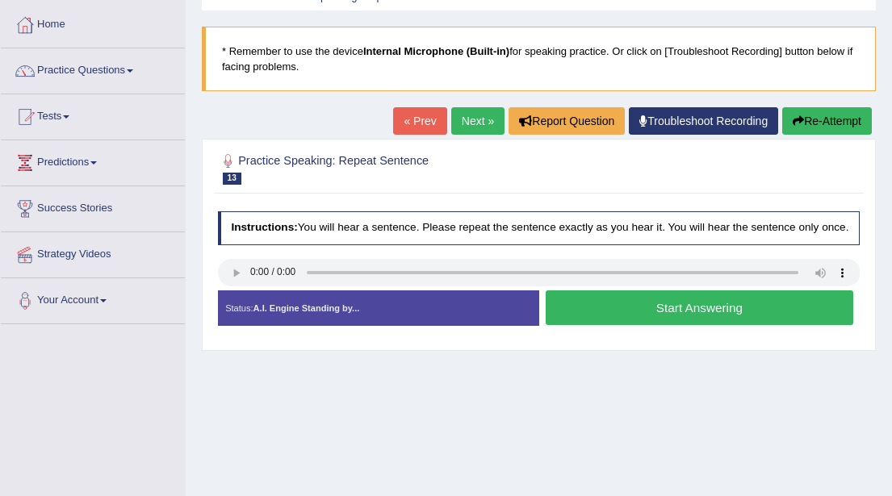
click at [642, 319] on button "Start Answering" at bounding box center [700, 308] width 308 height 35
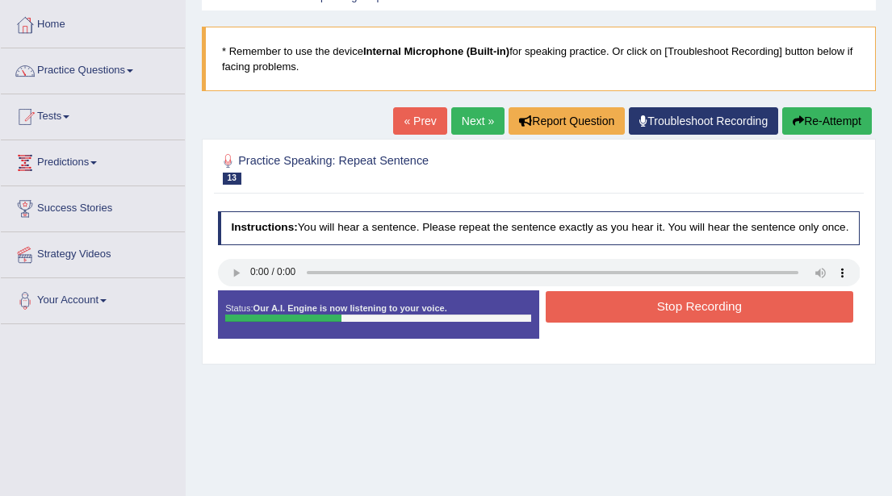
click at [642, 319] on button "Stop Recording" at bounding box center [700, 306] width 308 height 31
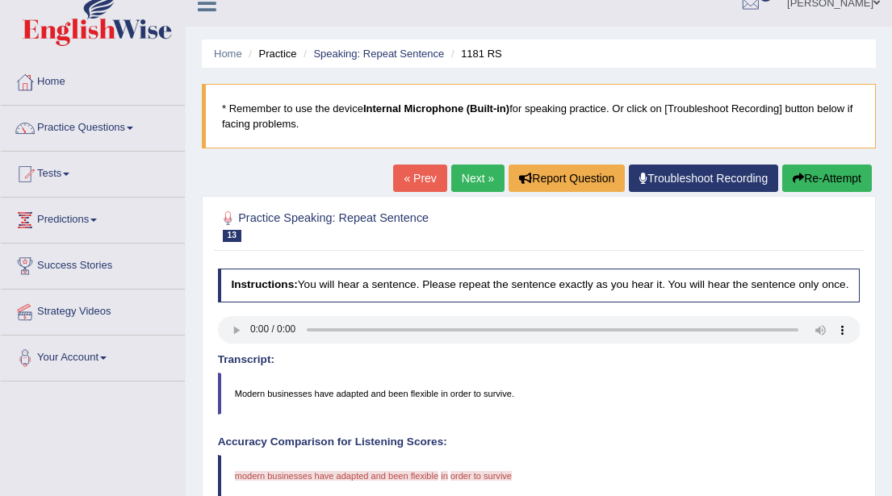
scroll to position [16, 0]
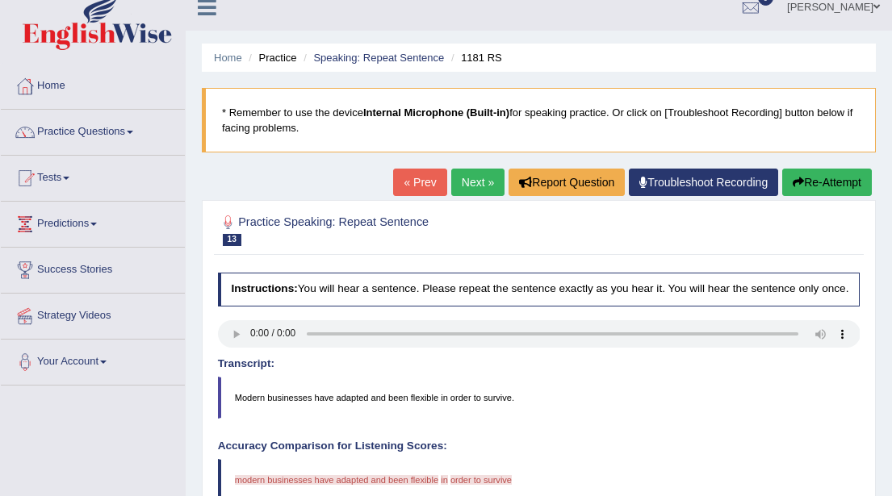
click at [819, 176] on button "Re-Attempt" at bounding box center [827, 182] width 90 height 27
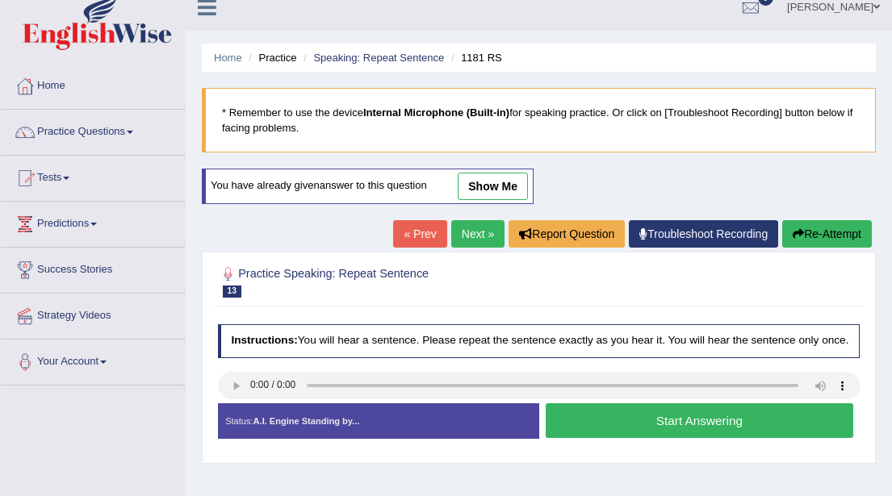
click at [626, 435] on button "Start Answering" at bounding box center [700, 421] width 308 height 35
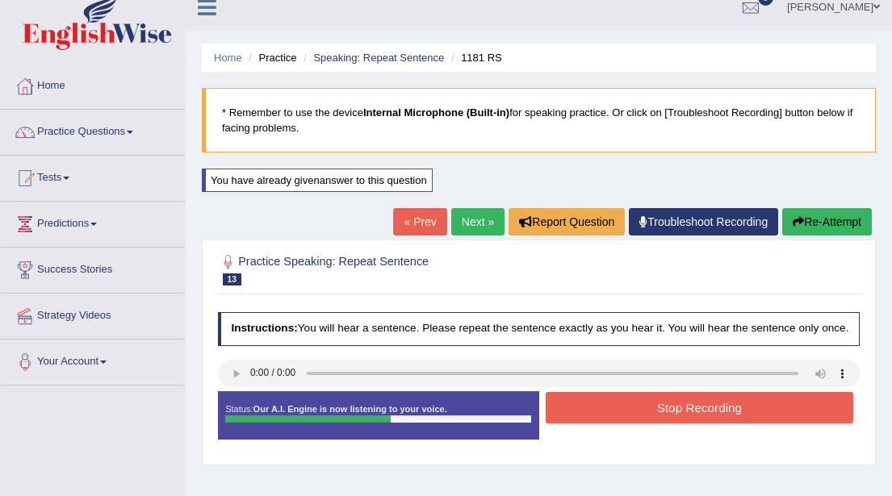
click at [674, 416] on button "Stop Recording" at bounding box center [700, 407] width 308 height 31
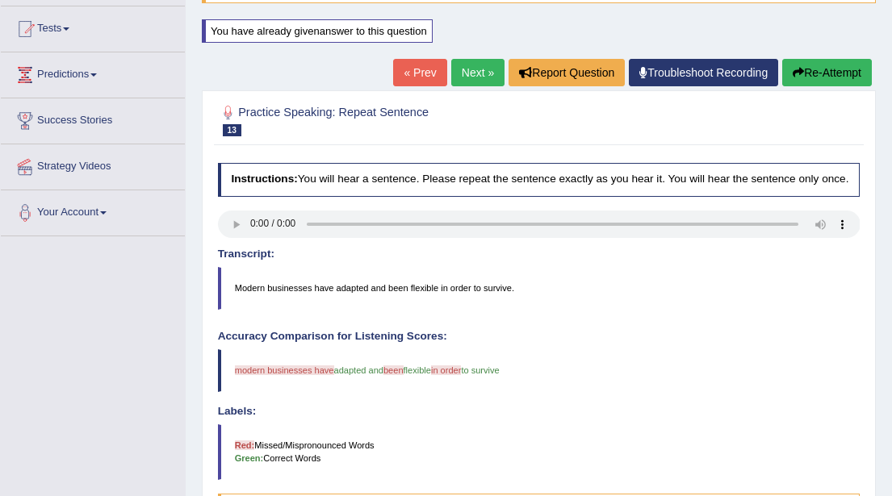
scroll to position [160, 0]
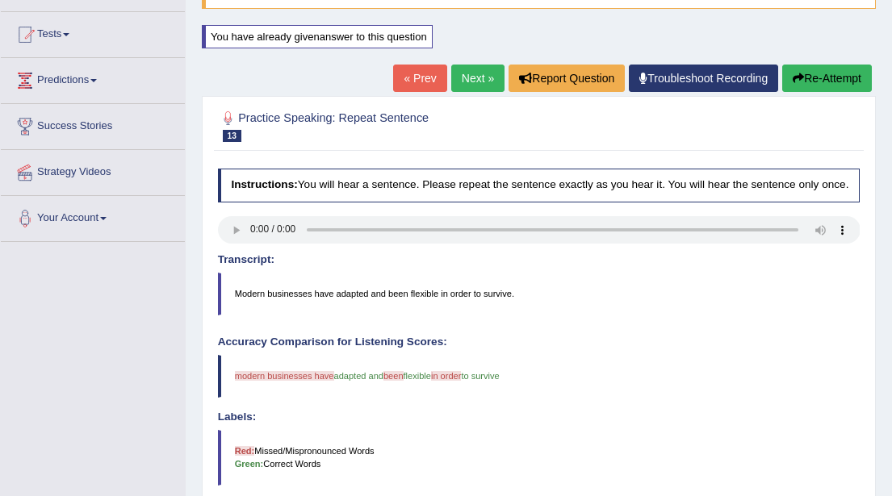
click at [805, 80] on button "Re-Attempt" at bounding box center [827, 78] width 90 height 27
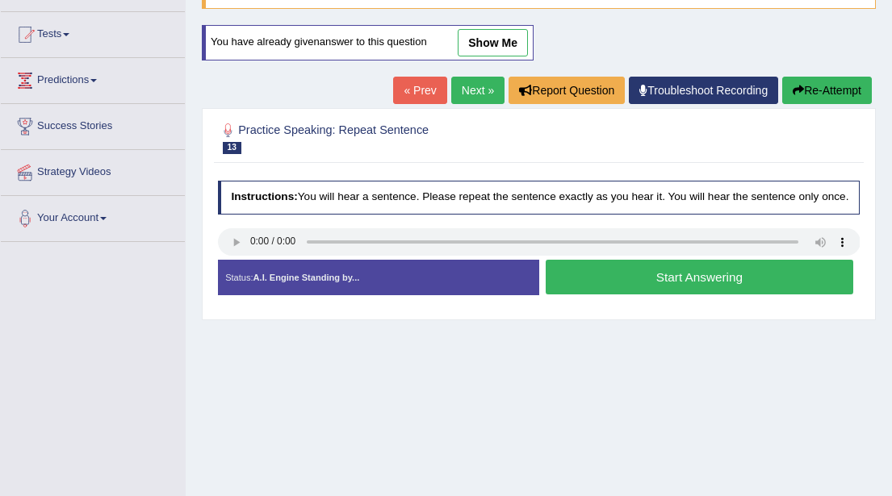
click at [664, 291] on button "Start Answering" at bounding box center [700, 277] width 308 height 35
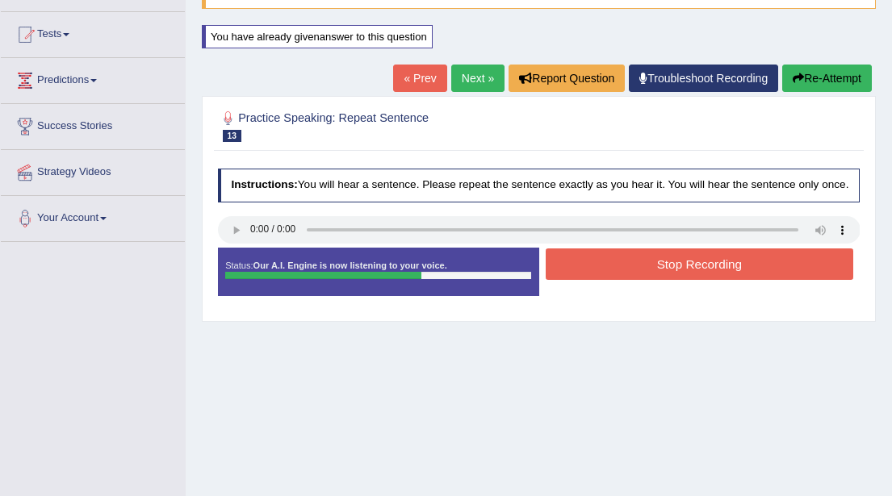
click at [677, 280] on button "Stop Recording" at bounding box center [700, 264] width 308 height 31
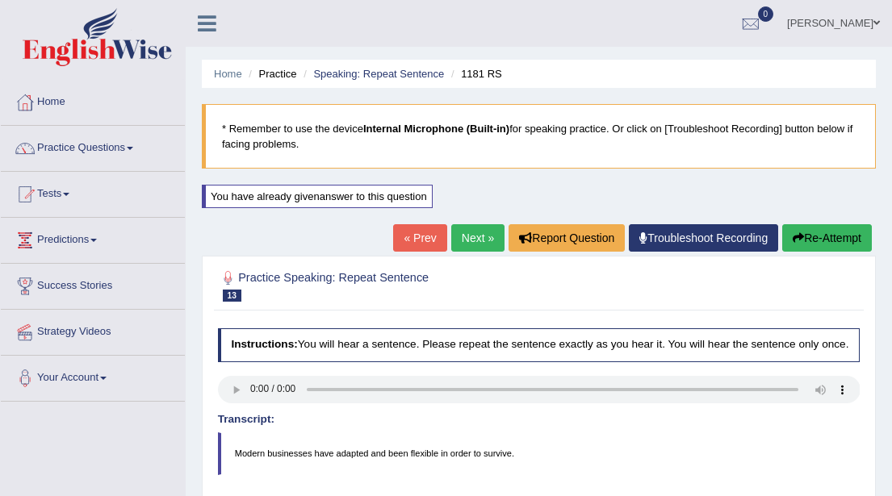
click at [466, 237] on link "Next »" at bounding box center [477, 237] width 53 height 27
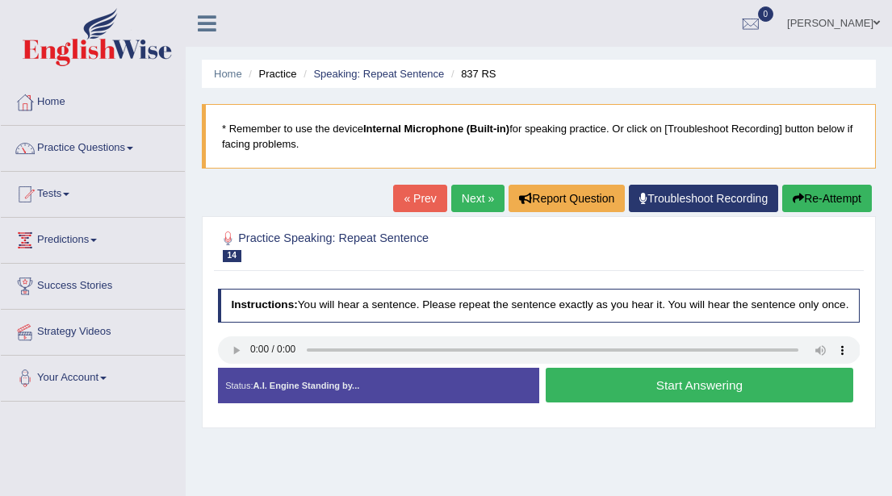
click at [677, 396] on button "Start Answering" at bounding box center [700, 385] width 308 height 35
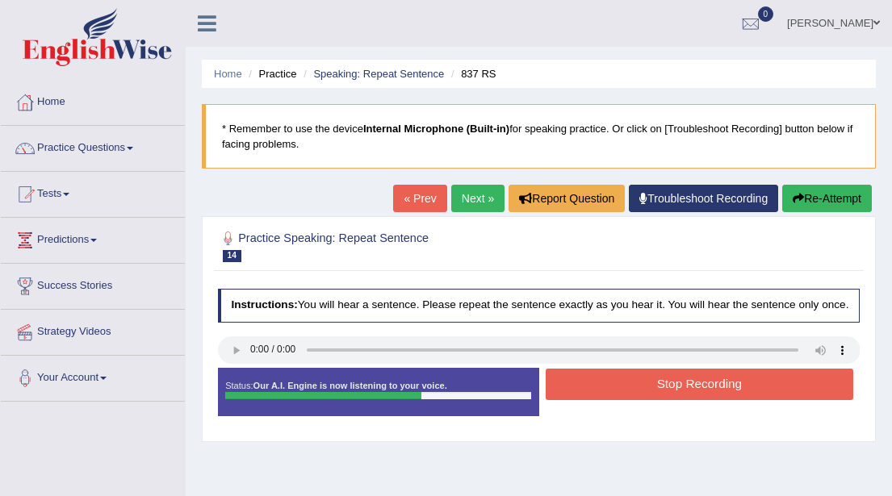
click at [677, 396] on button "Stop Recording" at bounding box center [700, 384] width 308 height 31
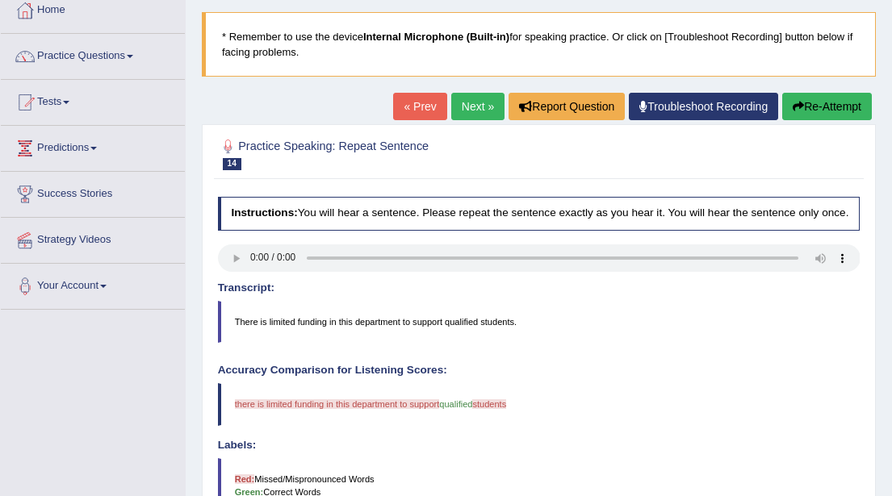
scroll to position [88, 0]
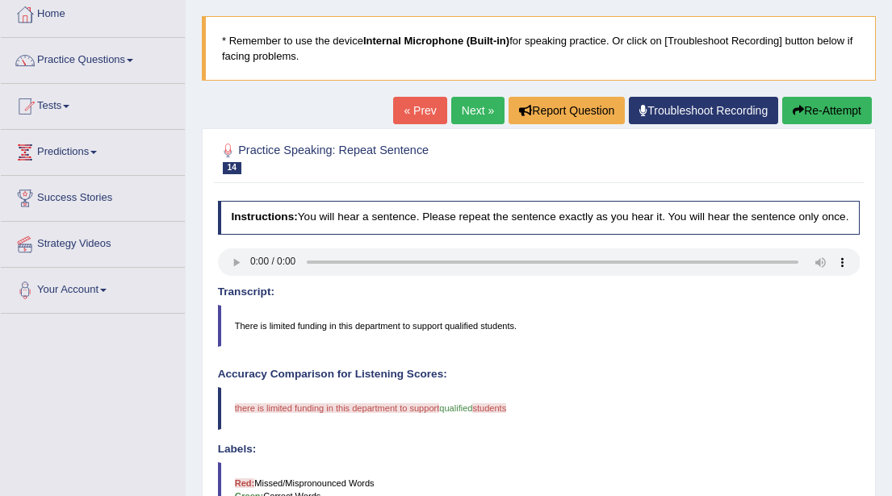
click at [809, 111] on button "Re-Attempt" at bounding box center [827, 110] width 90 height 27
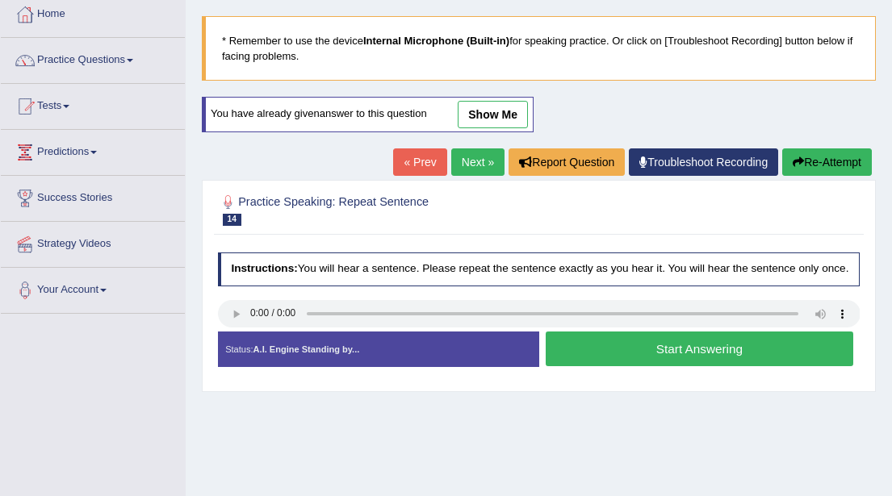
click at [657, 362] on button "Start Answering" at bounding box center [700, 349] width 308 height 35
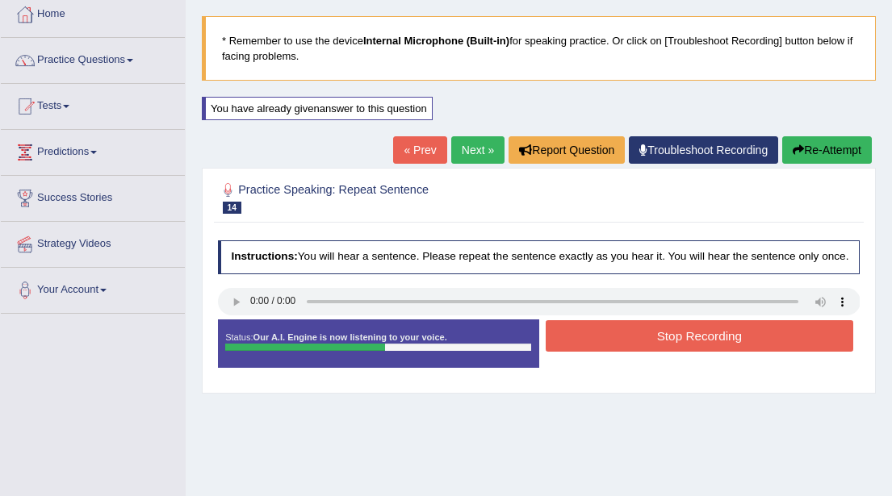
click at [676, 341] on button "Stop Recording" at bounding box center [700, 335] width 308 height 31
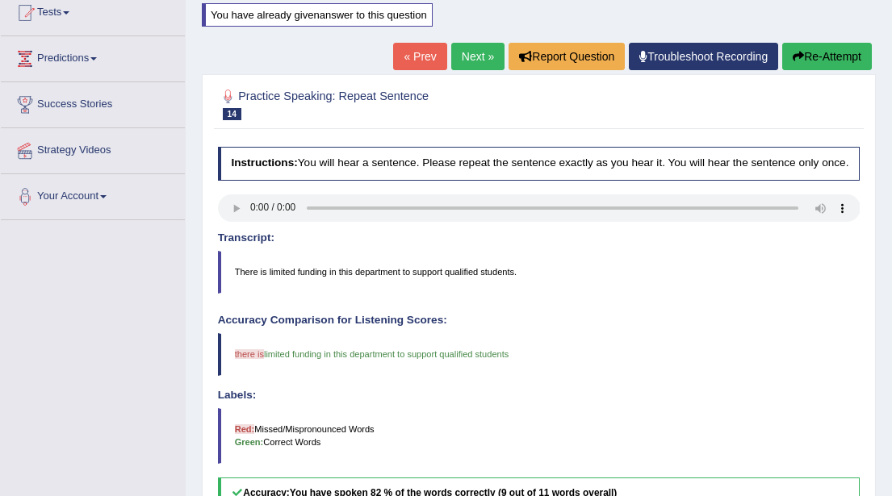
scroll to position [171, 0]
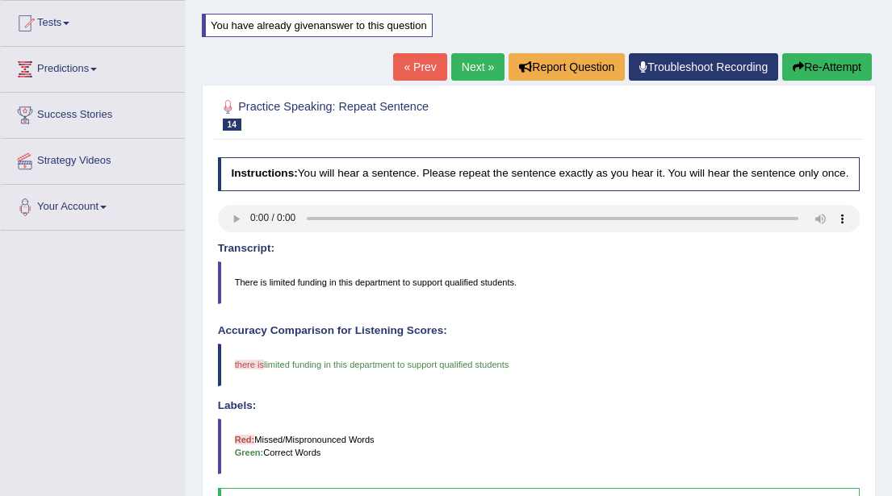
click at [817, 68] on button "Re-Attempt" at bounding box center [827, 66] width 90 height 27
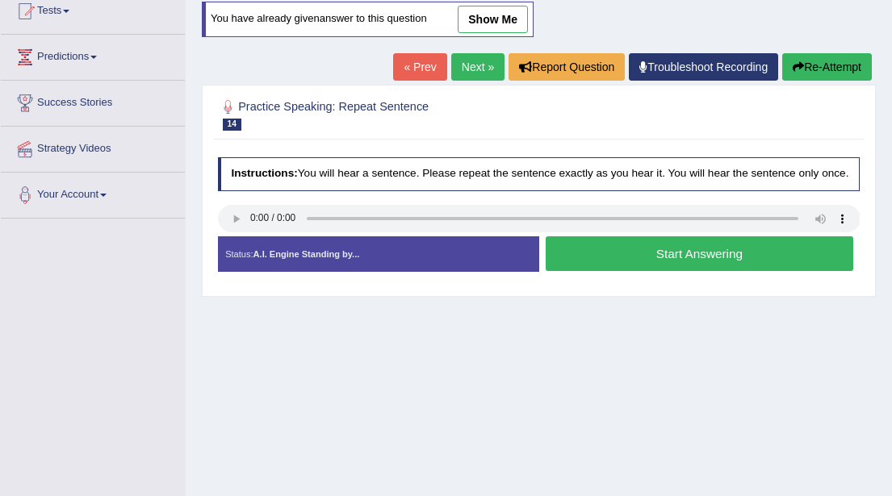
click at [682, 269] on button "Start Answering" at bounding box center [700, 253] width 308 height 35
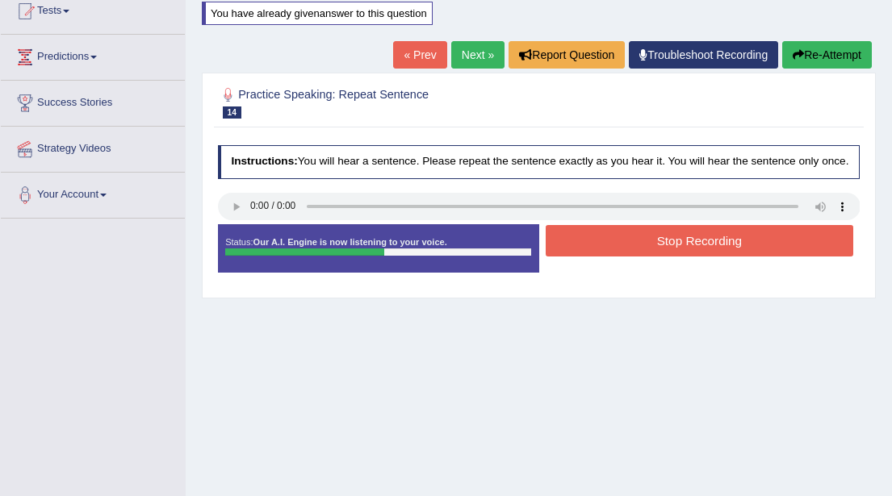
click at [676, 253] on button "Stop Recording" at bounding box center [700, 240] width 308 height 31
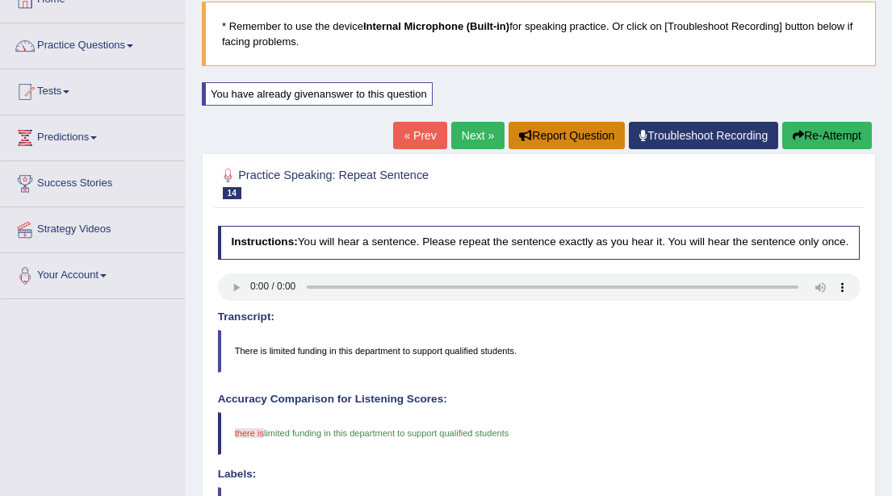
scroll to position [98, 0]
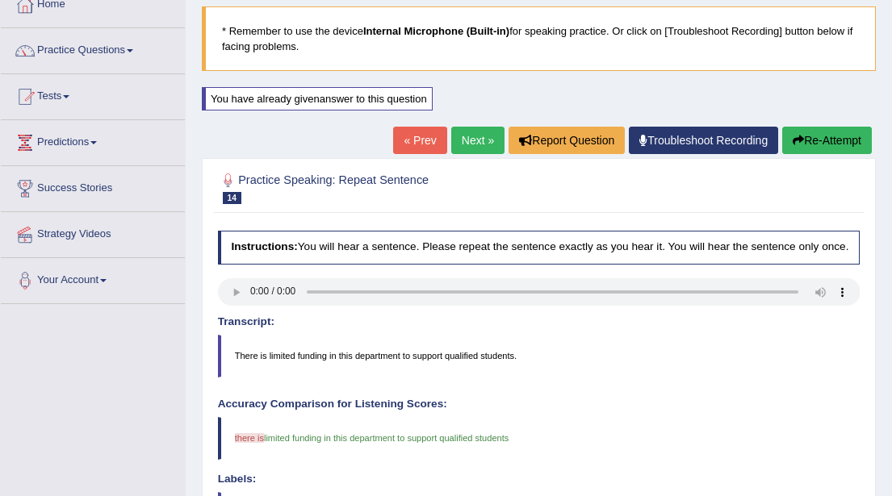
click at [470, 139] on link "Next »" at bounding box center [477, 140] width 53 height 27
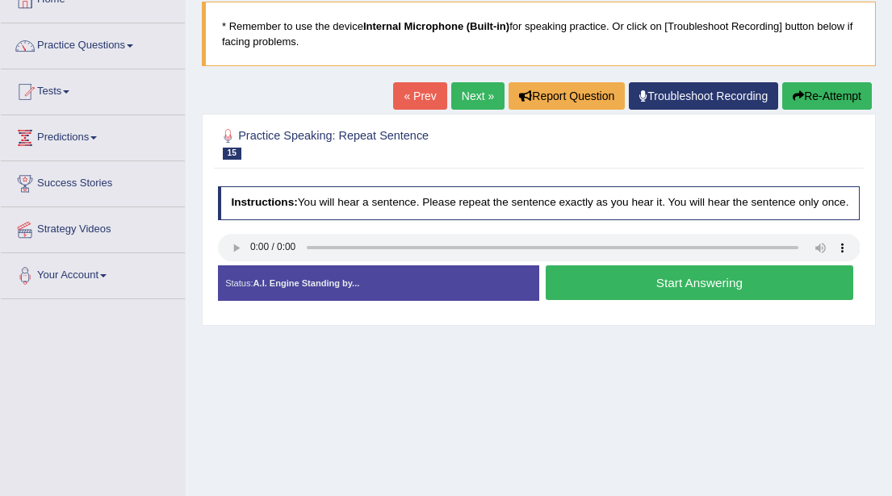
scroll to position [103, 0]
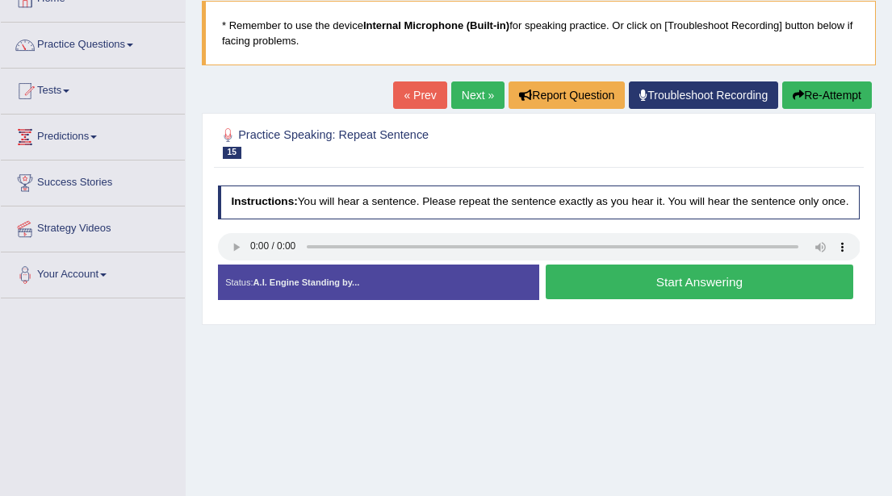
click at [654, 294] on button "Start Answering" at bounding box center [700, 282] width 308 height 35
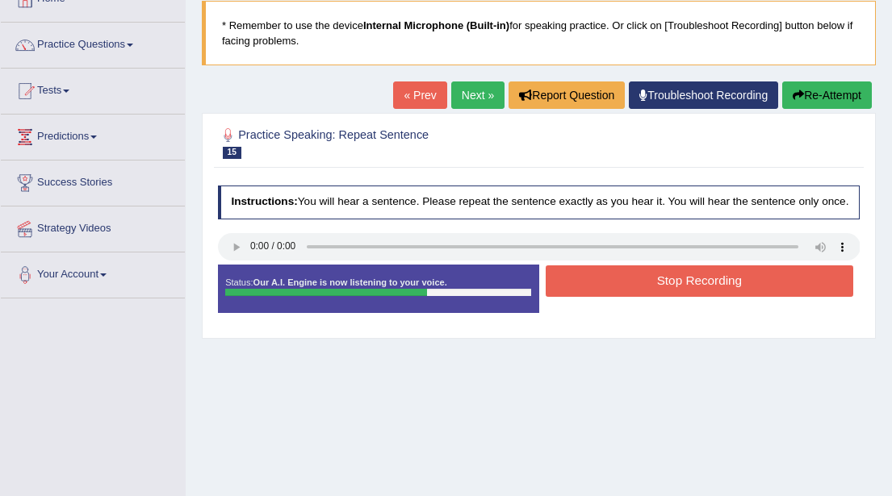
click at [673, 291] on button "Stop Recording" at bounding box center [700, 281] width 308 height 31
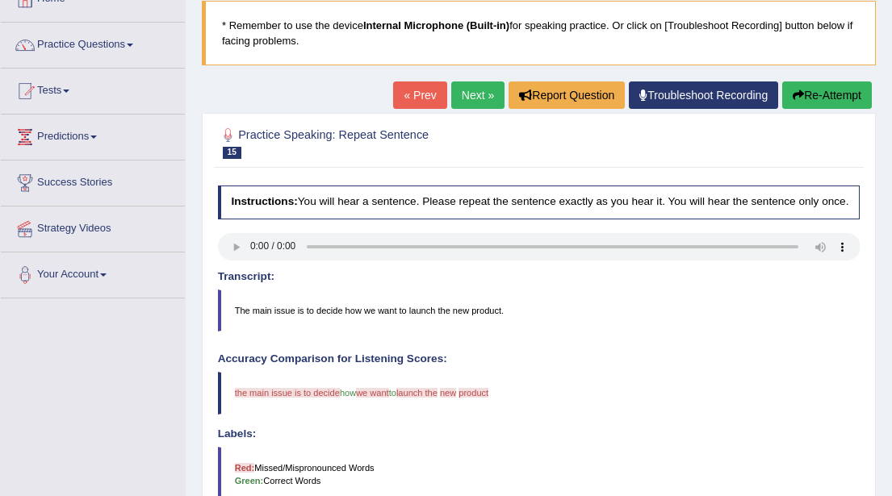
click at [812, 94] on button "Re-Attempt" at bounding box center [827, 95] width 90 height 27
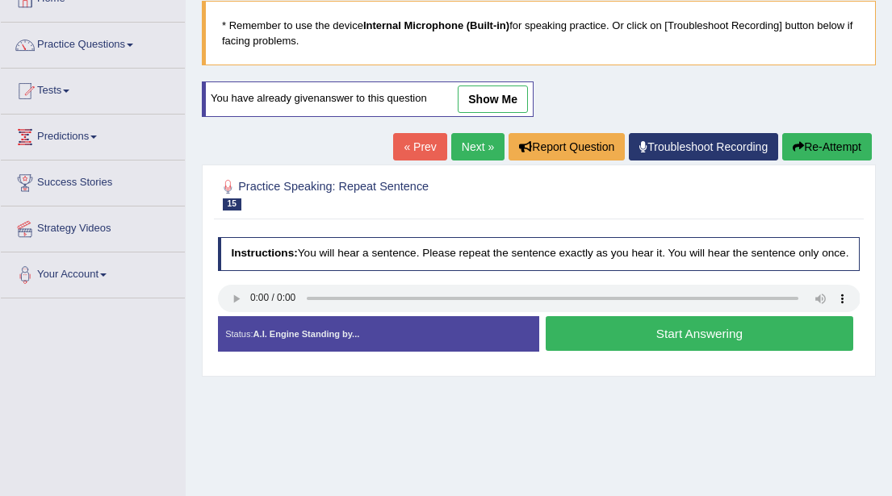
click at [673, 348] on button "Start Answering" at bounding box center [700, 333] width 308 height 35
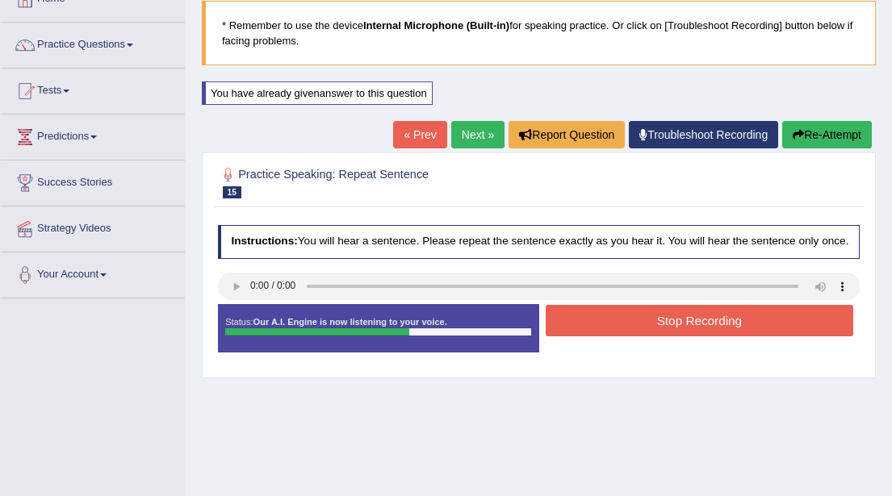
click at [677, 333] on button "Stop Recording" at bounding box center [700, 320] width 308 height 31
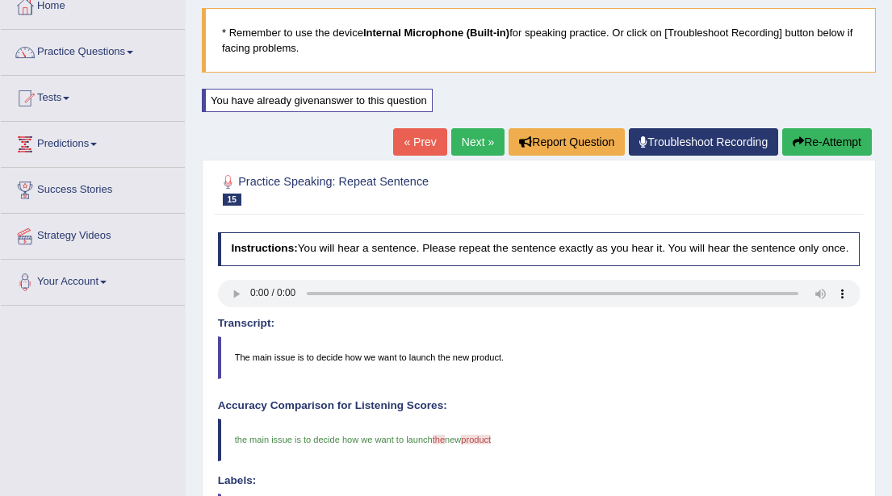
scroll to position [94, 0]
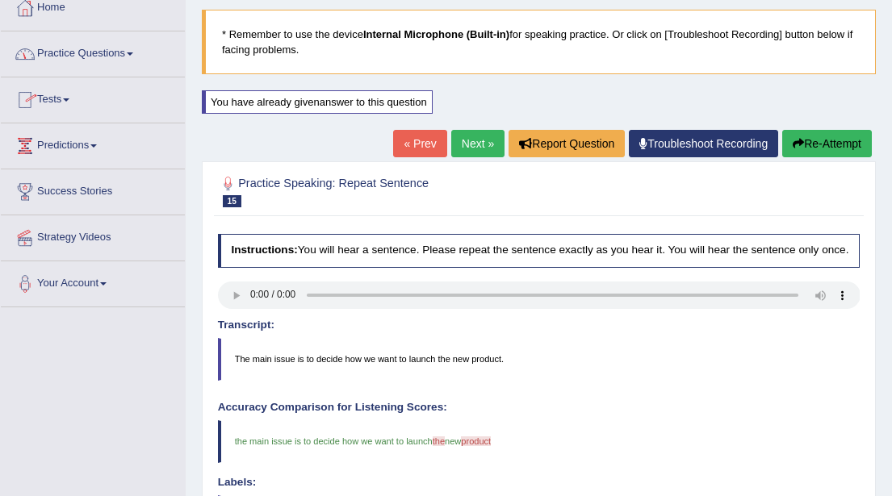
click at [140, 56] on link "Practice Questions" at bounding box center [93, 51] width 184 height 40
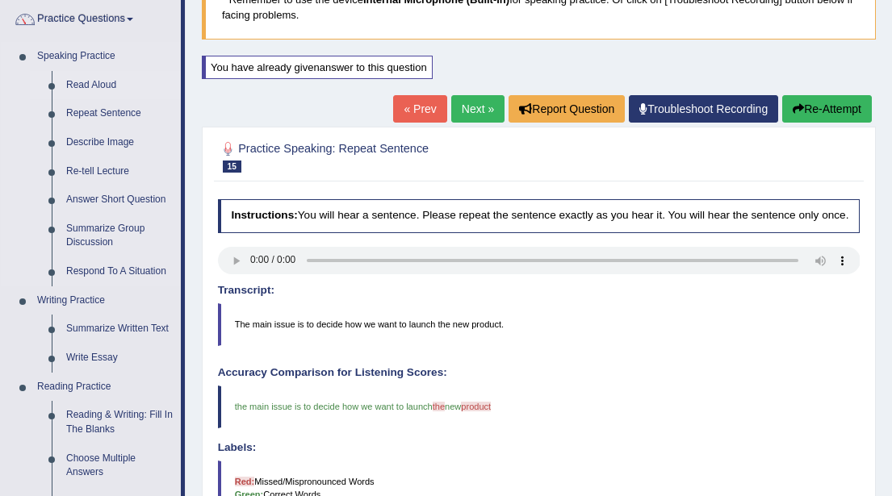
scroll to position [131, 0]
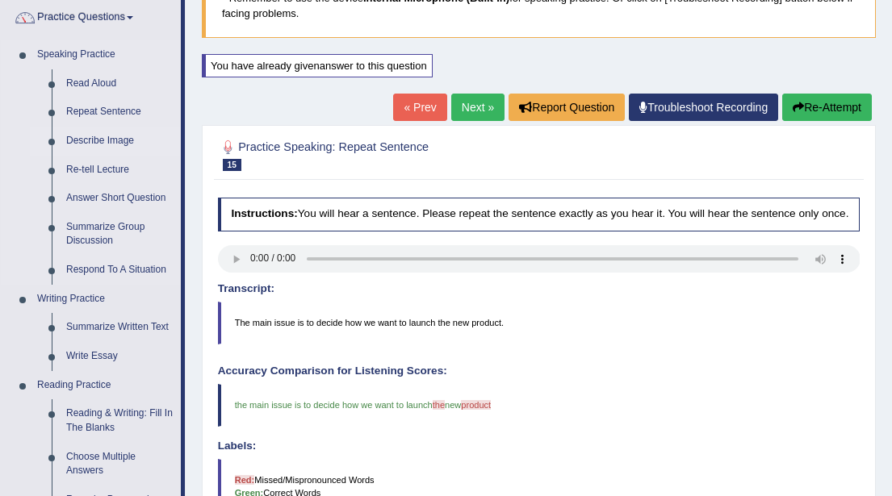
click at [100, 140] on link "Describe Image" at bounding box center [120, 141] width 122 height 29
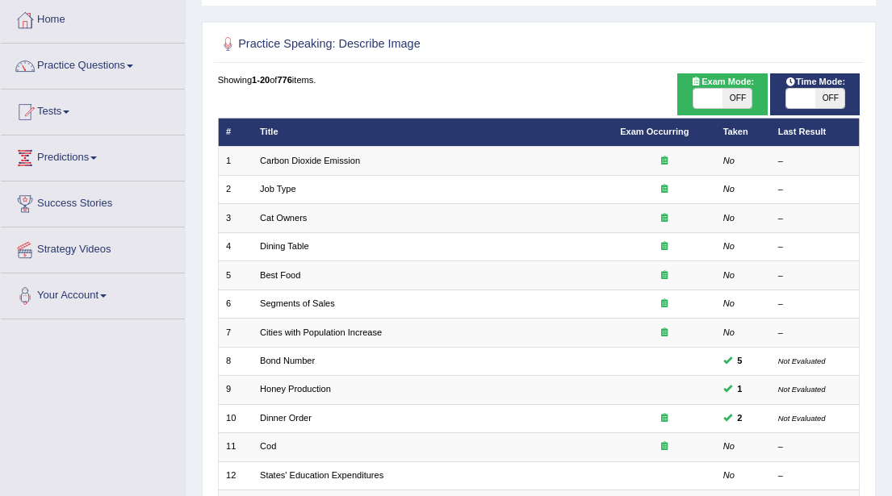
scroll to position [82, 0]
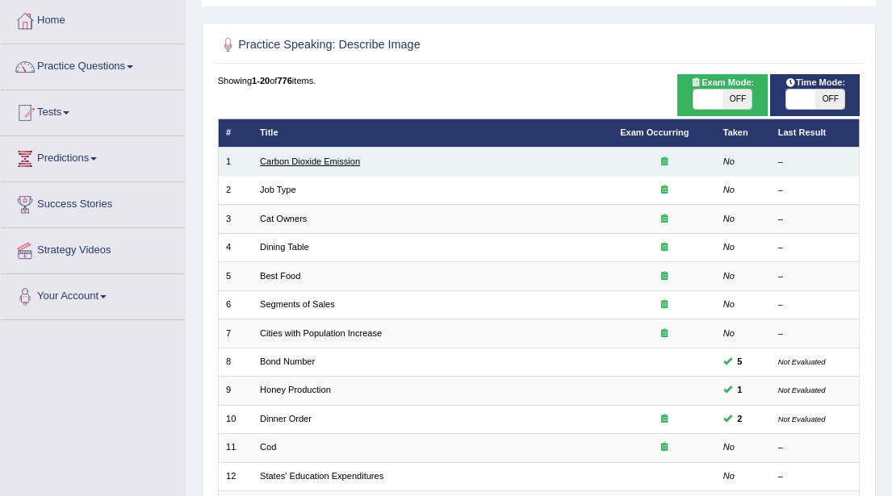
click at [297, 161] on link "Carbon Dioxide Emission" at bounding box center [310, 162] width 100 height 10
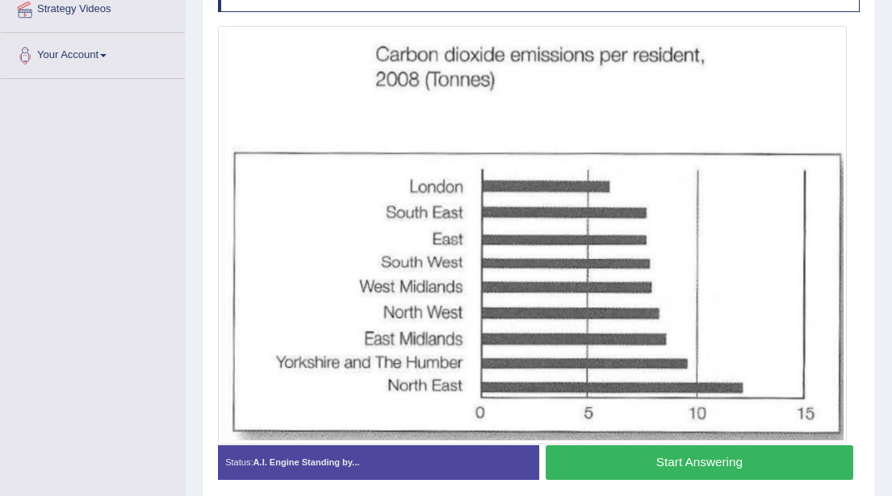
scroll to position [328, 0]
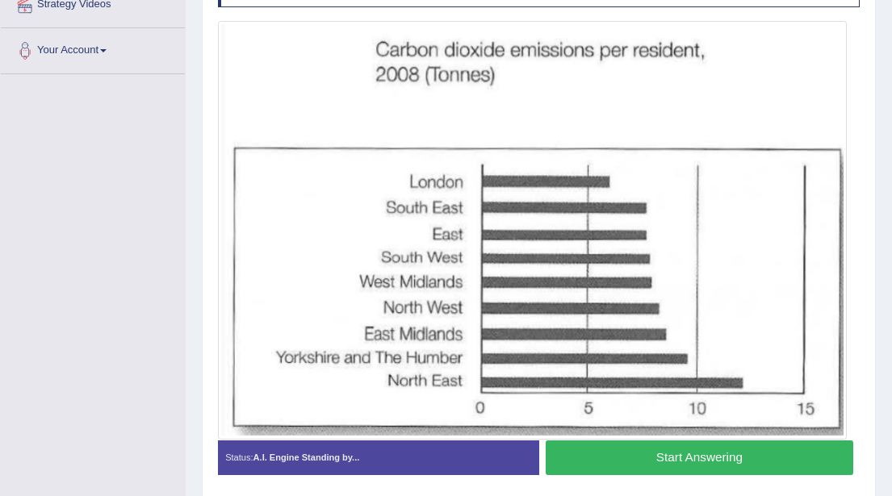
click at [659, 459] on button "Start Answering" at bounding box center [700, 458] width 308 height 35
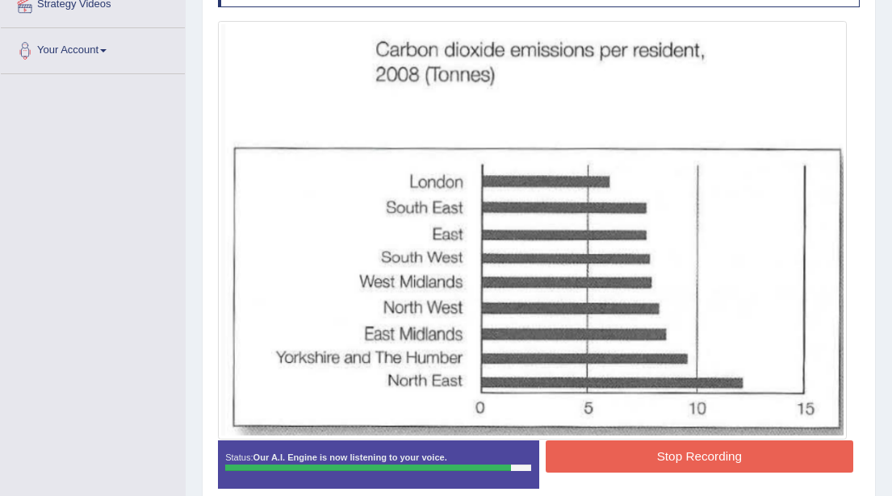
click at [659, 458] on button "Stop Recording" at bounding box center [700, 456] width 308 height 31
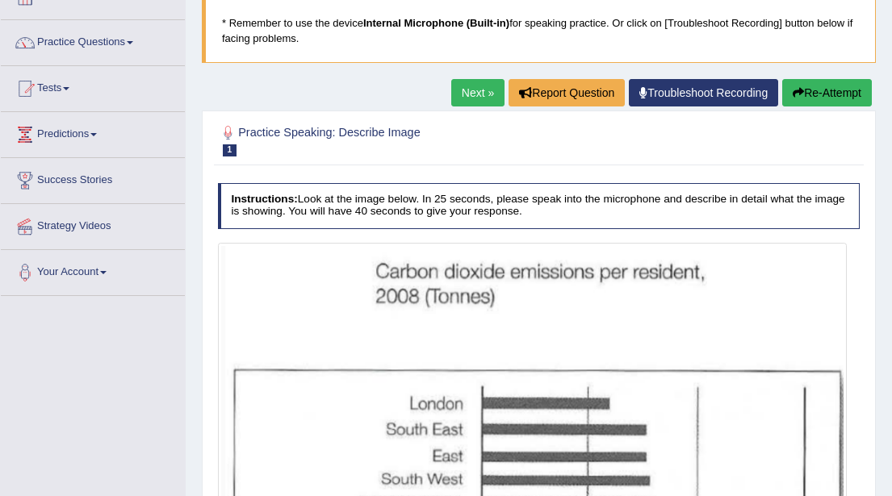
scroll to position [93, 0]
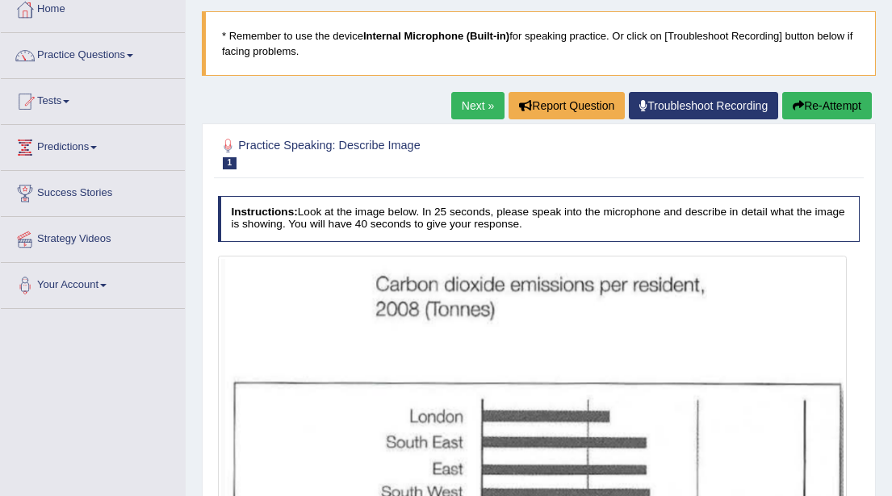
click at [465, 105] on link "Next »" at bounding box center [477, 105] width 53 height 27
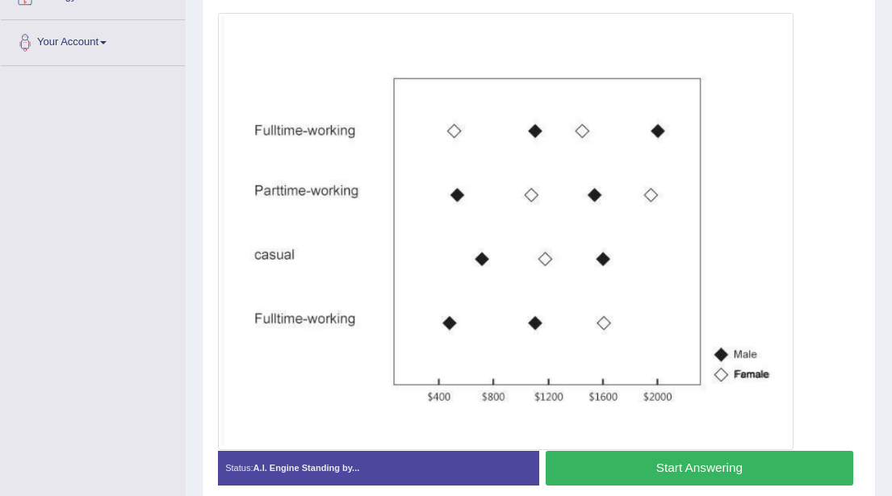
scroll to position [400, 0]
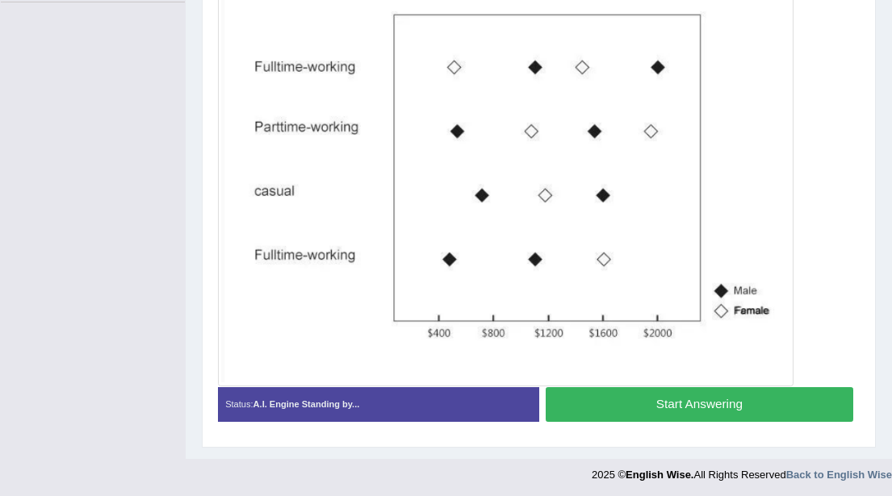
click at [695, 404] on button "Start Answering" at bounding box center [700, 404] width 308 height 35
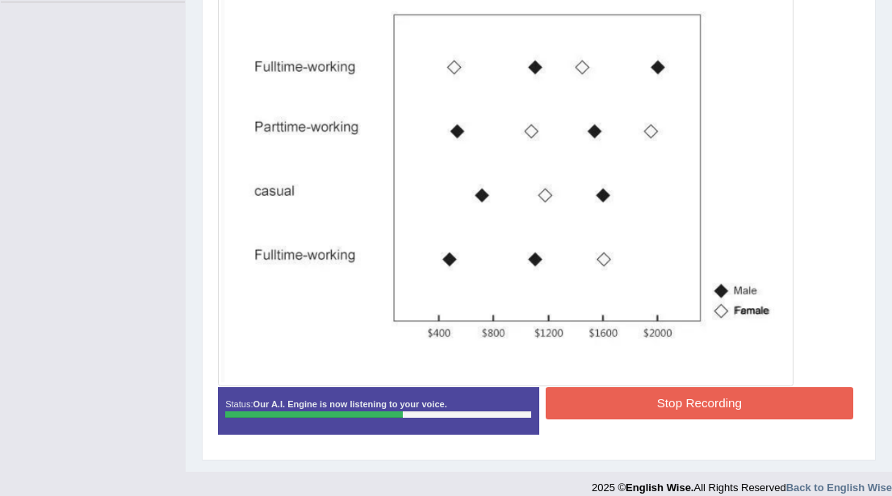
click at [695, 404] on button "Stop Recording" at bounding box center [700, 402] width 308 height 31
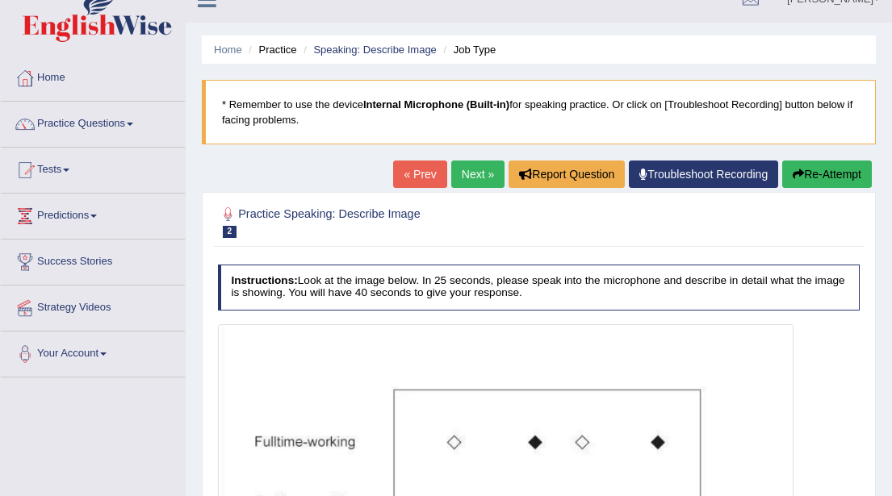
scroll to position [0, 0]
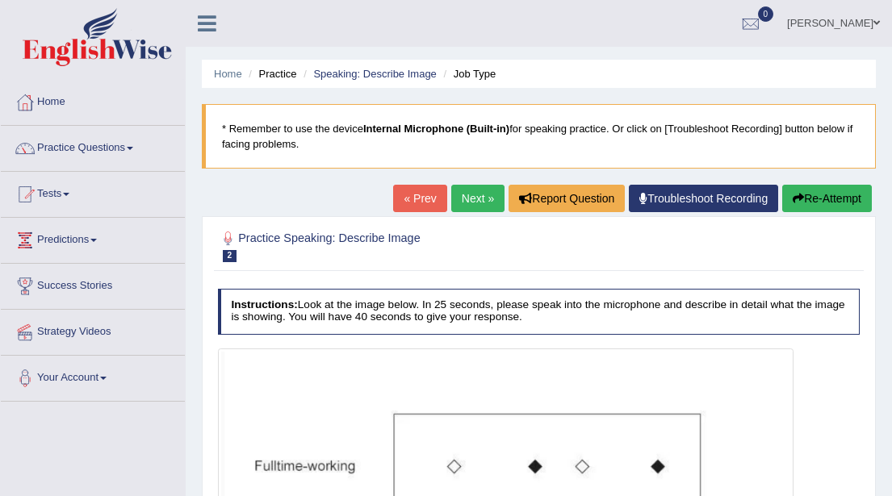
click at [454, 195] on link "Next »" at bounding box center [477, 198] width 53 height 27
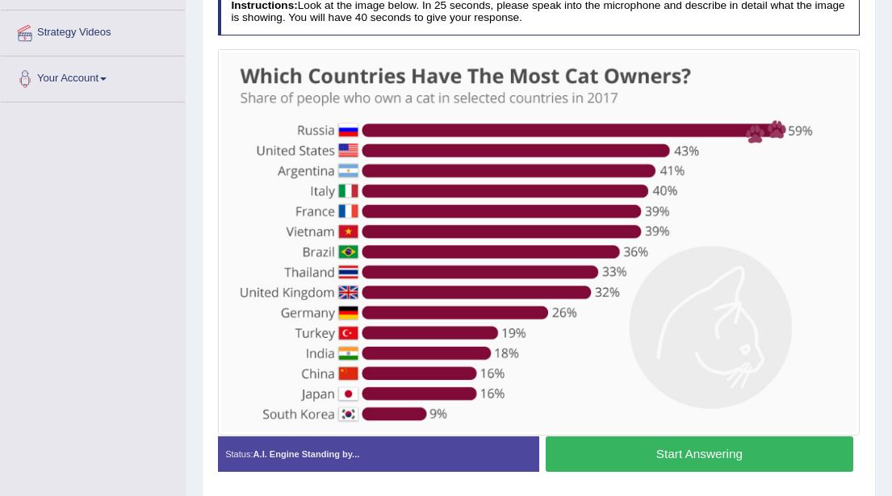
scroll to position [296, 0]
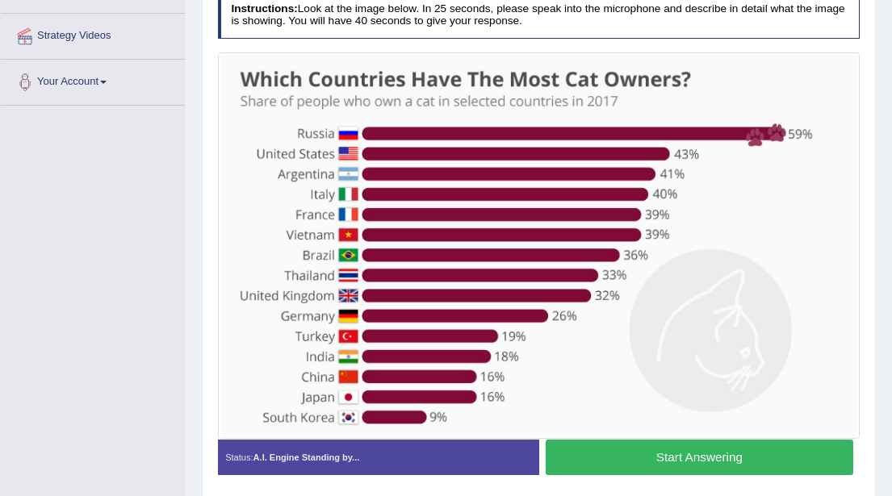
click at [674, 455] on button "Start Answering" at bounding box center [700, 457] width 308 height 35
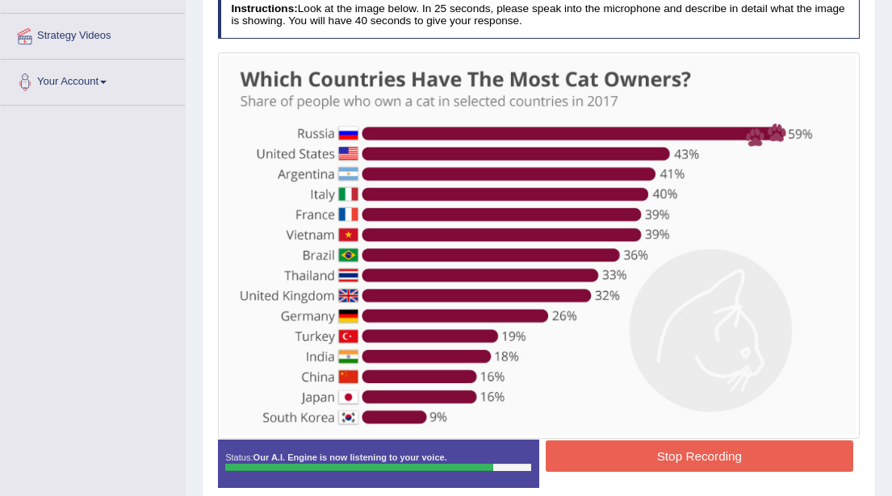
click at [674, 455] on button "Stop Recording" at bounding box center [700, 456] width 308 height 31
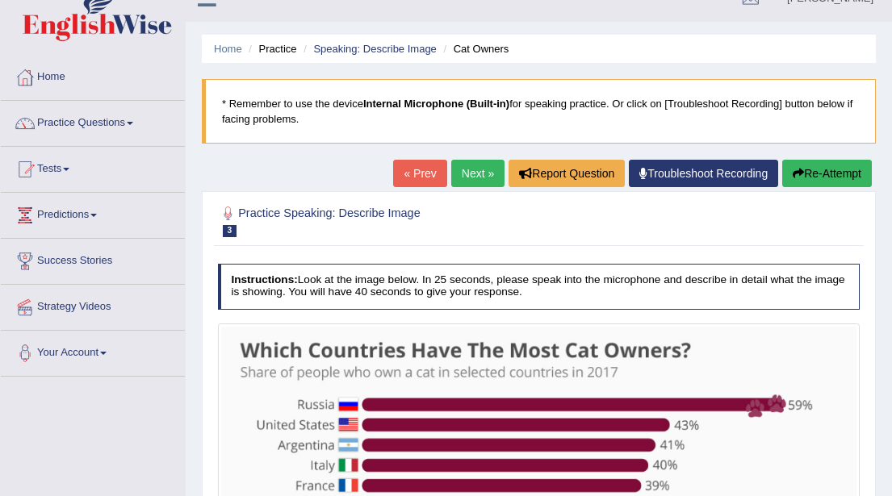
scroll to position [21, 0]
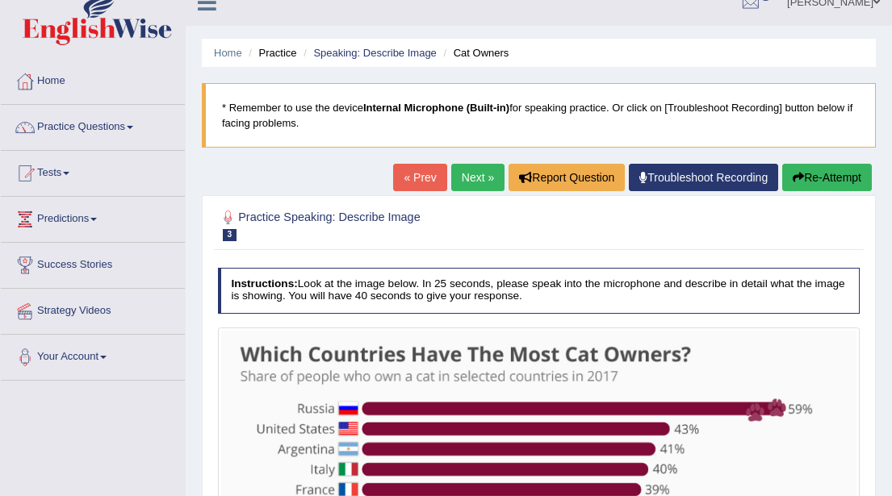
click at [467, 179] on link "Next »" at bounding box center [477, 177] width 53 height 27
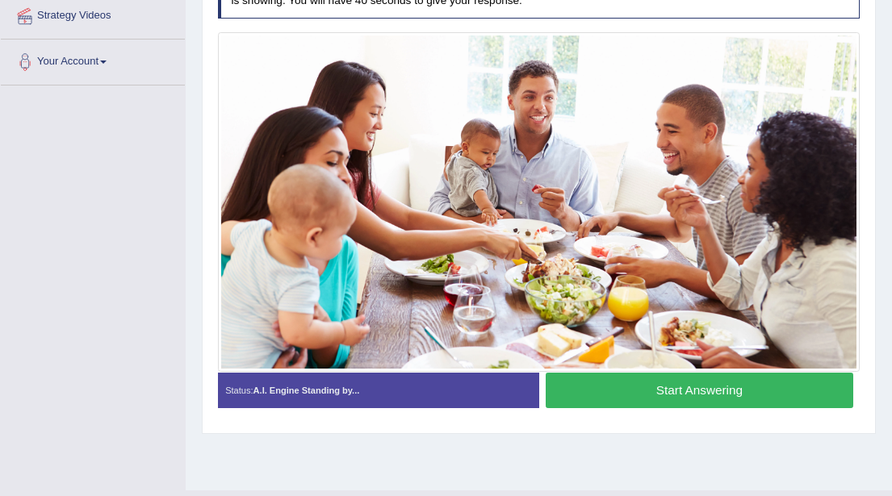
scroll to position [351, 0]
